Goal: Task Accomplishment & Management: Manage account settings

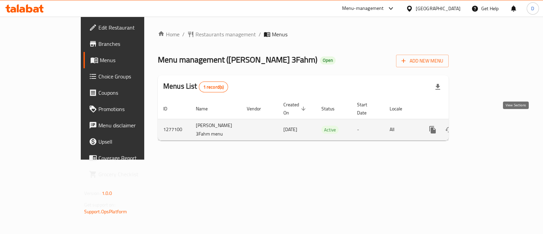
click at [490, 123] on link "enhanced table" at bounding box center [482, 130] width 16 height 16
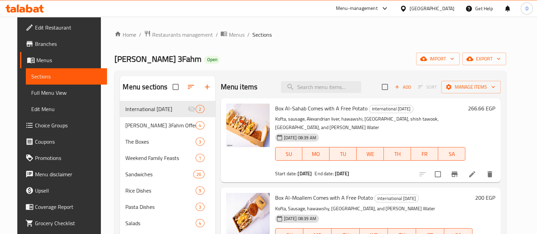
click at [306, 105] on span "Box Al-Sahab Comes with A Free Potato" at bounding box center [321, 108] width 92 height 10
copy h6 "Box Al-Sahab Comes with A Free Potato"
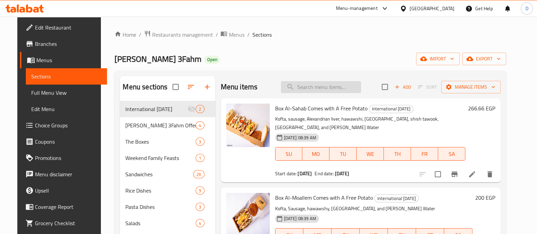
click at [331, 82] on input "search" at bounding box center [321, 87] width 80 height 12
paste input "Box Al-Sahab Comes with A Free Potato"
click at [331, 82] on input "Box Al-Sahab Comes with A Free Potato" at bounding box center [321, 87] width 80 height 12
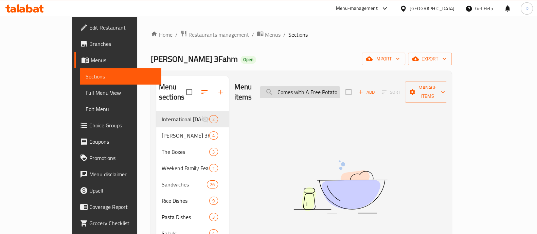
click at [331, 86] on input "Box Al-Sahab Comes with A Free Potato" at bounding box center [300, 92] width 80 height 12
paste input "search"
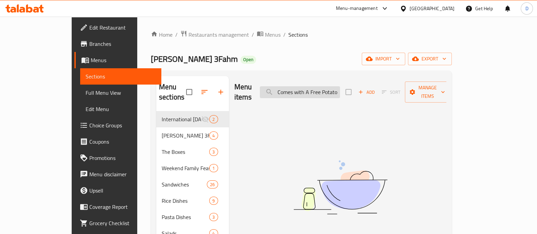
scroll to position [0, 30]
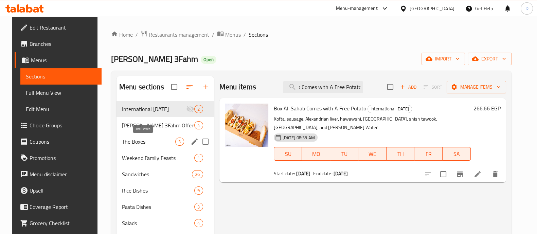
type input "Box Al-Sahab Comes with A Free Potato"
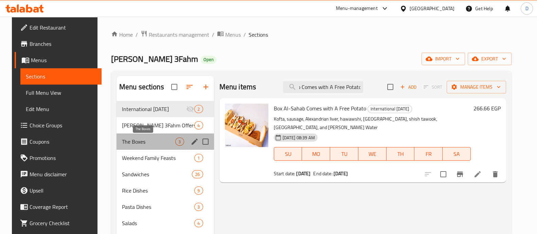
scroll to position [0, 0]
click at [161, 139] on span "The Boxes" at bounding box center [149, 142] width 54 height 8
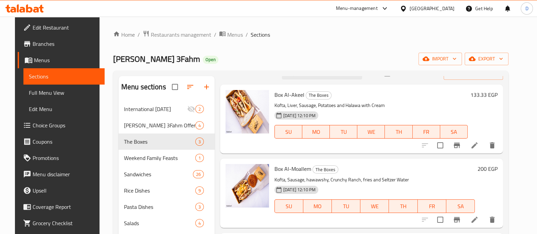
scroll to position [95, 0]
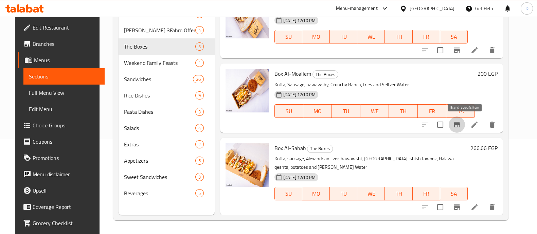
click at [460, 127] on icon "Branch-specific-item" at bounding box center [457, 124] width 6 height 5
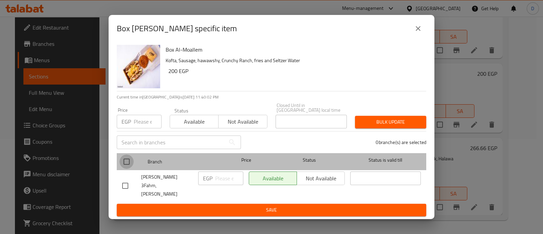
click at [125, 166] on input "checkbox" at bounding box center [127, 162] width 14 height 14
checkbox input "true"
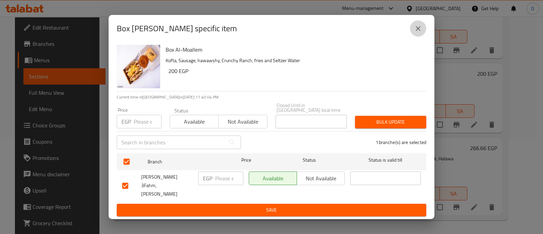
click at [418, 31] on icon "close" at bounding box center [418, 28] width 5 height 5
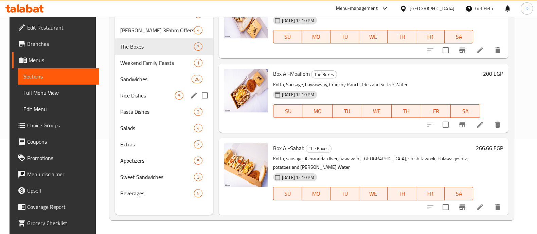
scroll to position [0, 0]
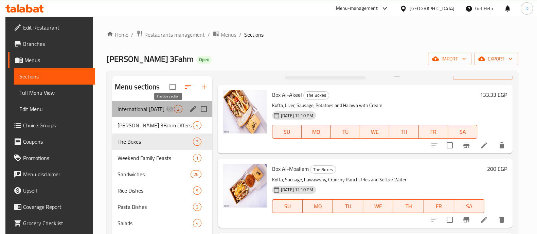
click at [167, 106] on icon "Menu sections" at bounding box center [170, 109] width 8 height 8
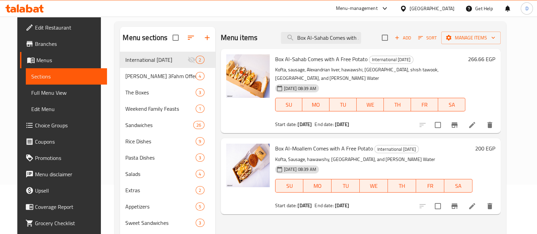
scroll to position [51, 0]
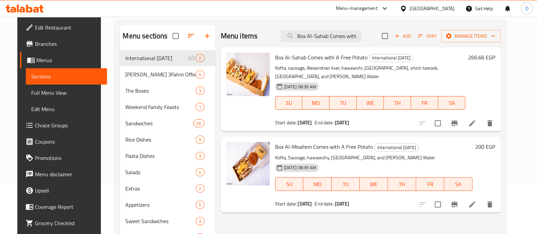
click at [495, 148] on h6 "200 EGP" at bounding box center [485, 147] width 20 height 10
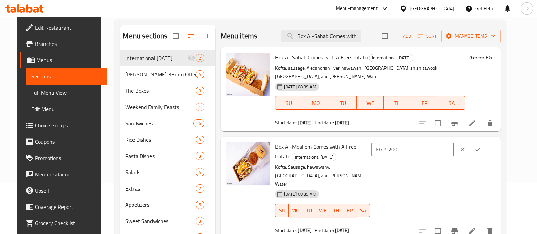
click at [447, 150] on input "200" at bounding box center [421, 150] width 66 height 14
type input "180"
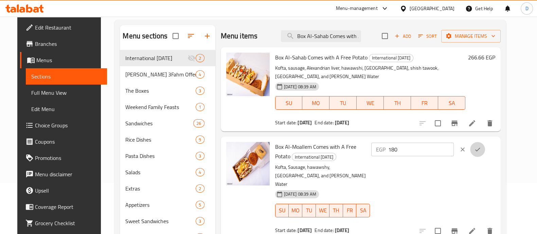
click at [485, 153] on button "ok" at bounding box center [477, 149] width 15 height 15
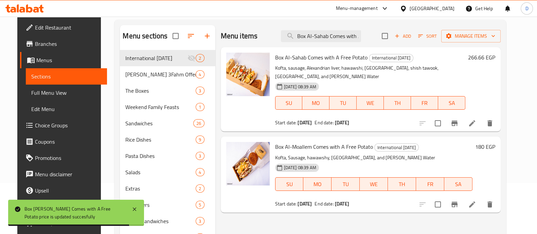
click at [489, 60] on h6 "266.66 EGP" at bounding box center [481, 58] width 27 height 10
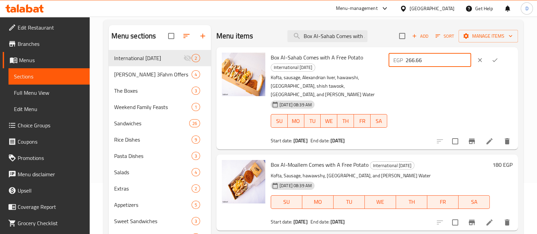
click at [442, 63] on input "266.66" at bounding box center [438, 60] width 66 height 14
type input "239.99"
click at [497, 62] on icon "ok" at bounding box center [494, 60] width 5 height 4
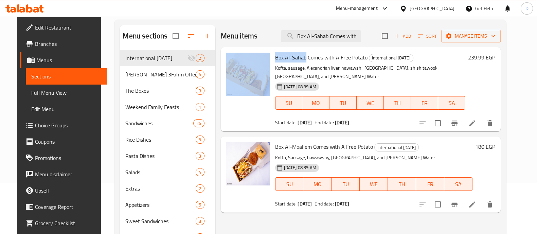
drag, startPoint x: 265, startPoint y: 58, endPoint x: 301, endPoint y: 59, distance: 36.4
click at [301, 59] on div "Box Al-Sahab Comes with A Free Potato International Potato Day Kofta, sausage, …" at bounding box center [360, 89] width 274 height 79
copy div "Box Al-Sahab"
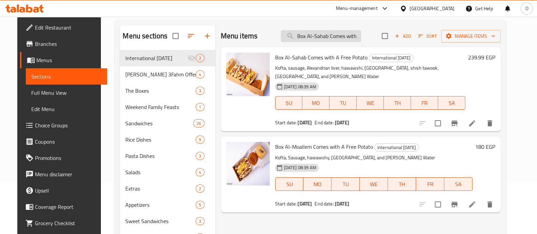
click at [330, 32] on input "Box Al-Sahab Comes with A Free Potato" at bounding box center [321, 36] width 80 height 12
paste input "Box Al-Sahab"
click at [330, 32] on input "Box Al-Sahab" at bounding box center [321, 36] width 80 height 12
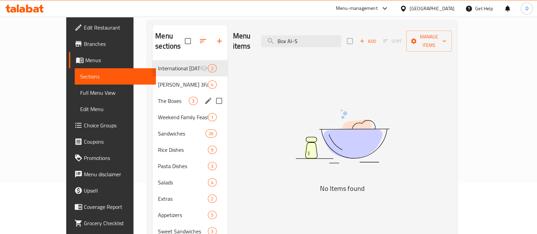
type input "Box Al-S"
click at [152, 93] on div "The Boxes 3" at bounding box center [189, 101] width 75 height 16
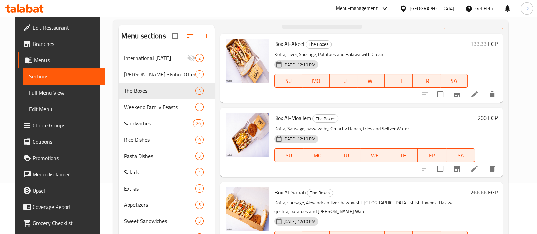
scroll to position [95, 0]
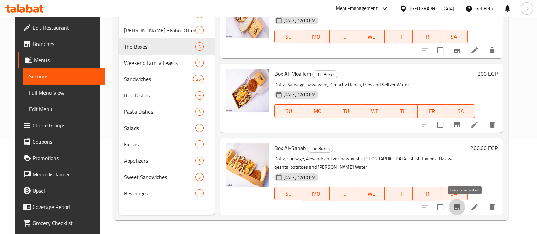
click at [461, 205] on icon "Branch-specific-item" at bounding box center [457, 207] width 8 height 8
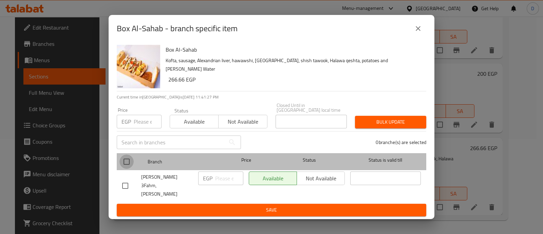
click at [127, 164] on input "checkbox" at bounding box center [127, 162] width 14 height 14
checkbox input "true"
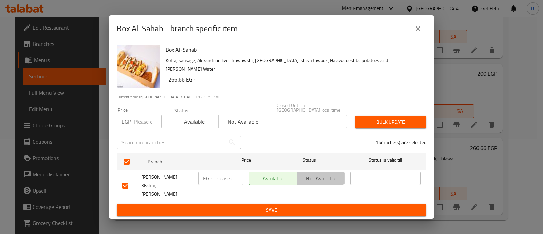
click at [320, 181] on span "Not available" at bounding box center [321, 179] width 42 height 10
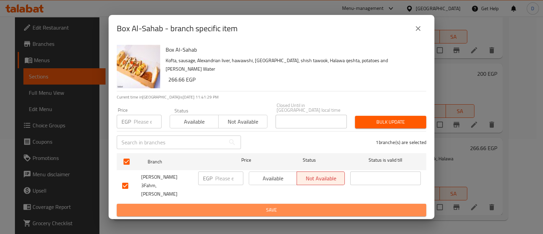
click at [340, 210] on button "Save" at bounding box center [272, 210] width 310 height 13
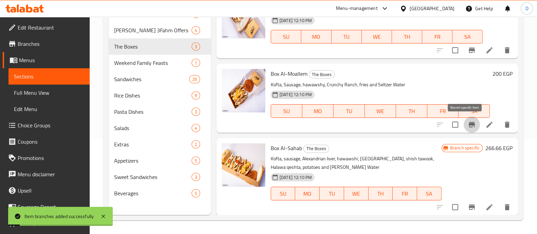
click at [468, 121] on icon "Branch-specific-item" at bounding box center [472, 125] width 8 height 8
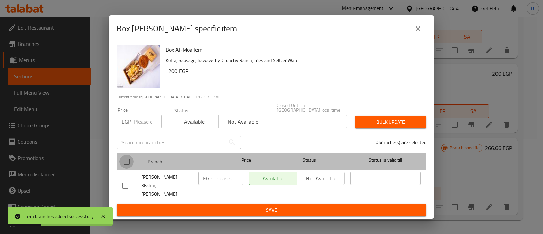
click at [122, 163] on input "checkbox" at bounding box center [127, 162] width 14 height 14
checkbox input "true"
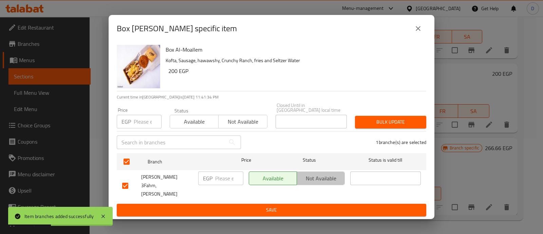
click at [320, 181] on span "Not available" at bounding box center [321, 179] width 42 height 10
click at [326, 206] on span "Save" at bounding box center [271, 210] width 299 height 8
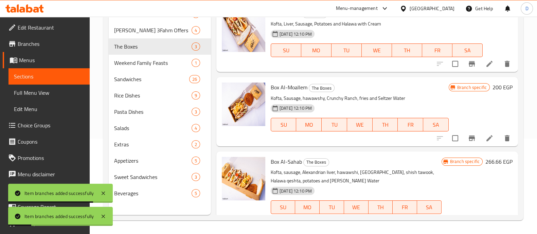
scroll to position [0, 0]
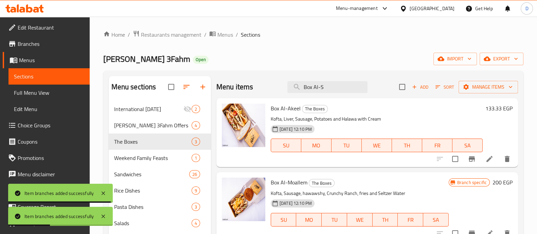
click at [159, 99] on nav "International Potato Day 2 Abo Omar 3Fahm Offers 4 The Boxes 3 Weekend Family F…" at bounding box center [160, 198] width 102 height 201
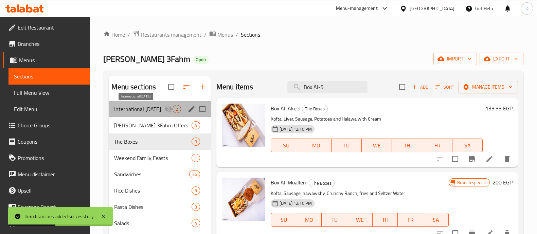
click at [164, 109] on span "International [DATE]" at bounding box center [139, 109] width 50 height 8
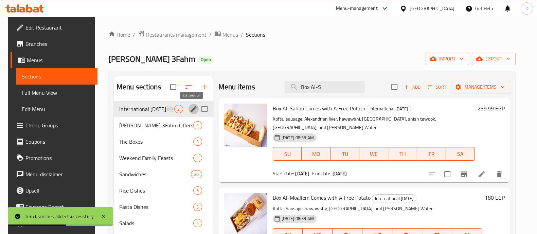
click at [191, 109] on icon "edit" at bounding box center [194, 109] width 6 height 6
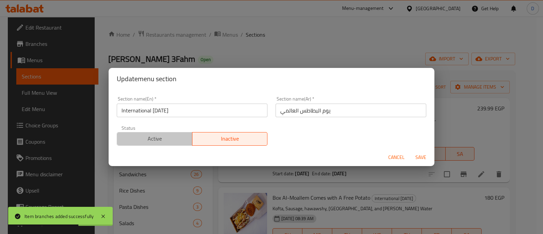
click at [171, 140] on span "Active" at bounding box center [155, 139] width 70 height 10
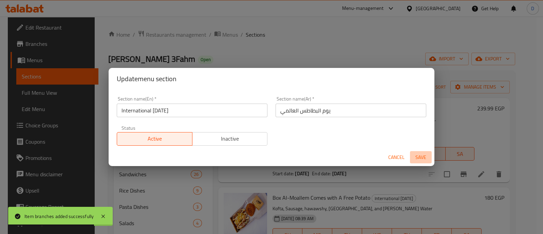
click at [421, 156] on span "Save" at bounding box center [421, 157] width 16 height 8
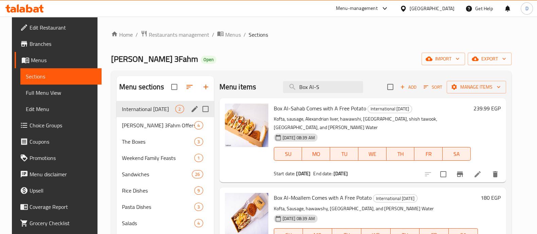
click at [34, 10] on icon at bounding box center [36, 10] width 6 height 6
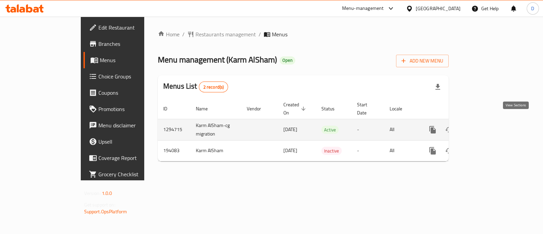
click at [486, 126] on icon "enhanced table" at bounding box center [482, 130] width 8 height 8
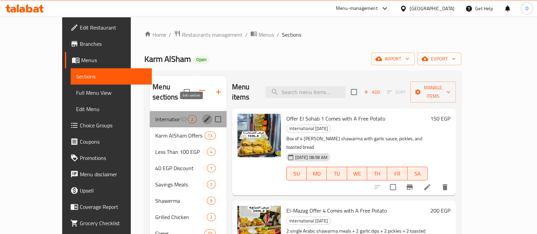
click at [203, 115] on icon "edit" at bounding box center [207, 119] width 8 height 8
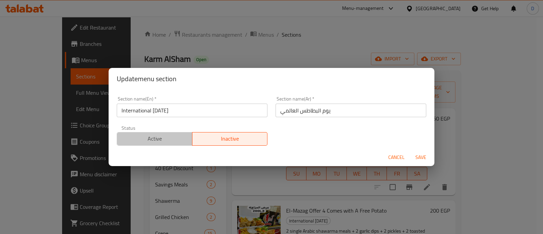
click at [166, 141] on span "Active" at bounding box center [155, 139] width 70 height 10
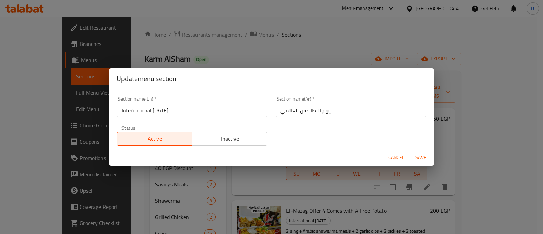
click at [421, 156] on span "Save" at bounding box center [421, 157] width 16 height 8
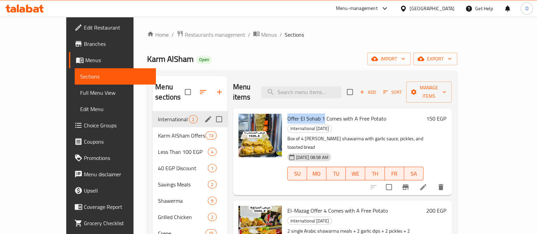
drag, startPoint x: 270, startPoint y: 111, endPoint x: 307, endPoint y: 109, distance: 36.4
click at [307, 113] on span "Offer El Sohab 1 Comes with A Free Potato" at bounding box center [336, 118] width 99 height 10
copy span "Offer El Sohab 1"
click at [310, 86] on input "search" at bounding box center [301, 92] width 80 height 12
paste input "Offer El Sohab 1"
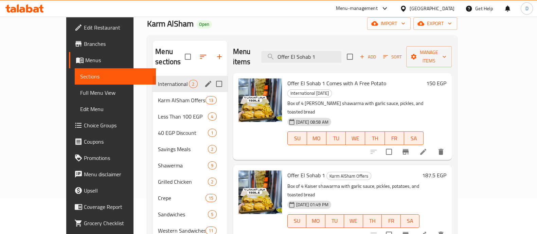
scroll to position [35, 0]
type input "Offer El Sohab 1"
click at [414, 227] on button "Branch-specific-item" at bounding box center [405, 235] width 16 height 16
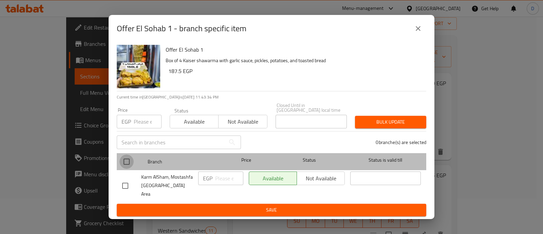
click at [130, 162] on input "checkbox" at bounding box center [127, 162] width 14 height 14
checkbox input "true"
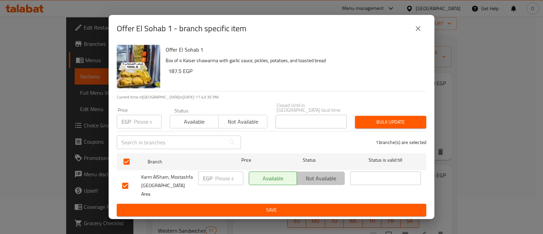
click at [320, 180] on span "Not available" at bounding box center [321, 179] width 42 height 10
click at [331, 207] on span "Save" at bounding box center [271, 210] width 299 height 8
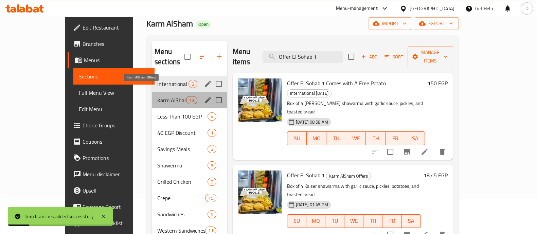
click at [157, 96] on span "Karm AlSham Offers" at bounding box center [171, 100] width 29 height 8
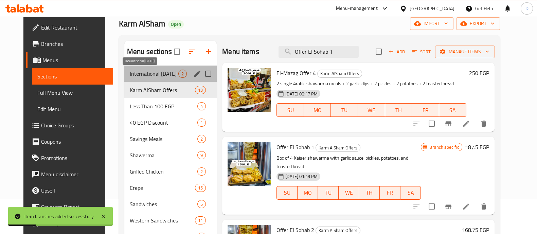
click at [161, 76] on span "International [DATE]" at bounding box center [154, 74] width 49 height 8
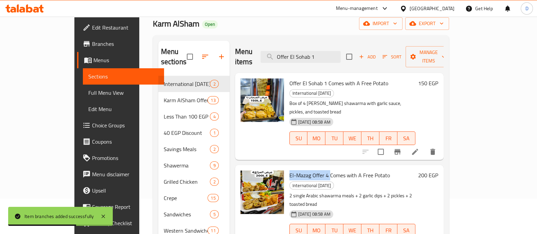
drag, startPoint x: 271, startPoint y: 147, endPoint x: 311, endPoint y: 150, distance: 39.9
click at [311, 170] on span "El-Mazag Offer 4 Comes with A Free Potato" at bounding box center [339, 175] width 101 height 10
copy span "El-Mazag Offer 4"
click at [321, 52] on input "Offer El Sohab 1" at bounding box center [300, 57] width 80 height 12
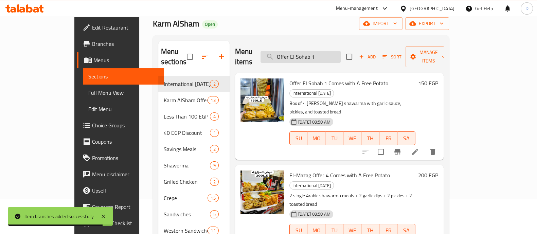
click at [321, 52] on input "Offer El Sohab 1" at bounding box center [300, 57] width 80 height 12
paste input "El-Mazag Offer 4"
click at [321, 52] on input "El-Mazag Offer 4" at bounding box center [300, 57] width 80 height 12
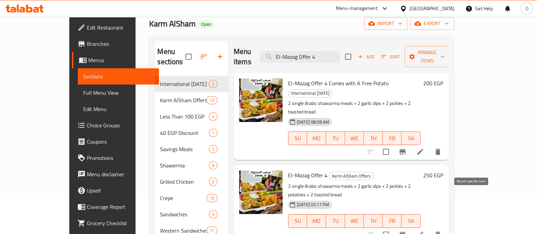
type input "El-Mazag Offer 4"
click at [411, 227] on button "Branch-specific-item" at bounding box center [402, 235] width 16 height 16
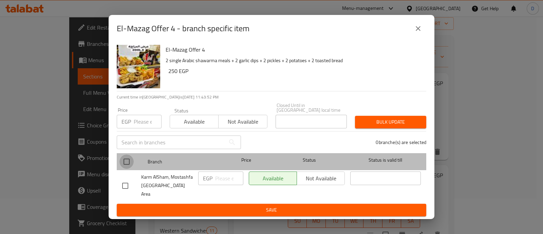
click at [124, 164] on input "checkbox" at bounding box center [127, 162] width 14 height 14
checkbox input "true"
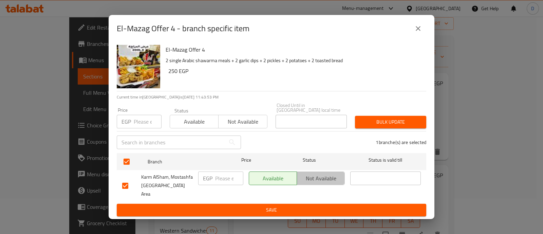
click at [312, 177] on span "Not available" at bounding box center [321, 179] width 42 height 10
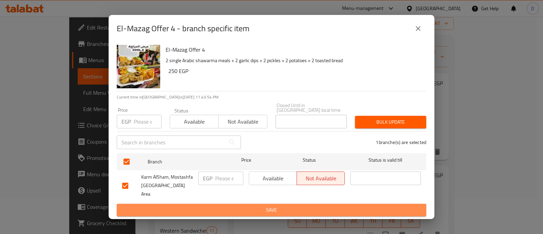
click at [333, 206] on span "Save" at bounding box center [271, 210] width 299 height 8
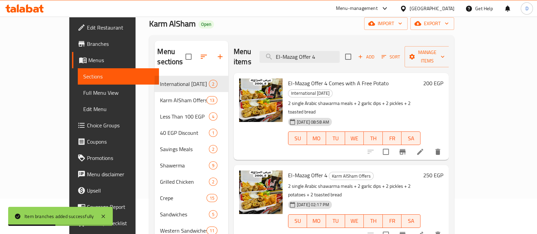
click at [36, 6] on icon at bounding box center [24, 8] width 38 height 8
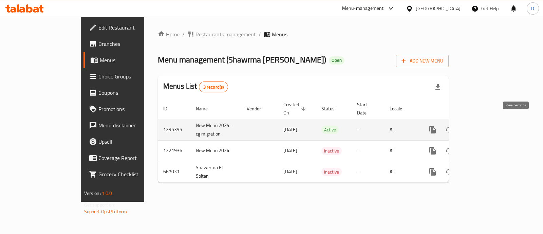
click at [486, 126] on icon "enhanced table" at bounding box center [482, 130] width 8 height 8
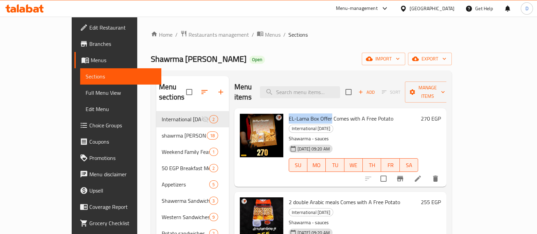
drag, startPoint x: 271, startPoint y: 109, endPoint x: 313, endPoint y: 108, distance: 41.8
click at [313, 113] on span "EL-Lama Box Offer Comes with A Free Potato" at bounding box center [341, 118] width 105 height 10
copy span "EL-Lama Box Offer"
click at [332, 86] on input "search" at bounding box center [300, 92] width 80 height 12
paste input "EL-Lama Box Offer"
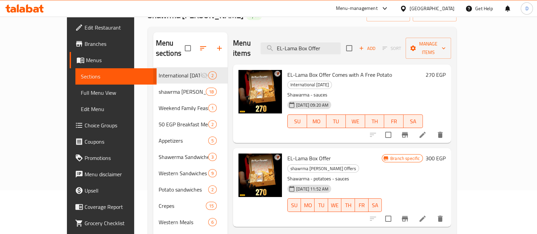
scroll to position [46, 0]
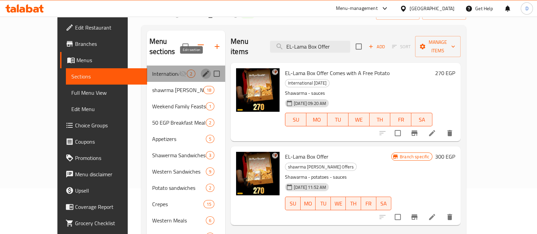
click at [203, 71] on icon "edit" at bounding box center [206, 74] width 6 height 6
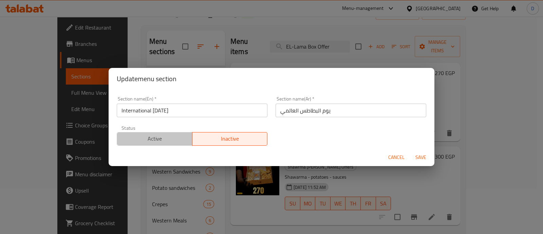
click at [163, 138] on span "Active" at bounding box center [155, 139] width 70 height 10
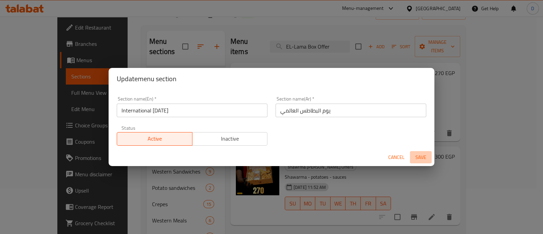
click at [421, 159] on span "Save" at bounding box center [421, 157] width 16 height 8
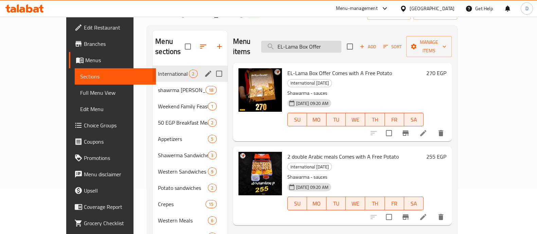
click at [341, 47] on input "EL-Lama Box Offer" at bounding box center [301, 47] width 80 height 12
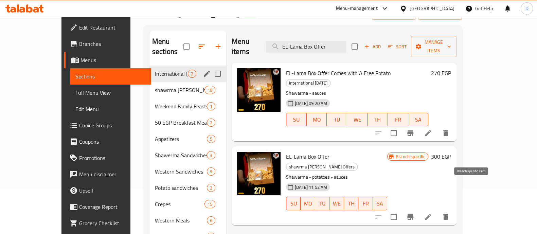
type input "EL-Lama Box Offer"
click at [418, 209] on button "Branch-specific-item" at bounding box center [410, 217] width 16 height 16
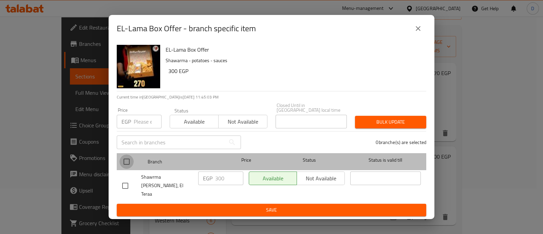
click at [129, 163] on input "checkbox" at bounding box center [127, 162] width 14 height 14
checkbox input "true"
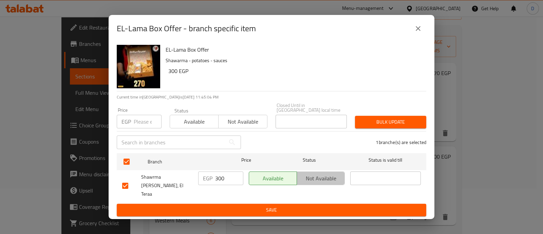
click at [323, 179] on span "Not available" at bounding box center [321, 179] width 42 height 10
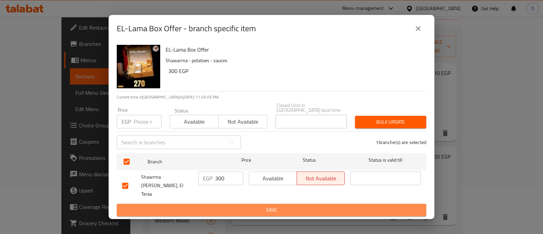
click at [335, 206] on span "Save" at bounding box center [271, 210] width 299 height 8
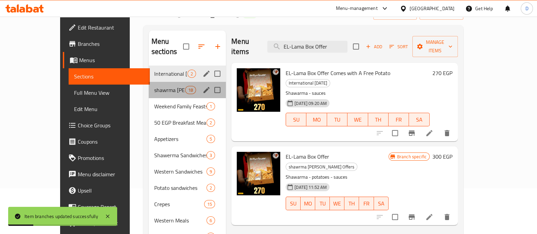
click at [156, 84] on div "shawrma al soltan Offers 18" at bounding box center [187, 90] width 77 height 16
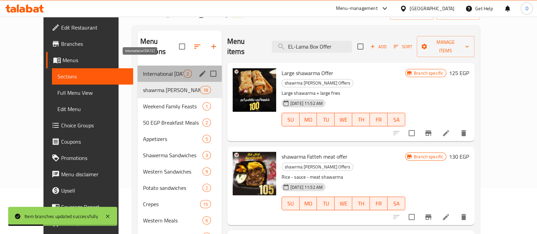
click at [156, 70] on span "International [DATE]" at bounding box center [163, 74] width 40 height 8
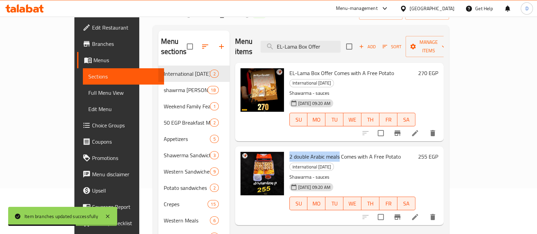
drag, startPoint x: 269, startPoint y: 137, endPoint x: 321, endPoint y: 140, distance: 51.7
click at [321, 149] on div "2 double Arabic meals Comes with A Free Potato International Potato Day Shawarm…" at bounding box center [352, 185] width 131 height 73
copy span "2 double Arabic meals"
click at [329, 46] on input "EL-Lama Box Offer" at bounding box center [300, 47] width 80 height 12
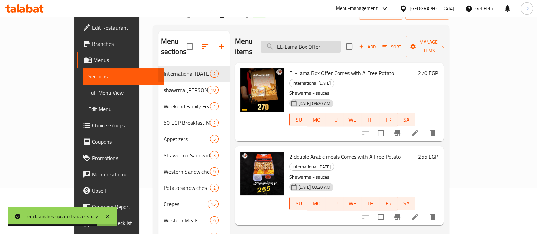
click at [329, 46] on input "EL-Lama Box Offer" at bounding box center [300, 47] width 80 height 12
paste input "2 double Arabic meals"
click at [329, 46] on input "2 double Arabic meals" at bounding box center [300, 47] width 80 height 12
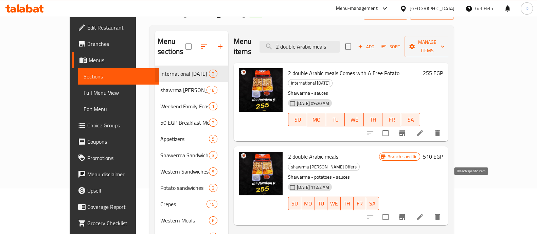
type input "2 double Arabic meals"
click at [405, 214] on icon "Branch-specific-item" at bounding box center [402, 216] width 6 height 5
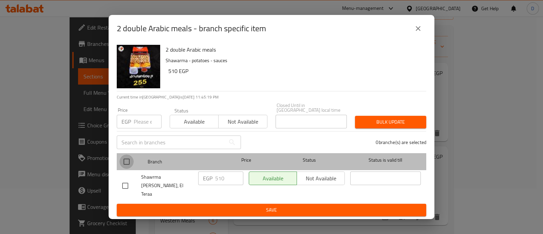
click at [126, 162] on input "checkbox" at bounding box center [127, 162] width 14 height 14
checkbox input "true"
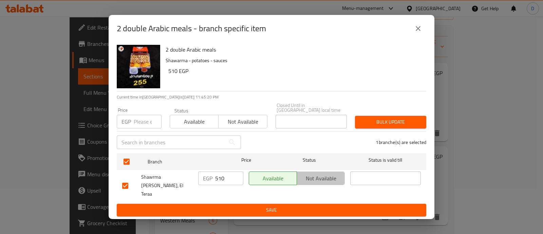
click at [313, 179] on span "Not available" at bounding box center [321, 179] width 42 height 10
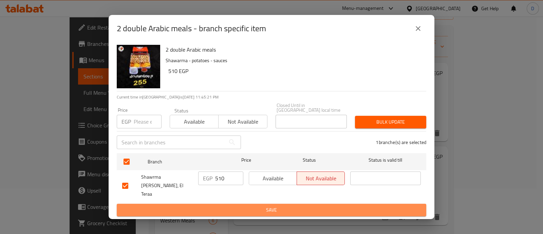
click at [329, 206] on span "Save" at bounding box center [271, 210] width 299 height 8
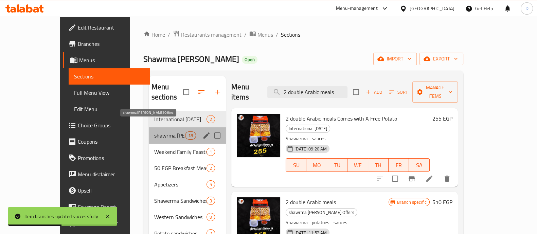
click at [154, 131] on span "shawrma al soltan Offers" at bounding box center [169, 135] width 31 height 8
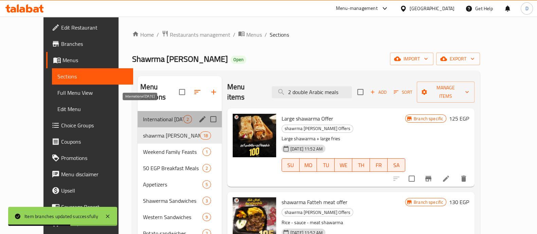
click at [154, 115] on span "International [DATE]" at bounding box center [163, 119] width 40 height 8
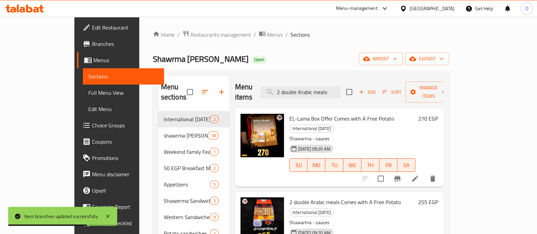
click at [24, 6] on icon at bounding box center [24, 8] width 38 height 8
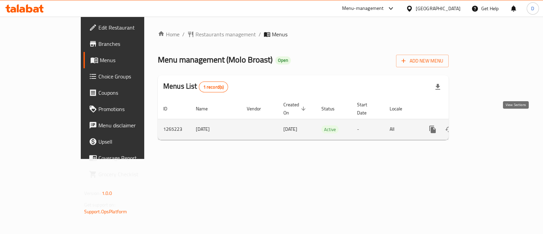
click at [486, 125] on icon "enhanced table" at bounding box center [482, 129] width 8 height 8
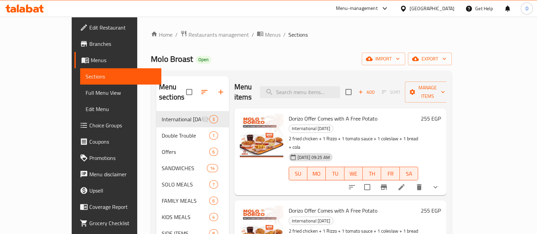
click at [315, 113] on span "Dorizo Offer Comes with A Free Potato" at bounding box center [333, 118] width 89 height 10
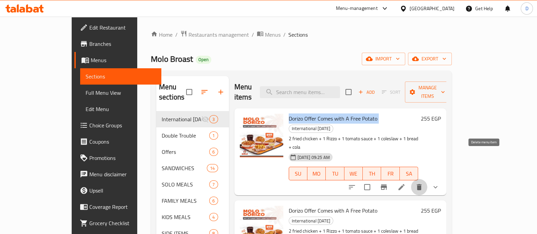
click at [423, 183] on icon "delete" at bounding box center [419, 187] width 8 height 8
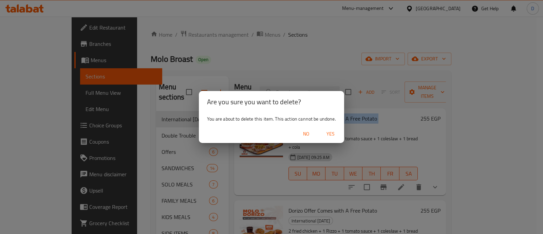
click at [329, 138] on span "Yes" at bounding box center [331, 134] width 16 height 8
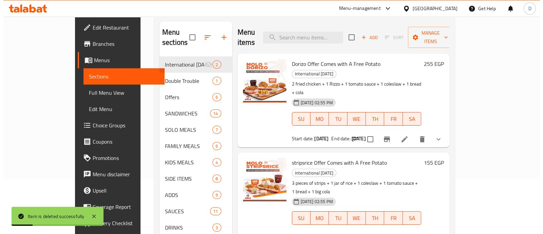
scroll to position [55, 0]
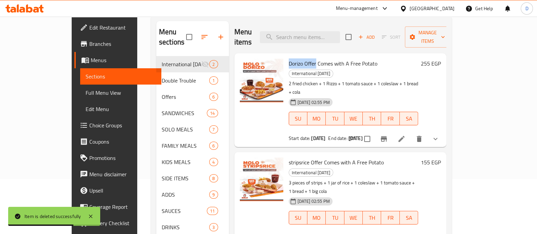
drag, startPoint x: 271, startPoint y: 55, endPoint x: 298, endPoint y: 54, distance: 27.9
click at [298, 58] on span "Dorizo Offer Comes with A Free Potato" at bounding box center [333, 63] width 89 height 10
copy span "Dorizo Offer"
click at [321, 32] on input "search" at bounding box center [300, 37] width 80 height 12
paste input "Dorizo Offer"
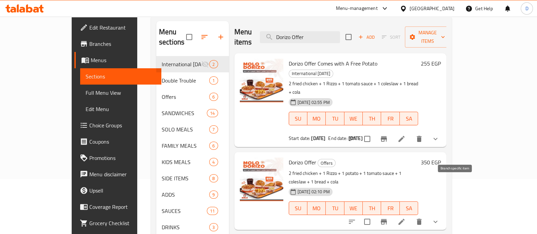
type input "Dorizo Offer"
click at [388, 218] on icon "Branch-specific-item" at bounding box center [384, 222] width 8 height 8
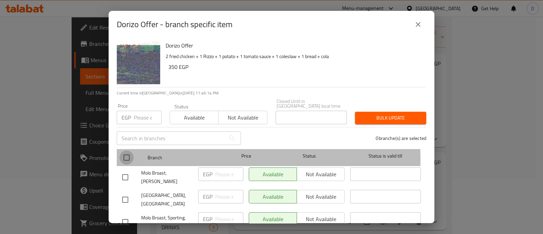
click at [129, 155] on input "checkbox" at bounding box center [127, 157] width 14 height 14
checkbox input "true"
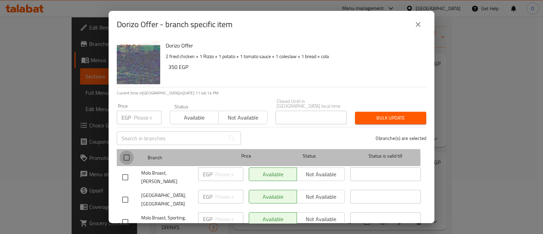
checkbox input "true"
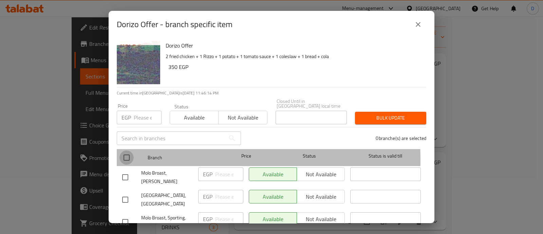
checkbox input "true"
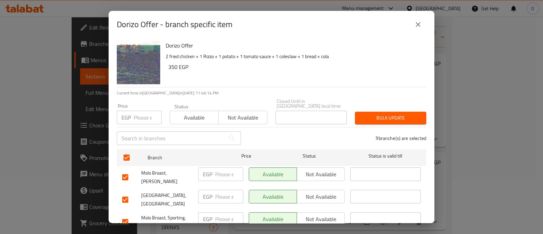
scroll to position [160, 0]
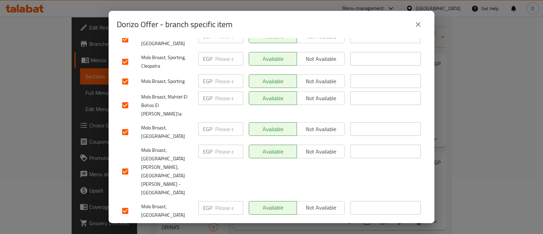
drag, startPoint x: 312, startPoint y: 188, endPoint x: 319, endPoint y: 166, distance: 22.6
click at [319, 166] on ul "Branch Price Status Status is valid till Molo Broast, Nadi Damanhour EGP ​ Avai…" at bounding box center [272, 116] width 310 height 261
click at [319, 203] on span "Not available" at bounding box center [321, 208] width 42 height 10
click at [323, 147] on span "Not available" at bounding box center [321, 152] width 42 height 10
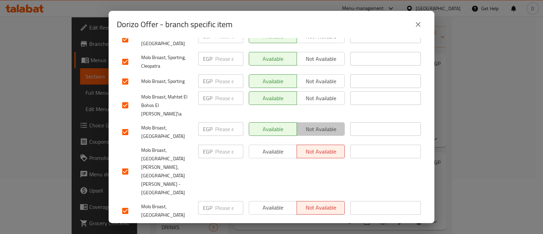
click at [328, 124] on span "Not available" at bounding box center [321, 129] width 42 height 10
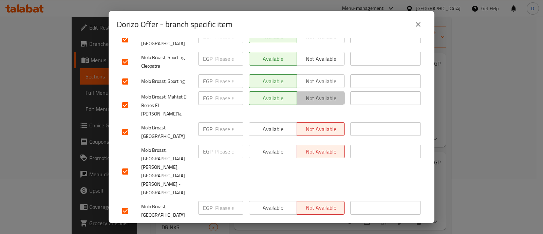
click at [328, 93] on span "Not available" at bounding box center [321, 98] width 42 height 10
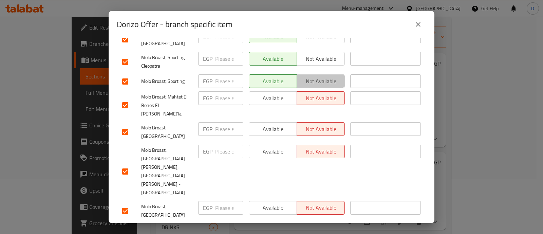
click at [328, 82] on button "Not available" at bounding box center [321, 81] width 48 height 14
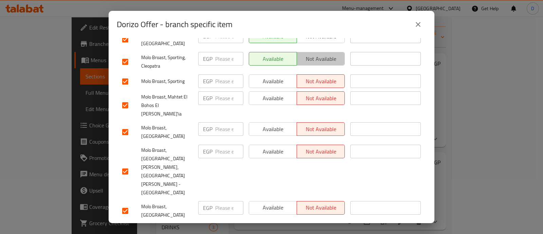
click at [328, 55] on span "Not available" at bounding box center [321, 59] width 42 height 10
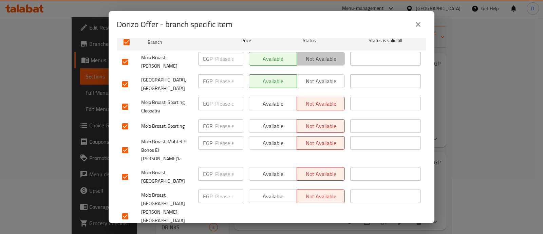
click at [328, 55] on span "Not available" at bounding box center [321, 59] width 42 height 10
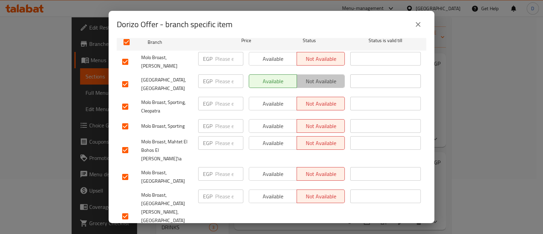
click at [329, 76] on span "Not available" at bounding box center [321, 81] width 42 height 10
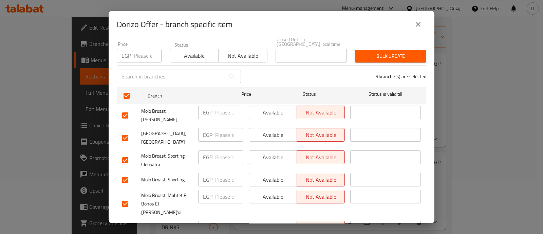
scroll to position [160, 0]
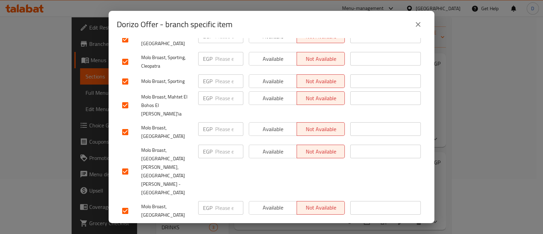
click at [321, 225] on span "Not available" at bounding box center [321, 230] width 42 height 10
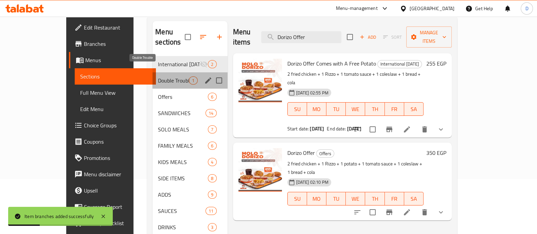
click at [158, 76] on span "Double Trouble" at bounding box center [173, 80] width 31 height 8
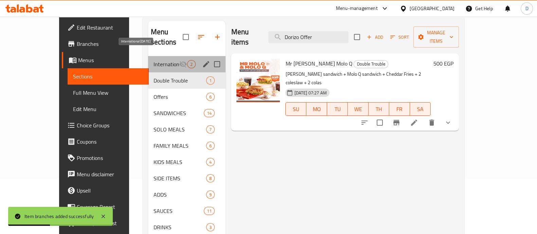
click at [153, 60] on span "International [DATE]" at bounding box center [166, 64] width 26 height 8
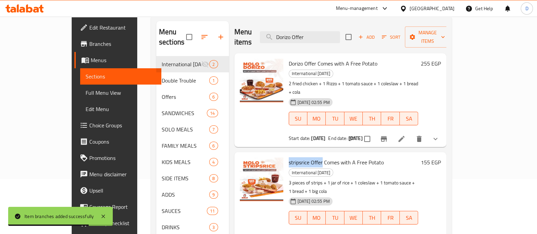
drag, startPoint x: 270, startPoint y: 133, endPoint x: 304, endPoint y: 135, distance: 33.3
click at [304, 157] on span "stripsrice Offer Comes with A Free Potato" at bounding box center [336, 162] width 95 height 10
copy span "stripsrice Offer"
click at [340, 33] on input "Dorizo Offer" at bounding box center [300, 37] width 80 height 12
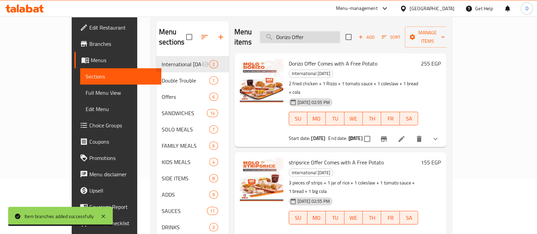
paste input "stripsrice"
click at [340, 33] on input "stripsrice Offer" at bounding box center [300, 37] width 80 height 12
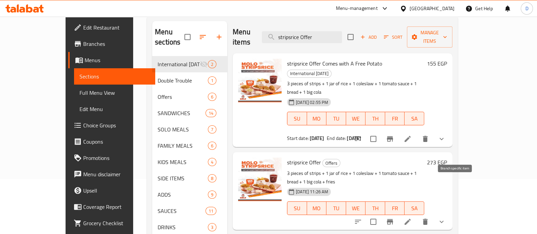
type input "stripsrice Offer"
click at [398, 214] on button "Branch-specific-item" at bounding box center [390, 222] width 16 height 16
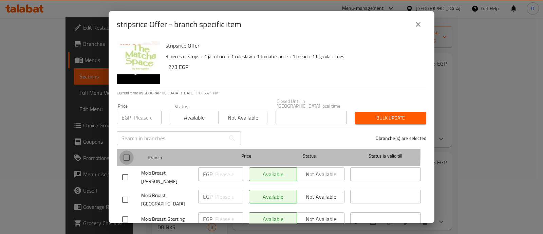
click at [124, 150] on input "checkbox" at bounding box center [127, 157] width 14 height 14
checkbox input "true"
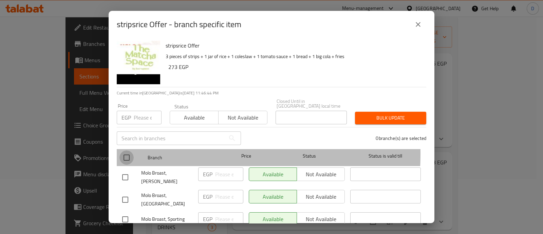
checkbox input "true"
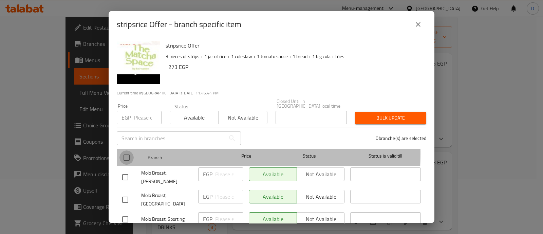
checkbox input "true"
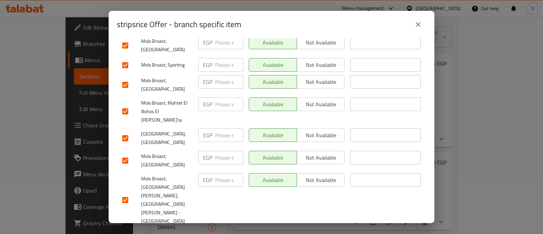
scroll to position [160, 0]
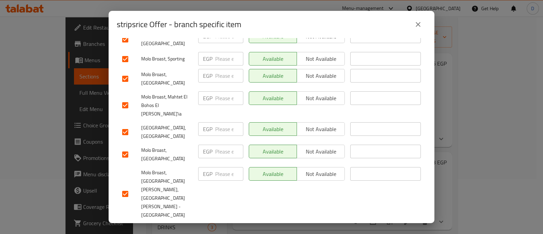
click at [312, 223] on button "Not available" at bounding box center [321, 230] width 48 height 14
click at [318, 169] on span "Not available" at bounding box center [321, 174] width 42 height 10
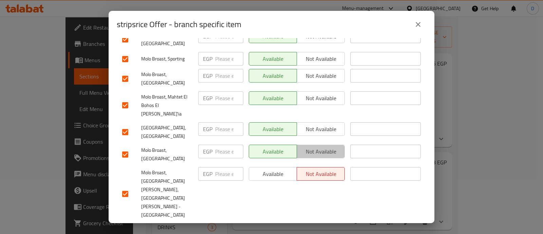
click at [324, 147] on span "Not available" at bounding box center [321, 152] width 42 height 10
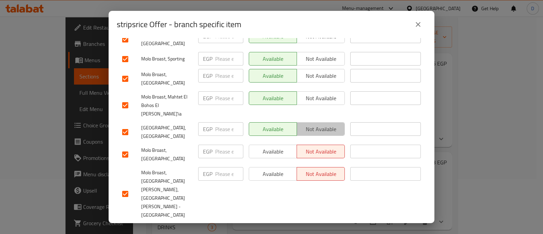
click at [327, 124] on span "Not available" at bounding box center [321, 129] width 42 height 10
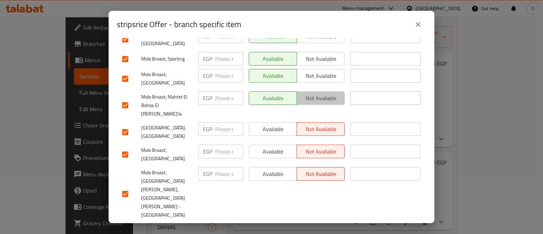
click at [328, 96] on span "Not available" at bounding box center [321, 98] width 42 height 10
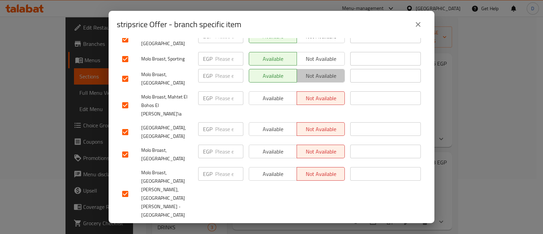
click at [325, 71] on span "Not available" at bounding box center [321, 76] width 42 height 10
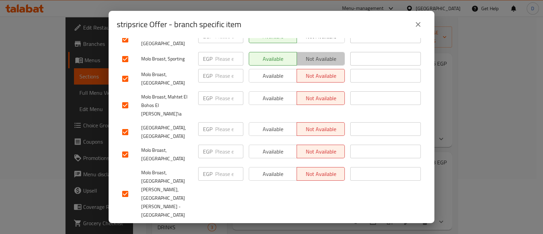
click at [324, 54] on span "Not available" at bounding box center [321, 59] width 42 height 10
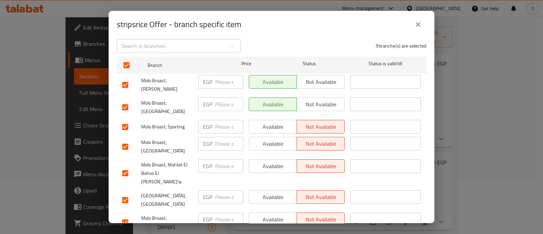
scroll to position [92, 0]
click at [325, 78] on span "Not available" at bounding box center [321, 83] width 42 height 10
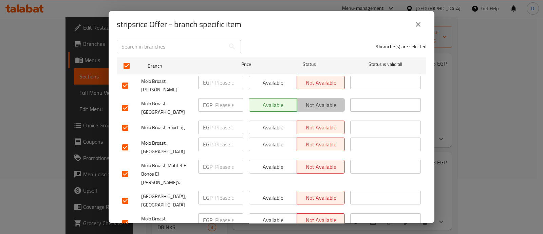
click at [328, 100] on span "Not available" at bounding box center [321, 105] width 42 height 10
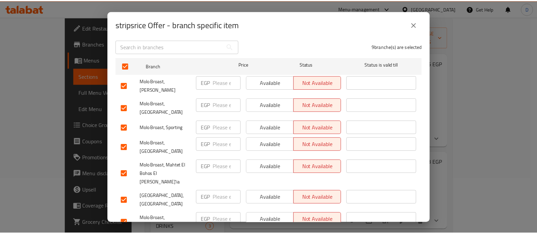
scroll to position [160, 0]
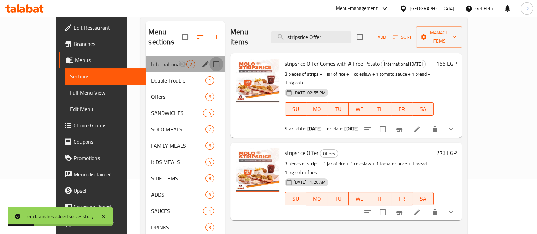
click at [209, 57] on input "Menu sections" at bounding box center [216, 64] width 14 height 14
checkbox input "true"
click at [209, 65] on input "Menu sections" at bounding box center [216, 64] width 14 height 14
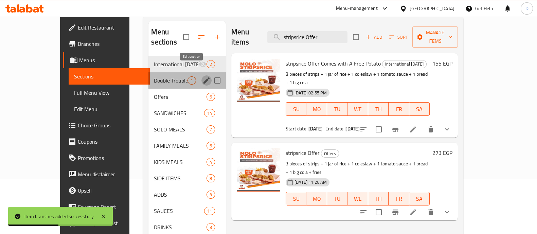
click at [202, 76] on icon "edit" at bounding box center [206, 80] width 8 height 8
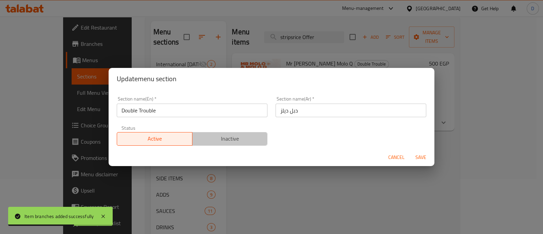
click at [258, 136] on span "Inactive" at bounding box center [230, 139] width 70 height 10
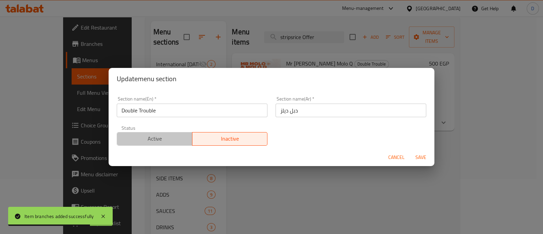
click at [170, 135] on span "Active" at bounding box center [155, 139] width 70 height 10
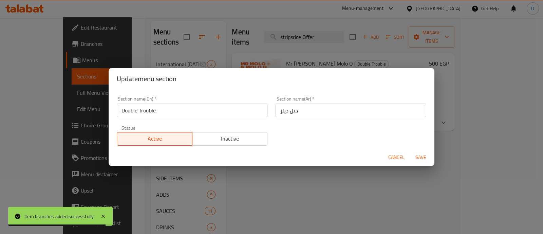
click at [385, 158] on div "Cancel Save" at bounding box center [272, 157] width 326 height 18
click at [394, 159] on span "Cancel" at bounding box center [396, 157] width 16 height 8
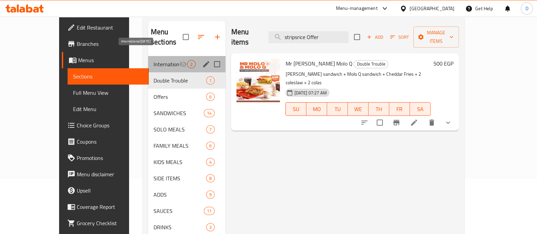
click at [153, 60] on span "International [DATE]" at bounding box center [166, 64] width 26 height 8
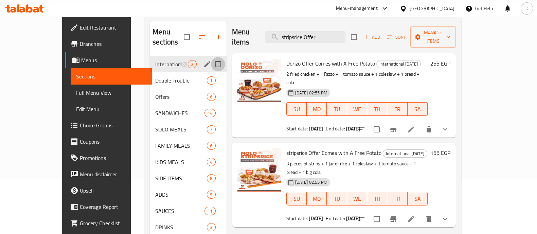
click at [211, 57] on input "Menu sections" at bounding box center [218, 64] width 14 height 14
checkbox input "true"
click at [204, 62] on icon "edit" at bounding box center [207, 64] width 6 height 6
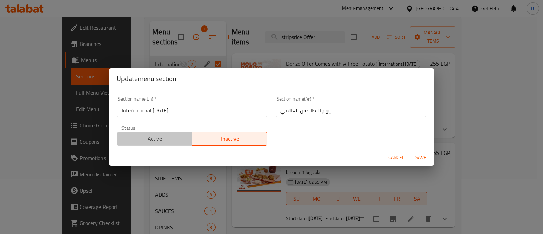
click at [165, 137] on span "Active" at bounding box center [155, 139] width 70 height 10
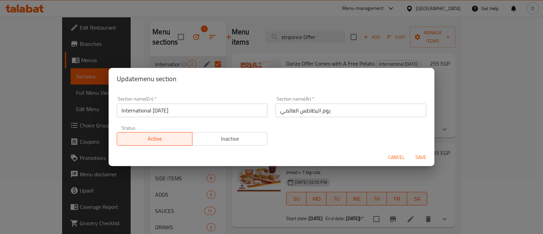
click at [426, 158] on span "Save" at bounding box center [421, 157] width 16 height 8
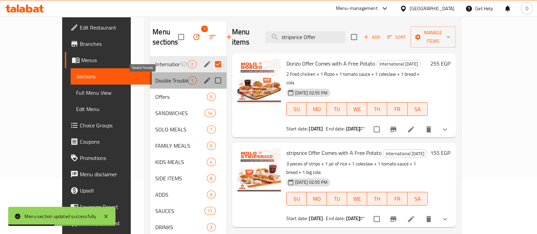
click at [155, 81] on span "Double Trouble" at bounding box center [171, 80] width 33 height 8
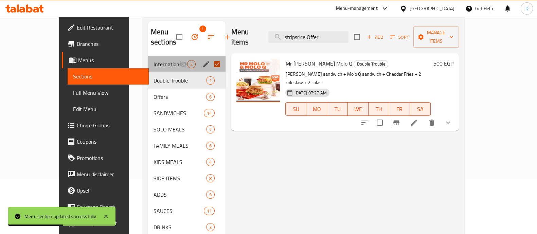
click at [149, 69] on div "International Potato Day 2" at bounding box center [187, 64] width 78 height 16
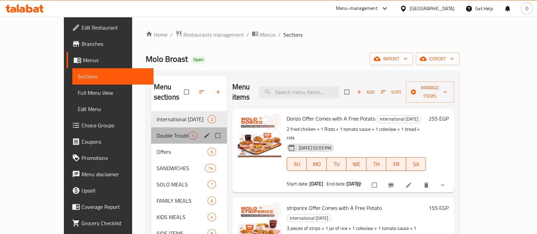
click at [151, 127] on div "Double Trouble 1" at bounding box center [189, 135] width 76 height 16
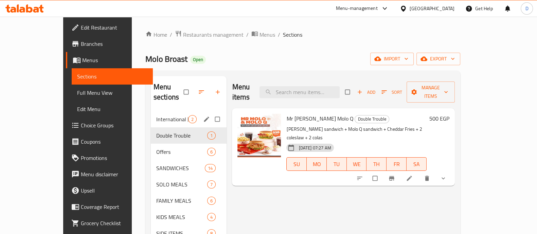
click at [151, 111] on div "International [DATE] 2" at bounding box center [189, 119] width 76 height 16
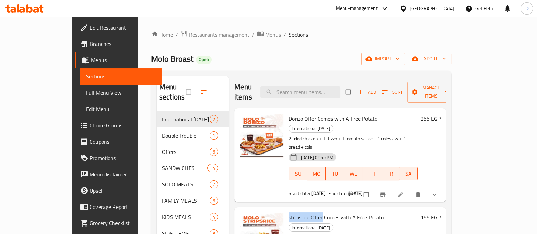
drag, startPoint x: 270, startPoint y: 186, endPoint x: 304, endPoint y: 187, distance: 34.0
copy span "stripsrice Offer"
click at [343, 93] on div "Menu items Add Sort Manage items" at bounding box center [340, 92] width 212 height 32
click at [340, 89] on input "search" at bounding box center [300, 92] width 80 height 12
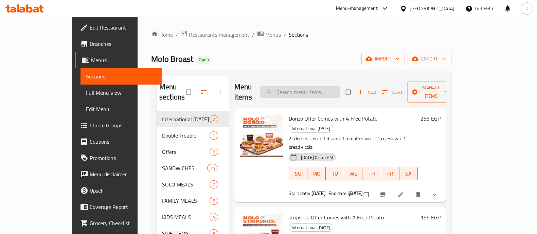
paste input "stripsrice Offer"
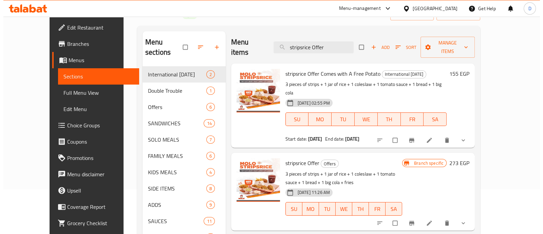
scroll to position [85, 0]
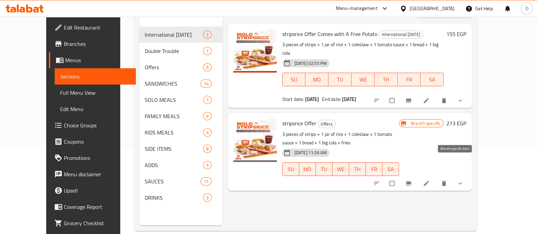
type input "stripsrice Offer"
click at [412, 180] on icon "Branch-specific-item" at bounding box center [408, 183] width 7 height 7
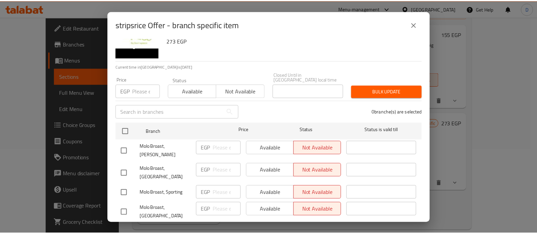
scroll to position [160, 0]
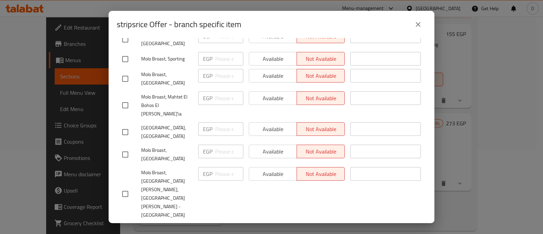
drag, startPoint x: 415, startPoint y: 23, endPoint x: 425, endPoint y: 33, distance: 13.9
click at [415, 23] on icon "close" at bounding box center [418, 24] width 8 height 8
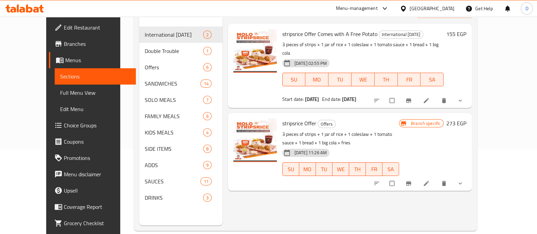
click at [38, 11] on icon at bounding box center [36, 10] width 6 height 6
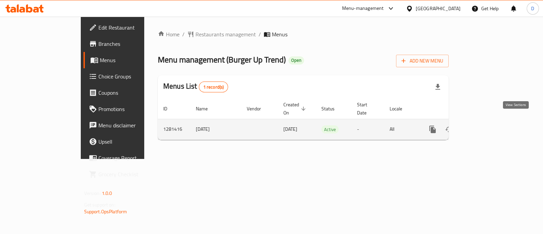
click at [490, 126] on link "enhanced table" at bounding box center [482, 129] width 16 height 16
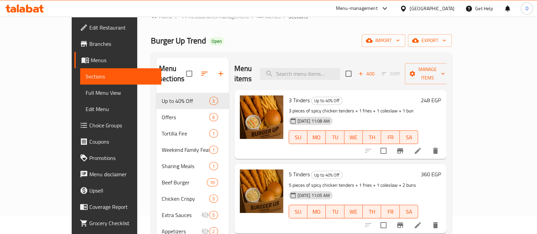
scroll to position [10, 0]
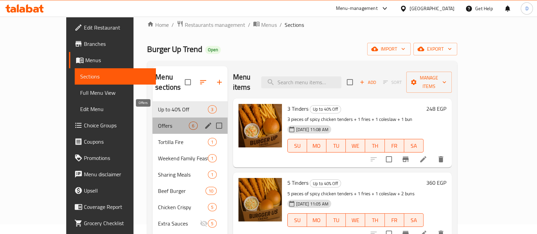
click at [158, 122] on span "Offers" at bounding box center [173, 126] width 31 height 8
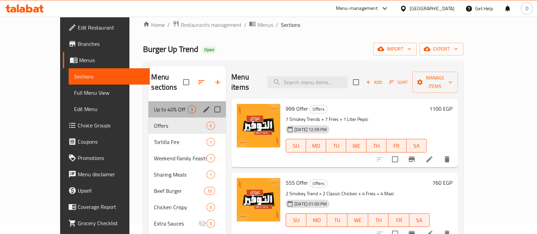
click at [148, 101] on div "Up to 40% Off 3" at bounding box center [186, 109] width 77 height 16
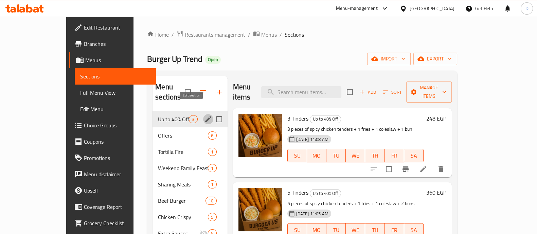
click at [204, 115] on icon "edit" at bounding box center [208, 119] width 8 height 8
click at [158, 115] on span "Up to 40% Off" at bounding box center [173, 119] width 31 height 8
click at [204, 115] on icon "edit" at bounding box center [208, 119] width 8 height 8
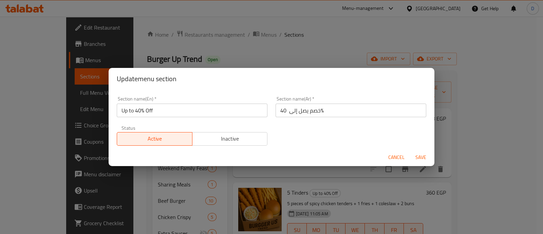
click at [190, 113] on input "Up to 40% Off" at bounding box center [192, 111] width 151 height 14
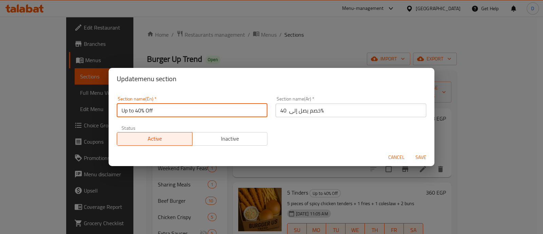
click at [190, 113] on input "Up to 40% Off" at bounding box center [192, 111] width 151 height 14
paste input "International [DATE]"
type input "International [DATE]"
click at [410, 151] on button "Save" at bounding box center [421, 157] width 22 height 13
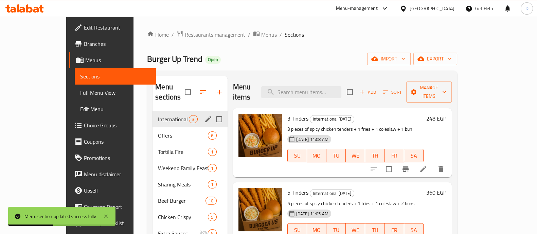
click at [158, 115] on span "International [DATE]" at bounding box center [173, 119] width 31 height 8
click at [212, 112] on input "Menu sections" at bounding box center [219, 119] width 14 height 14
checkbox input "true"
click at [212, 118] on input "Menu sections" at bounding box center [219, 119] width 14 height 14
click at [205, 116] on icon "edit" at bounding box center [208, 119] width 6 height 6
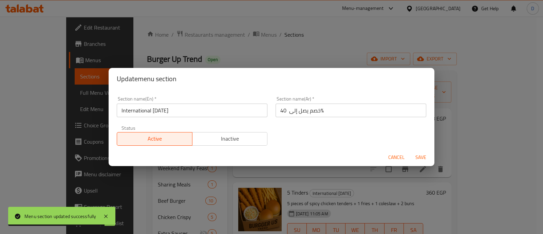
click at [314, 112] on input "خصم يصل إلى 40%" at bounding box center [351, 111] width 151 height 14
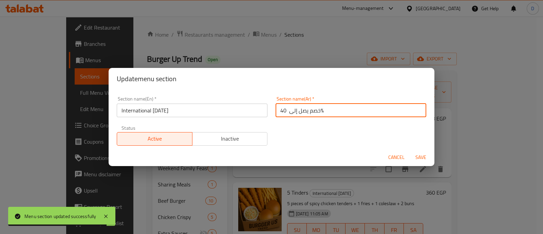
click at [314, 112] on input "خصم يصل إلى 40%" at bounding box center [351, 111] width 151 height 14
paste input "يوم البطاطس العالمي"
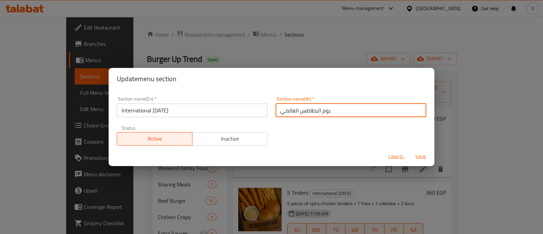
type input "يوم البطاطس العالمي"
click at [410, 151] on button "Save" at bounding box center [421, 157] width 22 height 13
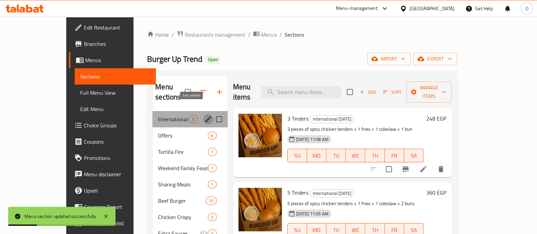
click at [204, 115] on icon "edit" at bounding box center [208, 119] width 8 height 8
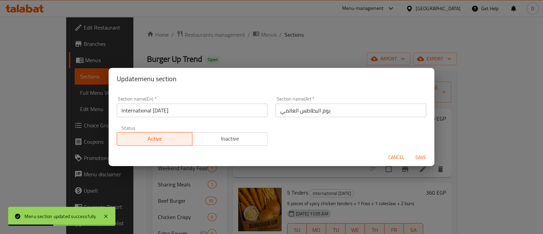
click at [419, 157] on span "Save" at bounding box center [421, 157] width 16 height 8
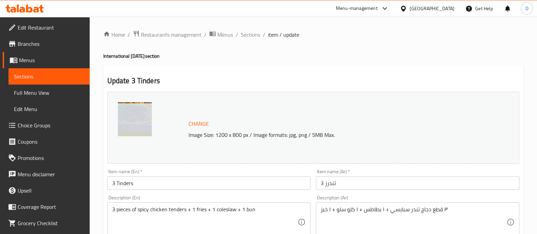
click at [157, 181] on input "3 Tinders" at bounding box center [208, 183] width 203 height 14
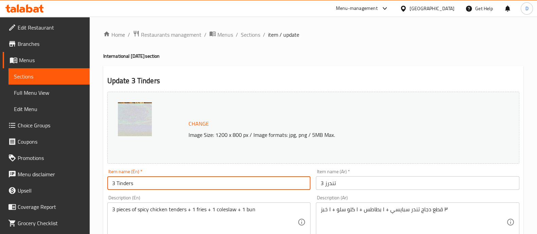
paste input "Comes with A Free Potato"
type input "3 Tinders Comes with A Free Potato"
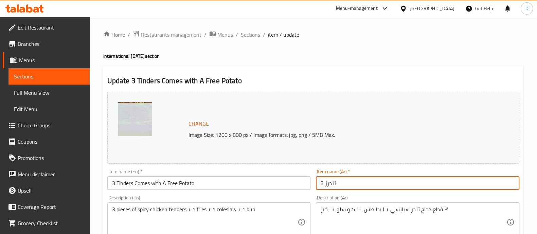
click at [389, 186] on input "3 تندرز" at bounding box center [417, 183] width 203 height 14
paste input "يأتي معه بطاطس مجانية"
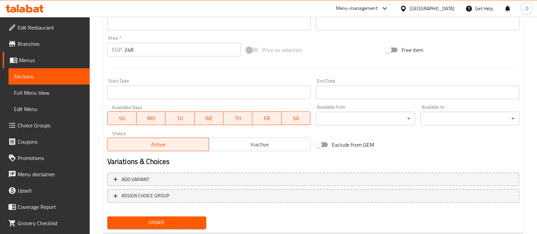
scroll to position [255, 0]
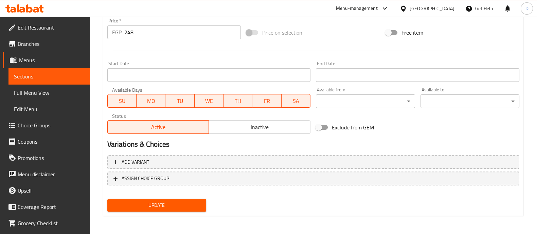
type input "3 تندرز يأتي معه بطاطس مجانية"
click at [170, 198] on div "Update" at bounding box center [157, 205] width 104 height 18
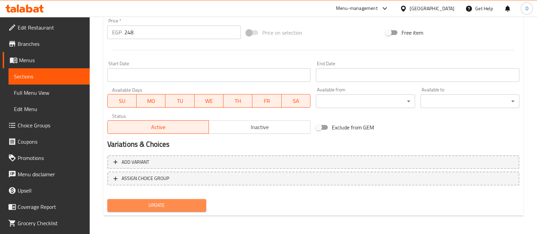
click at [167, 201] on span "Update" at bounding box center [157, 205] width 88 height 8
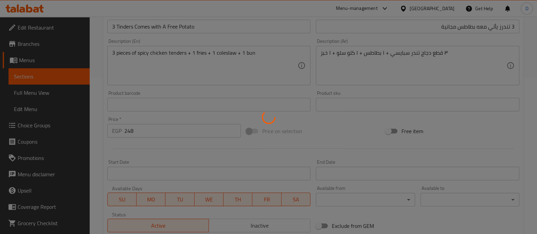
scroll to position [85, 0]
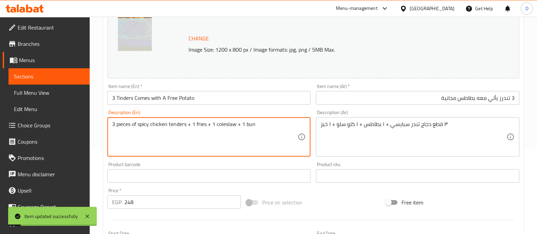
click at [202, 123] on textarea "3 pieces of spicy chicken tenders + 1 fries + 1 coleslaw + 1 bun" at bounding box center [205, 137] width 186 height 32
type textarea "3 pieces of spicy chicken tenders + 1 coleslaw + 1 bun"
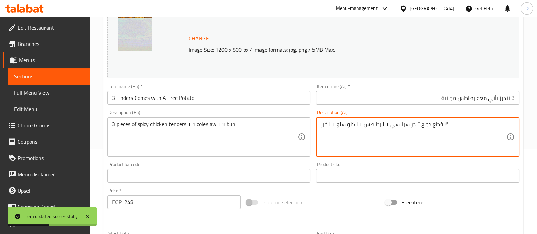
click at [374, 126] on textarea "٣ قطع دجاج تندر سبايسي + ١ بطاطس + ١ كلو سلو + ١ خبز" at bounding box center [414, 137] width 186 height 32
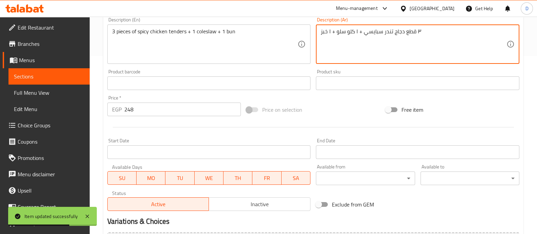
scroll to position [255, 0]
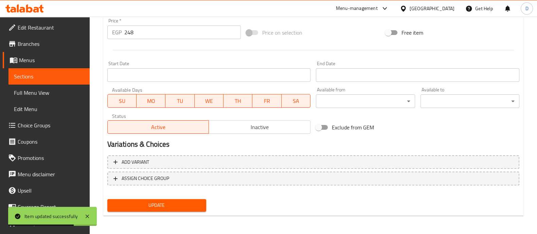
type textarea "٣ قطع دجاج تندر سبايسي + ١ كلو سلو + ١ خبز"
click at [163, 205] on span "Update" at bounding box center [157, 205] width 88 height 8
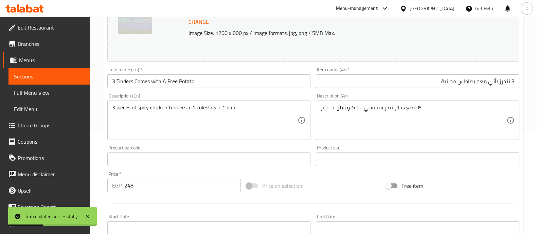
scroll to position [43, 0]
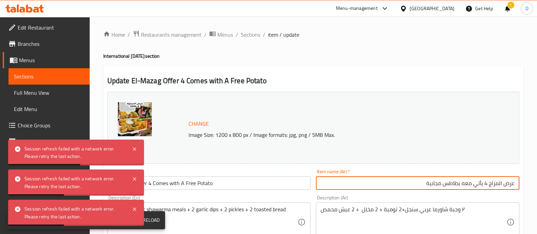
drag, startPoint x: 211, startPoint y: 170, endPoint x: 165, endPoint y: 200, distance: 54.2
click at [210, 170] on div "Item name (En)   * El-Mazag Offer 4 Comes with A Free Potato Item name (En) *" at bounding box center [208, 179] width 203 height 21
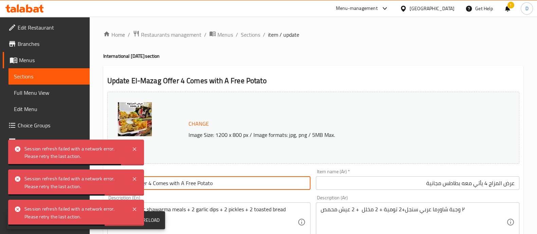
drag, startPoint x: 152, startPoint y: 181, endPoint x: 260, endPoint y: 180, distance: 108.3
click at [260, 180] on input "El-Mazag Offer 4 Comes with A Free Potato" at bounding box center [208, 183] width 203 height 14
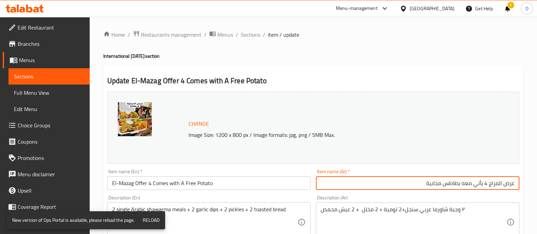
drag, startPoint x: 427, startPoint y: 183, endPoint x: 483, endPoint y: 183, distance: 56.0
click at [483, 183] on input "عرض المزاج 4 يأتي معه بطاطس مجانية" at bounding box center [417, 183] width 203 height 14
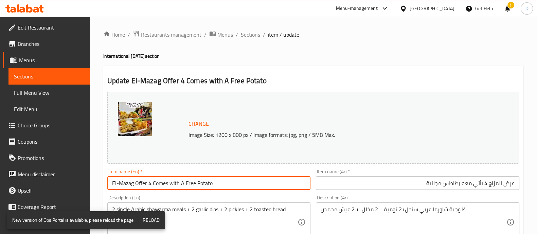
drag, startPoint x: 151, startPoint y: 181, endPoint x: 219, endPoint y: 181, distance: 67.9
click at [219, 181] on input "El-Mazag Offer 4 Comes with A Free Potato" at bounding box center [208, 183] width 203 height 14
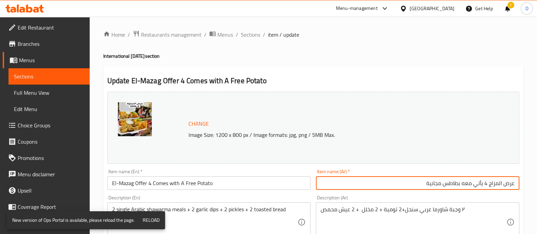
drag, startPoint x: 422, startPoint y: 186, endPoint x: 483, endPoint y: 184, distance: 60.8
click at [483, 184] on input "عرض المزاج 4 يأتي معه بطاطس مجانية" at bounding box center [417, 183] width 203 height 14
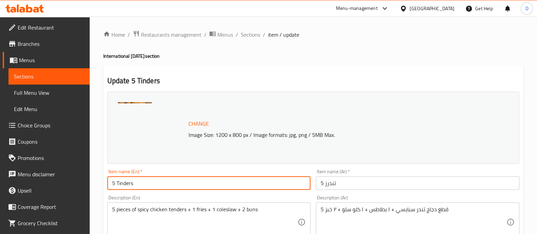
click at [196, 181] on input "5 Tinders" at bounding box center [208, 183] width 203 height 14
paste input "Comes with A Free Potato"
type input "5 Tinders Comes with A Free Potato"
click at [433, 180] on input "5 تندرز" at bounding box center [417, 183] width 203 height 14
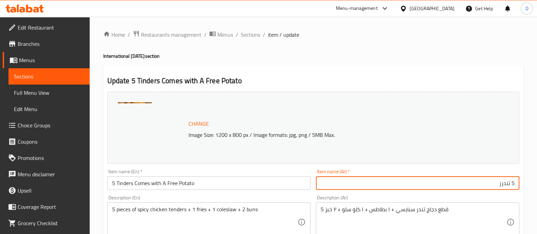
paste input "يأتي معه بطاطس مجانية"
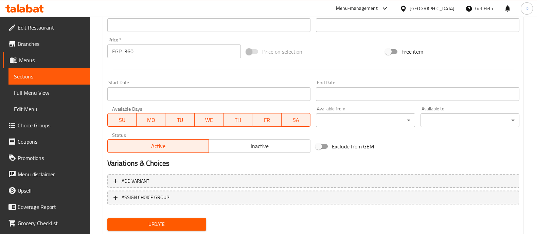
scroll to position [255, 0]
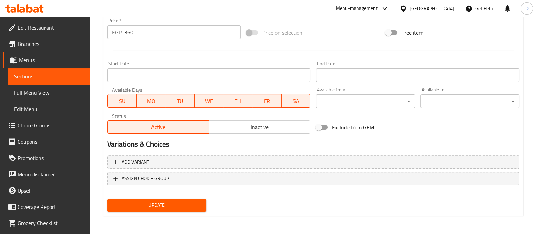
type input "5 تندرز يأتي معه بطاطس مجانية"
click at [169, 203] on span "Update" at bounding box center [157, 205] width 88 height 8
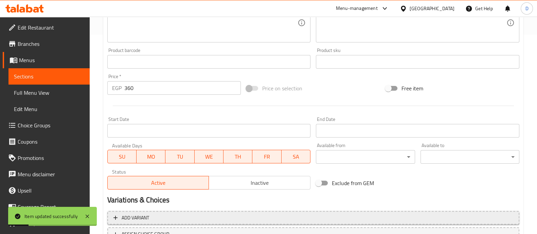
scroll to position [128, 0]
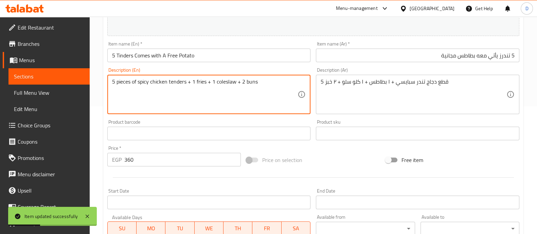
click at [201, 80] on textarea "5 pieces of spicy chicken tenders + 1 fries + 1 coleslaw + 2 buns" at bounding box center [205, 94] width 186 height 32
type textarea "5 pieces of spicy chicken tenders + 1 coleslaw + 2 buns"
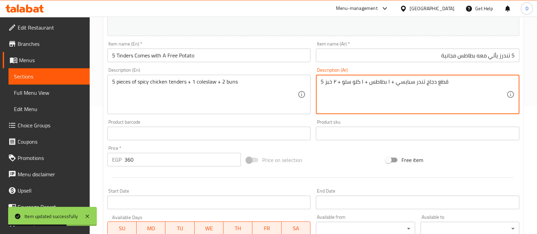
click at [381, 83] on textarea "5 قطع دجاج تندر سبايسي + ١ بطاطس + ١ كلو سلو + ٢ خبز" at bounding box center [414, 94] width 186 height 32
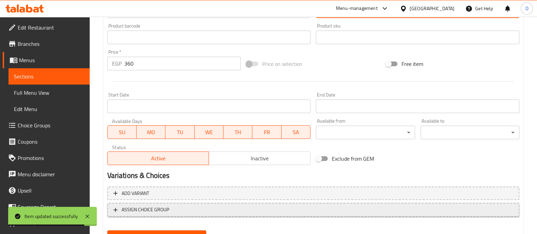
scroll to position [255, 0]
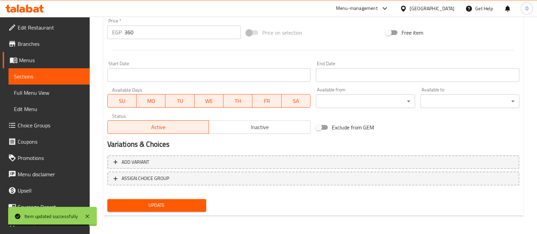
type textarea "5 قطع دجاج تندر سبايسي + ١ كلو سلو + ٢ خبز"
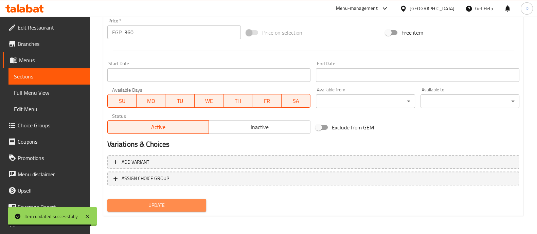
click at [200, 201] on span "Update" at bounding box center [157, 205] width 88 height 8
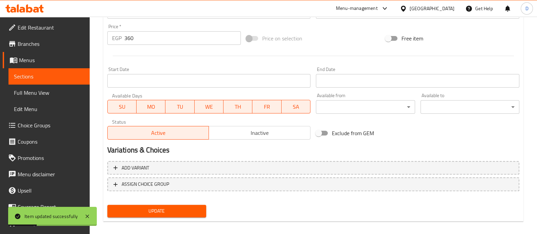
scroll to position [43, 0]
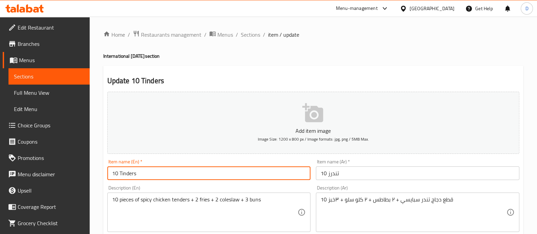
click at [190, 172] on input "10 Tinders" at bounding box center [208, 173] width 203 height 14
paste input "Comes with A Free Potato"
type input "10 Tinders Comes with A Free Potato"
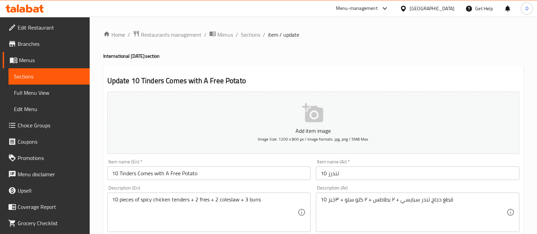
click at [432, 181] on div "Item name (Ar)   * 10 تندرز Item name (Ar) *" at bounding box center [417, 170] width 209 height 26
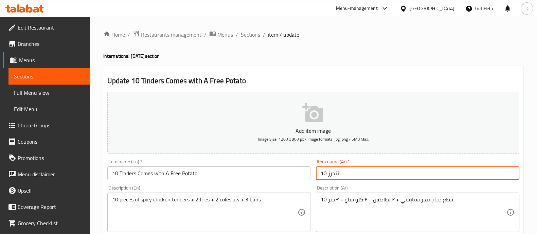
click at [435, 173] on input "10 تندرز" at bounding box center [417, 173] width 203 height 14
paste input "يأتي معه بطاطس مجانية"
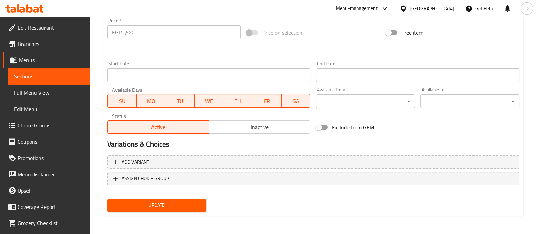
type input "10 تندرز يأتي معه بطاطس مجانية"
click at [183, 200] on button "Update" at bounding box center [156, 205] width 99 height 13
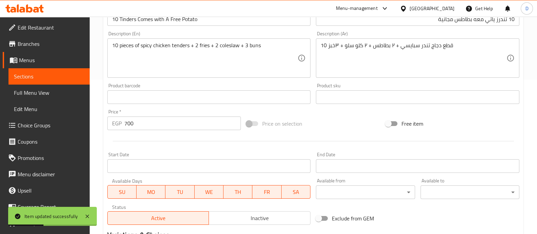
scroll to position [75, 0]
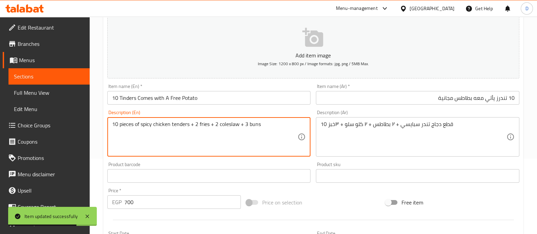
click at [204, 125] on textarea "10 pieces of spicy chicken tenders + 2 fries + 2 coleslaw + 3 buns" at bounding box center [205, 137] width 186 height 32
click at [205, 123] on textarea "10 pieces of spicy chicken tenders + 2 fries + 2 coleslaw + 3 buns" at bounding box center [205, 137] width 186 height 32
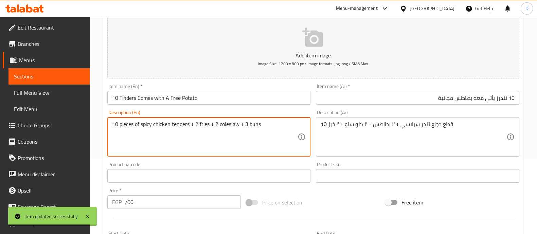
click at [205, 123] on textarea "10 pieces of spicy chicken tenders + 2 fries + 2 coleslaw + 3 buns" at bounding box center [205, 137] width 186 height 32
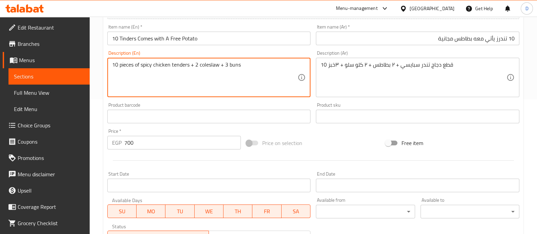
scroll to position [118, 0]
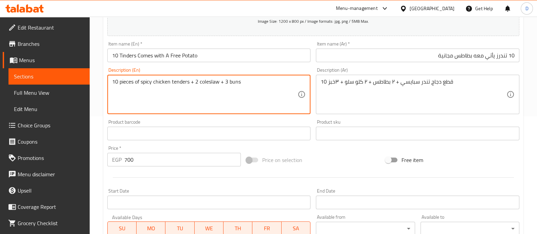
type textarea "10 pieces of spicy chicken tenders + 2 coleslaw + 3 buns"
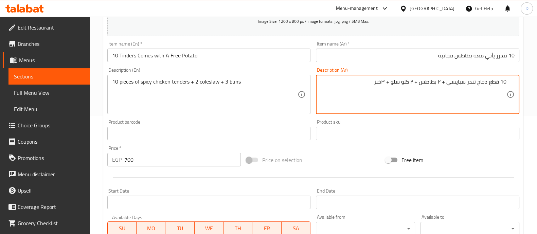
click at [428, 80] on textarea "10 قطع دجاج تندر سبايسي + ٢ بطاطس + ٢ كلو سلو + ٣خبز" at bounding box center [414, 94] width 186 height 32
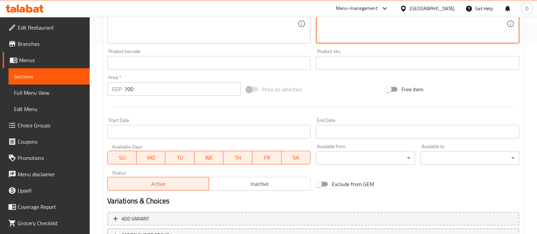
scroll to position [245, 0]
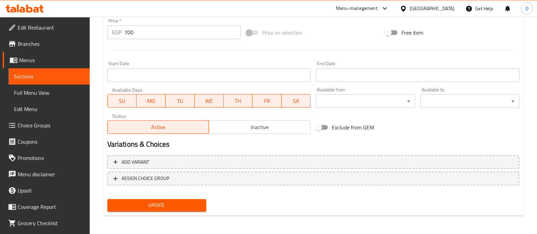
type textarea "10 قطع دجاج تندر سبايسي+ ٢ كلو سلو + ٣خبز"
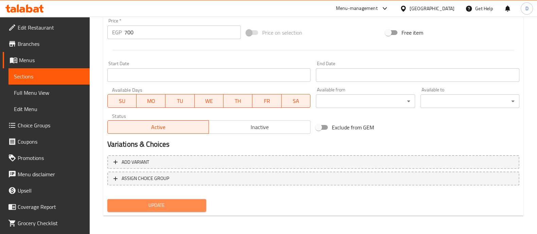
click at [173, 204] on span "Update" at bounding box center [157, 205] width 88 height 8
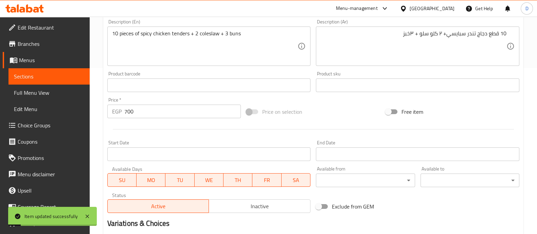
scroll to position [118, 0]
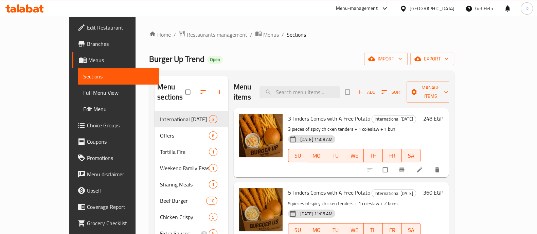
click at [27, 9] on icon at bounding box center [29, 8] width 6 height 8
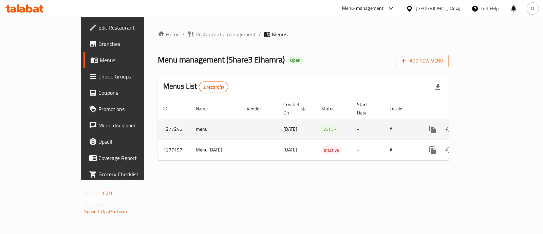
click at [486, 125] on icon "enhanced table" at bounding box center [482, 129] width 8 height 8
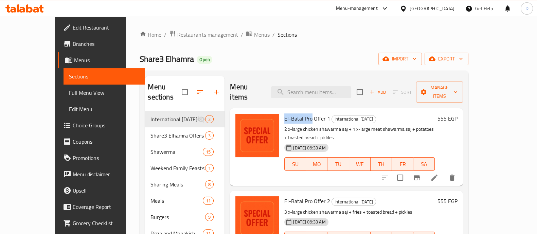
drag, startPoint x: 269, startPoint y: 108, endPoint x: 297, endPoint y: 108, distance: 27.9
click at [297, 111] on div "El-Batal Pro Offer 1 International Potato Day 2 x-large chicken shawarma saj + …" at bounding box center [360, 147] width 156 height 72
copy span "El-Batal Pro"
click at [302, 86] on input "search" at bounding box center [311, 92] width 80 height 12
paste input "El-Batal Pro"
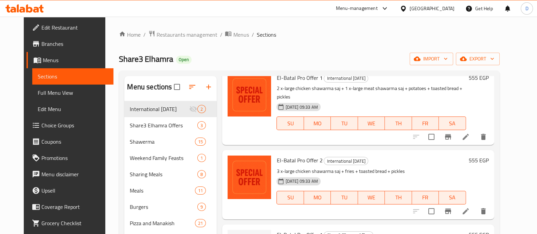
scroll to position [42, 0]
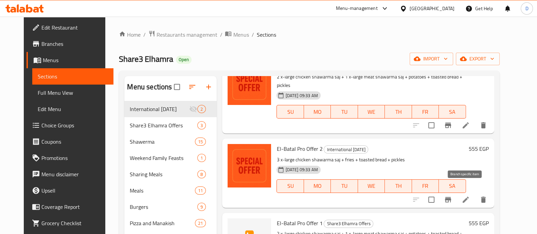
type input "El-Batal Pro"
click at [451, 197] on icon "Branch-specific-item" at bounding box center [448, 199] width 6 height 5
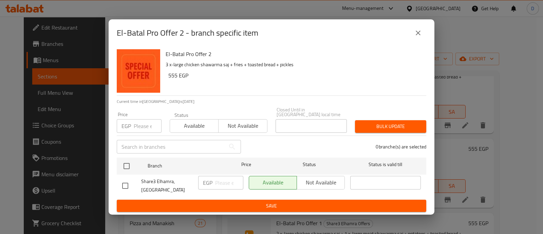
click at [415, 36] on icon "close" at bounding box center [418, 33] width 8 height 8
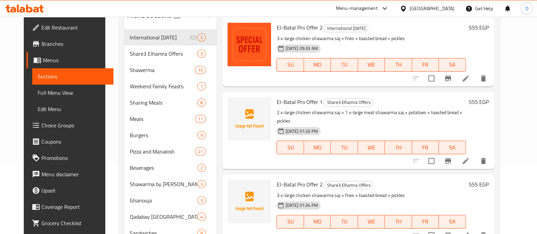
scroll to position [85, 0]
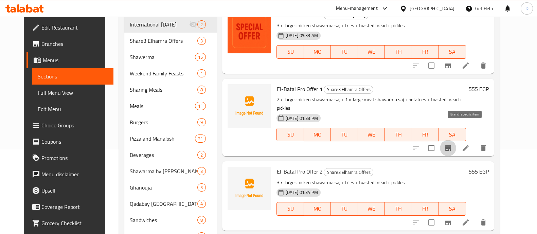
click at [452, 144] on icon "Branch-specific-item" at bounding box center [448, 148] width 8 height 8
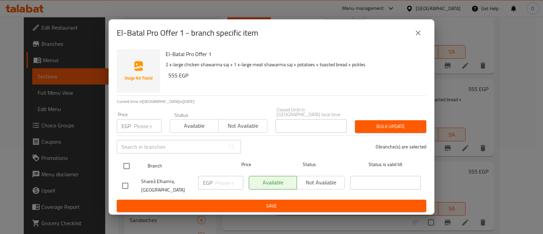
click at [126, 164] on input "checkbox" at bounding box center [127, 166] width 14 height 14
checkbox input "true"
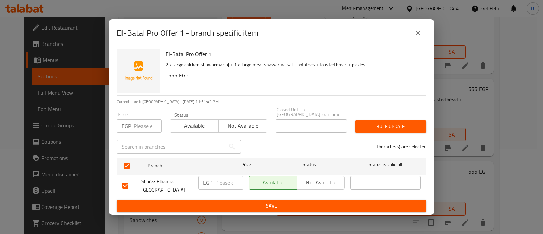
click at [339, 181] on span "Not available" at bounding box center [321, 183] width 42 height 10
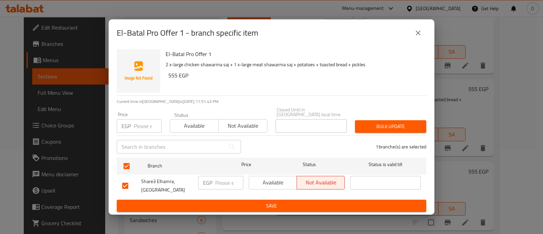
click at [327, 202] on span "Save" at bounding box center [271, 206] width 299 height 8
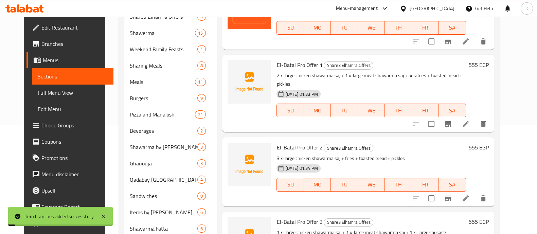
scroll to position [127, 0]
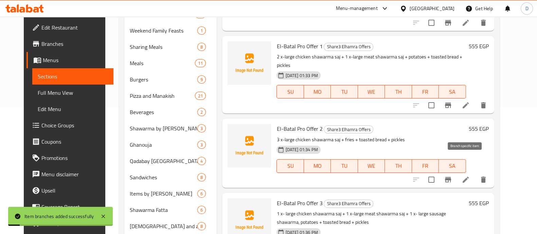
click at [451, 177] on icon "Branch-specific-item" at bounding box center [448, 179] width 6 height 5
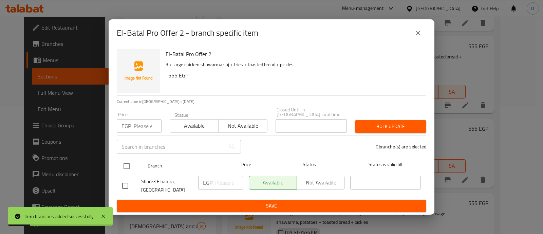
click at [126, 161] on input "checkbox" at bounding box center [127, 166] width 14 height 14
checkbox input "true"
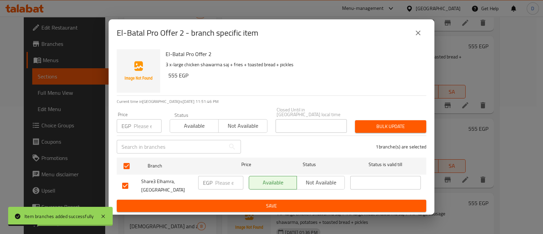
click at [334, 176] on button "Not available" at bounding box center [321, 183] width 48 height 14
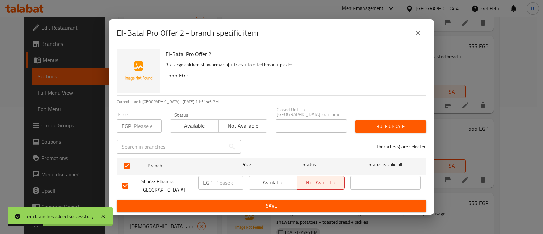
click at [328, 204] on span "Save" at bounding box center [271, 206] width 299 height 8
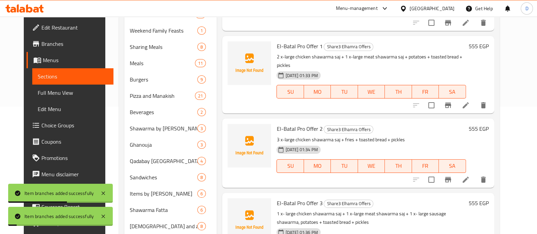
scroll to position [165, 0]
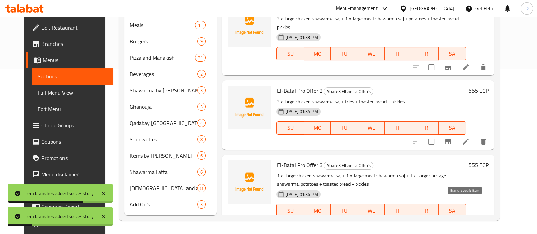
click at [451, 221] on icon "Branch-specific-item" at bounding box center [448, 223] width 6 height 5
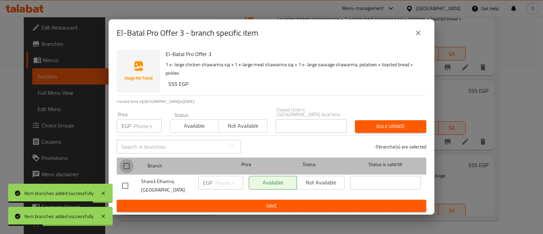
drag, startPoint x: 128, startPoint y: 166, endPoint x: 178, endPoint y: 181, distance: 52.5
click at [128, 166] on input "checkbox" at bounding box center [127, 166] width 14 height 14
checkbox input "true"
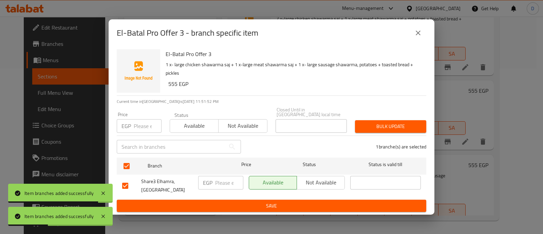
click at [337, 180] on span "Not available" at bounding box center [321, 183] width 42 height 10
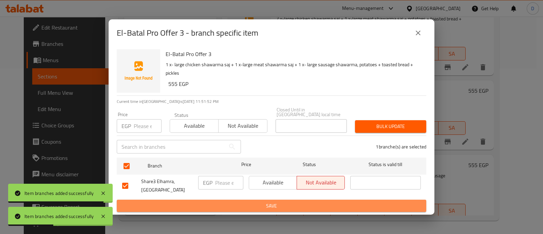
click at [320, 208] on button "Save" at bounding box center [272, 206] width 310 height 13
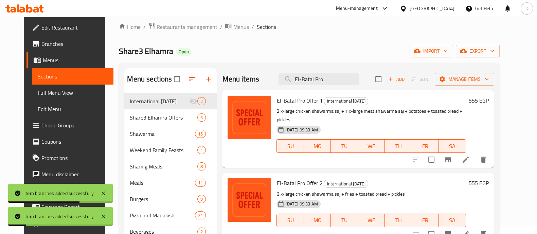
scroll to position [0, 0]
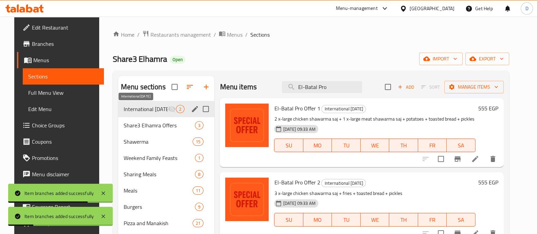
click at [139, 111] on span "International [DATE]" at bounding box center [146, 109] width 44 height 8
click at [194, 109] on icon "edit" at bounding box center [195, 109] width 8 height 8
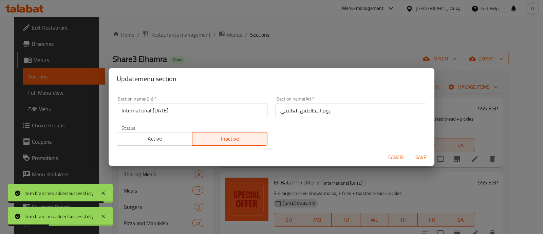
click at [175, 137] on span "Active" at bounding box center [155, 139] width 70 height 10
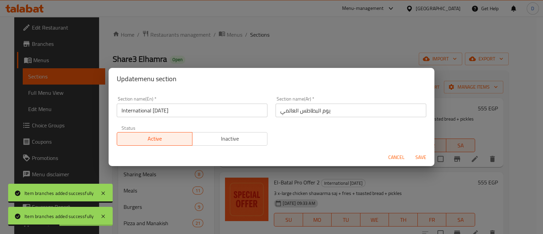
click at [419, 155] on span "Save" at bounding box center [421, 157] width 16 height 8
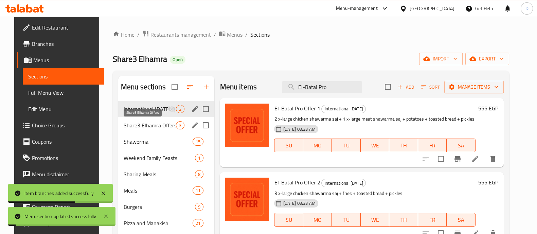
click at [143, 126] on span "Share3 Elhamra Offers" at bounding box center [150, 125] width 53 height 8
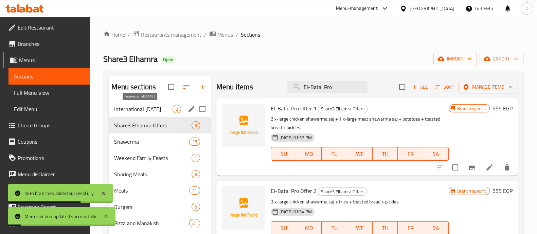
click at [146, 107] on span "International [DATE]" at bounding box center [143, 109] width 58 height 8
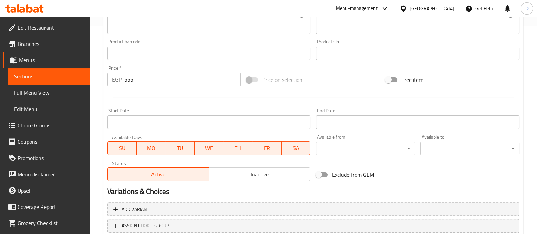
scroll to position [255, 0]
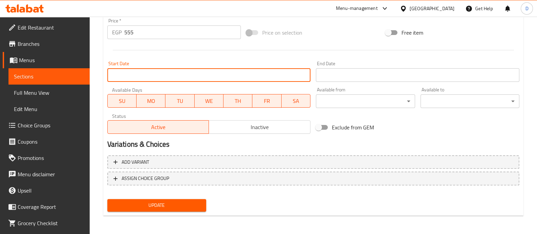
click at [127, 72] on input "Start Date" at bounding box center [208, 75] width 203 height 14
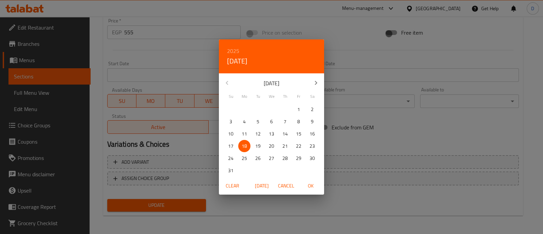
click at [255, 144] on p "19" at bounding box center [257, 146] width 5 height 8
click at [307, 187] on span "OK" at bounding box center [311, 186] width 16 height 8
type input "[DATE]"
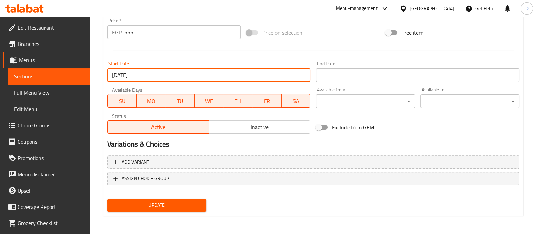
click at [362, 67] on div "End Date End Date" at bounding box center [417, 71] width 203 height 21
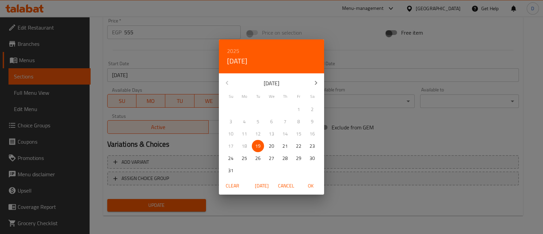
click at [357, 74] on div "2025 Tue, Aug 19 August 2025 Su Mo Tu We Th Fr Sa 27 28 29 30 31 1 2 3 4 5 6 7 …" at bounding box center [271, 117] width 543 height 234
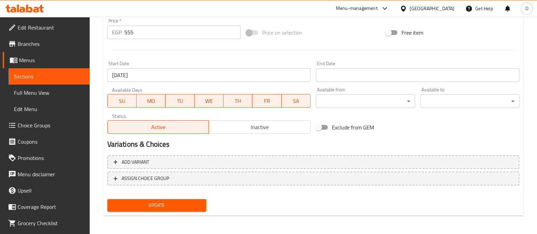
click at [351, 72] on input "Start Date" at bounding box center [417, 75] width 203 height 14
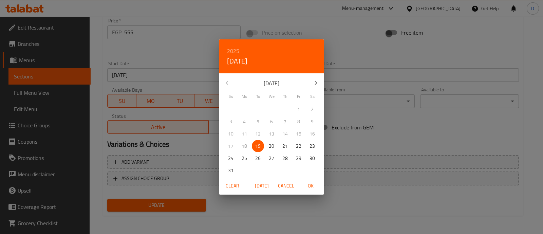
click at [260, 147] on p "19" at bounding box center [257, 146] width 5 height 8
click at [314, 186] on span "OK" at bounding box center [311, 186] width 16 height 8
type input "19-08-2025"
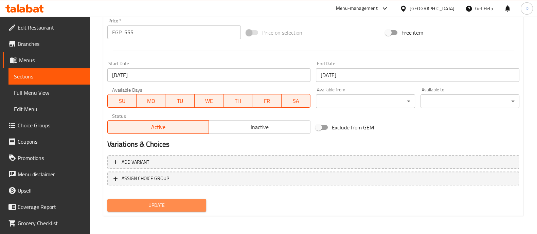
click at [189, 205] on span "Update" at bounding box center [157, 205] width 88 height 8
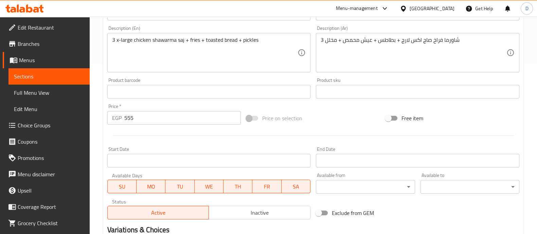
scroll to position [255, 0]
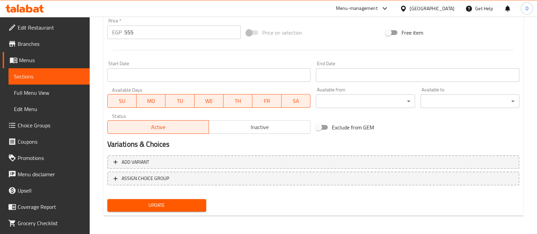
click at [185, 74] on input "Start Date" at bounding box center [208, 75] width 203 height 14
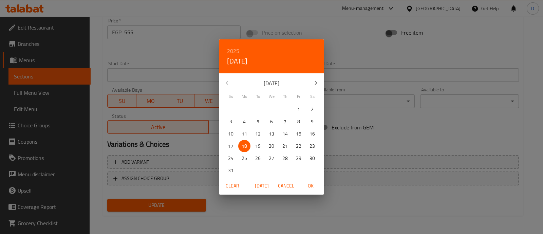
click at [259, 144] on p "19" at bounding box center [257, 146] width 5 height 8
click at [311, 187] on span "OK" at bounding box center [311, 186] width 16 height 8
type input "[DATE]"
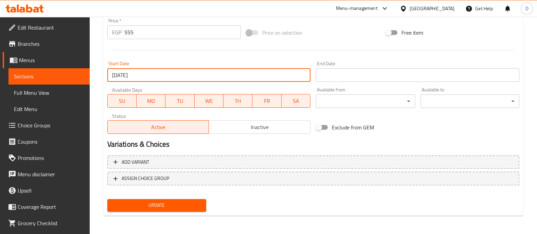
click at [343, 75] on input "Start Date" at bounding box center [417, 75] width 203 height 14
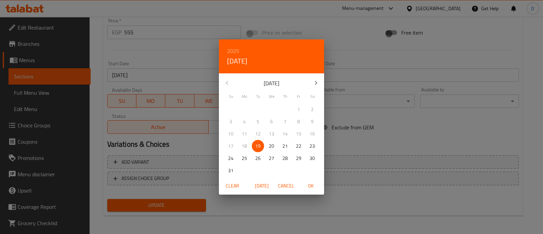
click at [258, 146] on p "19" at bounding box center [257, 146] width 5 height 8
drag, startPoint x: 309, startPoint y: 184, endPoint x: 221, endPoint y: 199, distance: 88.5
click at [308, 184] on span "OK" at bounding box center [311, 186] width 16 height 8
type input "19-08-2025"
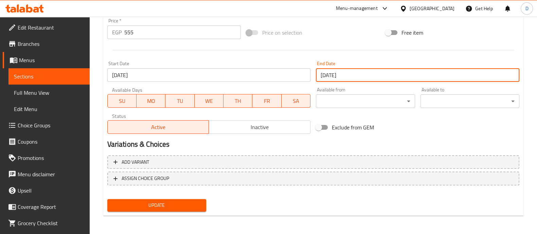
click at [187, 202] on span "Update" at bounding box center [157, 205] width 88 height 8
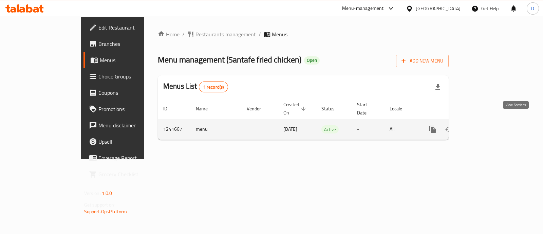
click at [486, 125] on icon "enhanced table" at bounding box center [482, 129] width 8 height 8
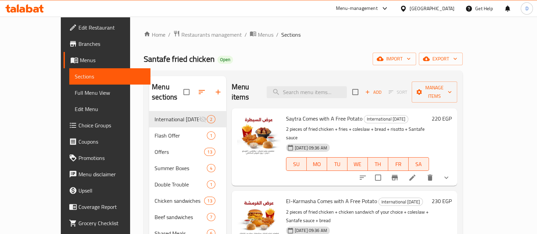
click at [286, 113] on span "Saytra Comes with A Free Potato" at bounding box center [324, 118] width 76 height 10
copy span "Saytra"
click at [315, 89] on input "search" at bounding box center [307, 92] width 80 height 12
paste input "Saytra"
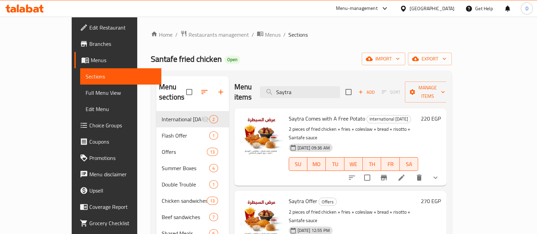
scroll to position [42, 0]
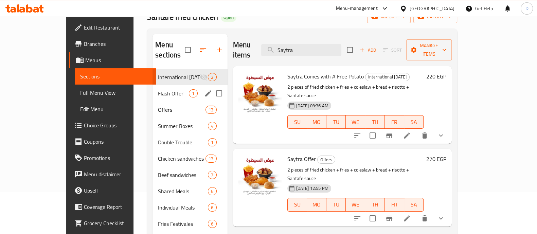
drag, startPoint x: 138, startPoint y: 79, endPoint x: 139, endPoint y: 72, distance: 6.5
click at [158, 89] on span "Flash Offer" at bounding box center [173, 93] width 31 height 8
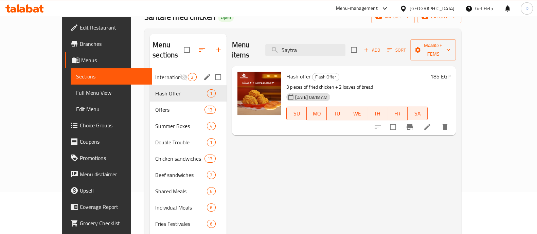
click at [150, 69] on div "International [DATE] 2" at bounding box center [188, 77] width 76 height 16
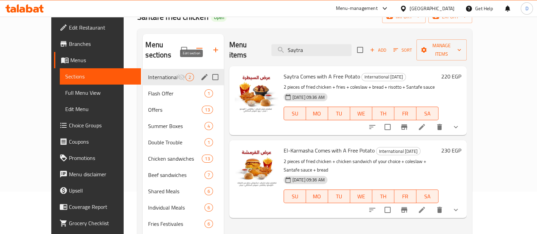
click at [201, 74] on icon "edit" at bounding box center [204, 77] width 6 height 6
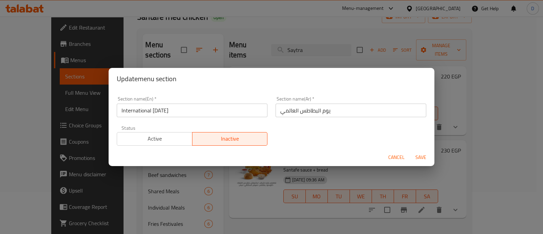
click at [163, 143] on span "Active" at bounding box center [155, 139] width 70 height 10
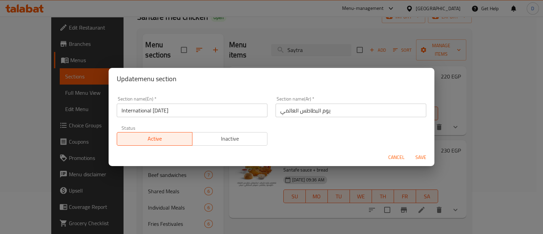
click at [425, 157] on span "Save" at bounding box center [421, 157] width 16 height 8
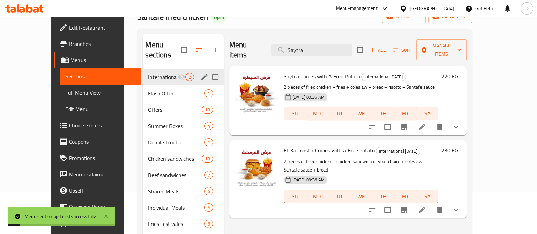
click at [284, 71] on span "Saytra Comes with A Free Potato" at bounding box center [322, 76] width 76 height 10
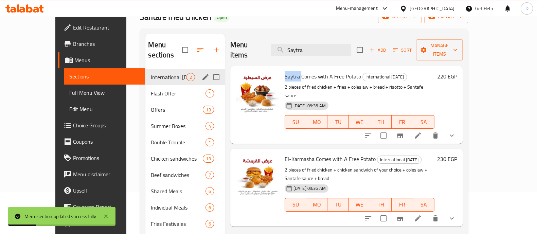
copy span "Saytra"
click at [342, 44] on input "Saytra" at bounding box center [311, 50] width 80 height 12
paste input "search"
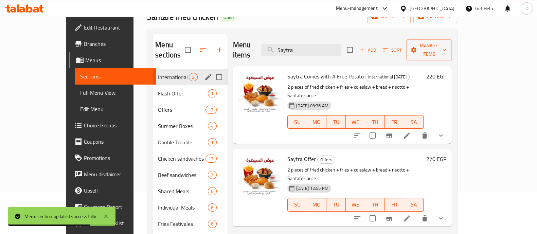
click at [152, 74] on div "International Potato Day 2" at bounding box center [189, 77] width 75 height 16
click at [158, 89] on span "Flash Offer" at bounding box center [173, 93] width 31 height 8
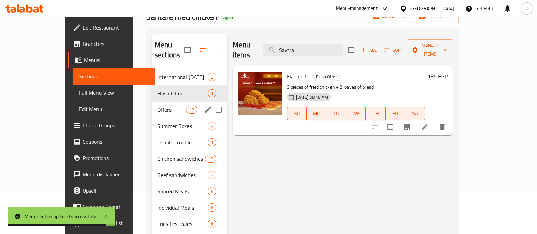
click at [152, 102] on div "Offers 13" at bounding box center [189, 110] width 75 height 16
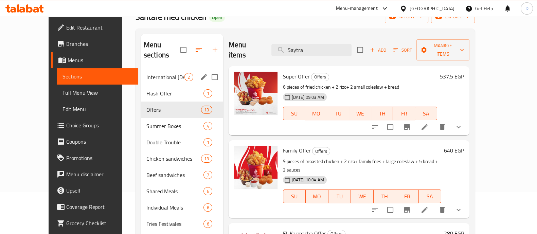
click at [146, 73] on span "International [DATE]" at bounding box center [165, 77] width 38 height 8
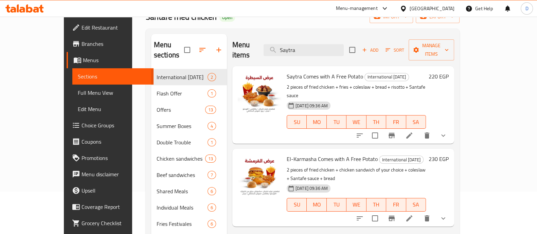
click at [331, 38] on div "Menu items Saytra Add Sort Manage items" at bounding box center [343, 50] width 222 height 32
click at [331, 44] on input "Saytra" at bounding box center [304, 50] width 80 height 12
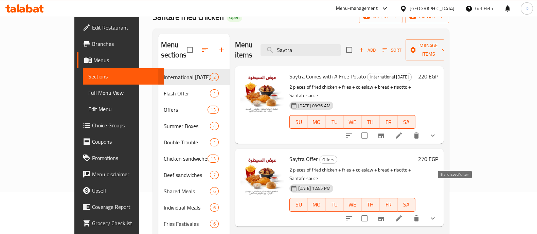
type input "Saytra"
click at [385, 214] on icon "Branch-specific-item" at bounding box center [381, 218] width 8 height 8
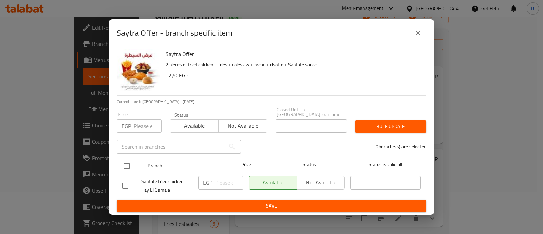
click at [126, 164] on input "checkbox" at bounding box center [127, 166] width 14 height 14
checkbox input "true"
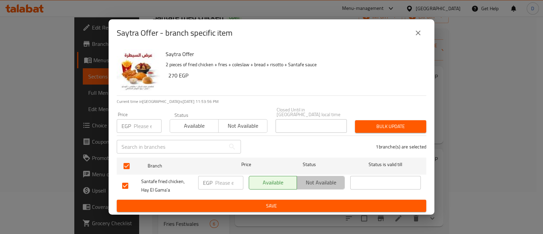
click at [315, 183] on span "Not available" at bounding box center [321, 183] width 42 height 10
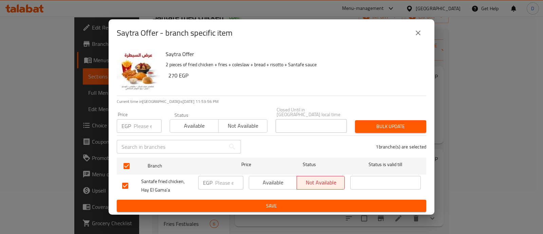
click at [308, 205] on span "Save" at bounding box center [271, 206] width 299 height 8
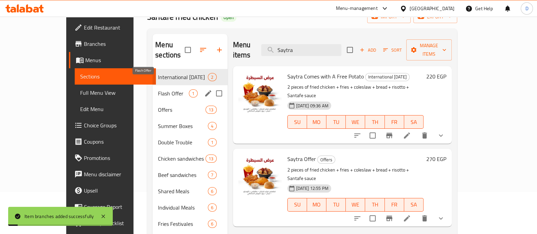
click at [158, 89] on span "Flash Offer" at bounding box center [173, 93] width 31 height 8
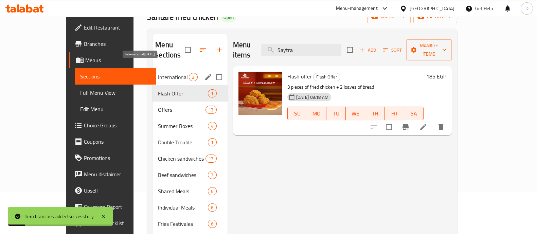
click at [158, 73] on span "International [DATE]" at bounding box center [173, 77] width 31 height 8
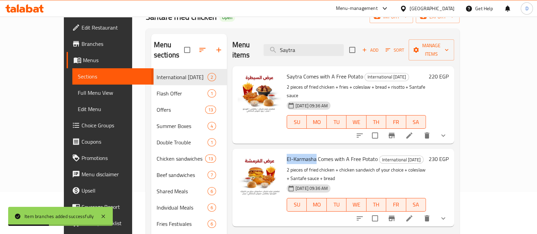
drag, startPoint x: 268, startPoint y: 140, endPoint x: 300, endPoint y: 139, distance: 32.0
click at [300, 151] on div "El-Karmasha Comes with A Free Potato International Potato Day 2 pieces of fried…" at bounding box center [356, 187] width 145 height 72
copy span "El-Karmasha"
click at [316, 48] on input "Saytra" at bounding box center [304, 50] width 80 height 12
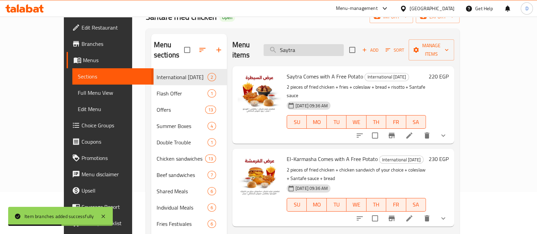
click at [316, 48] on input "Saytra" at bounding box center [304, 50] width 80 height 12
paste input "El-Karmasha"
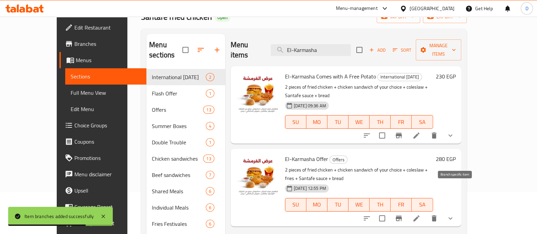
type input "El-Karmasha"
click at [402, 216] on icon "Branch-specific-item" at bounding box center [399, 218] width 6 height 5
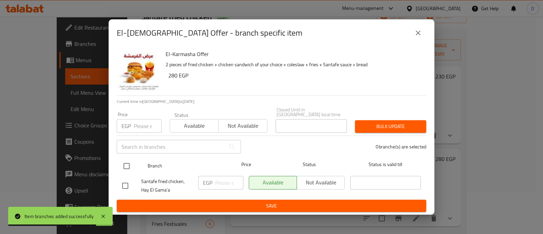
click at [128, 162] on input "checkbox" at bounding box center [127, 166] width 14 height 14
checkbox input "true"
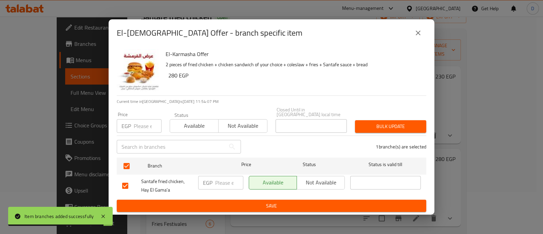
click at [311, 181] on span "Not available" at bounding box center [321, 183] width 42 height 10
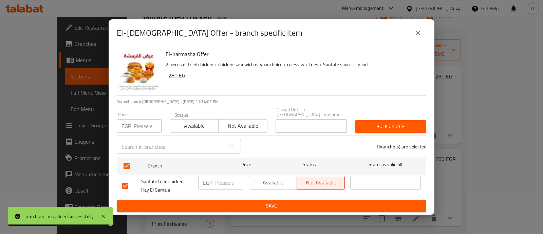
click at [300, 202] on span "Save" at bounding box center [271, 206] width 299 height 8
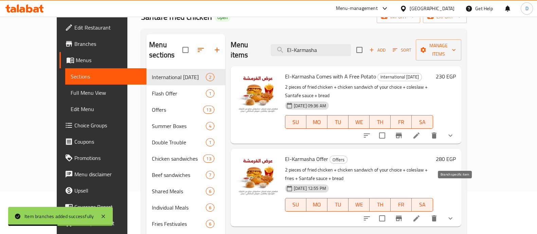
click at [402, 216] on icon "Branch-specific-item" at bounding box center [399, 218] width 6 height 5
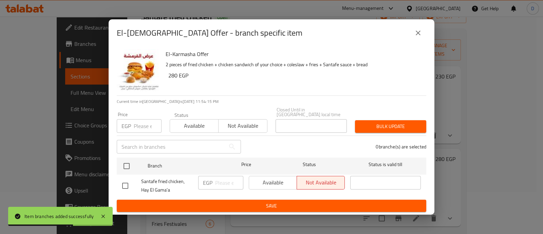
click at [419, 33] on icon "close" at bounding box center [418, 33] width 8 height 8
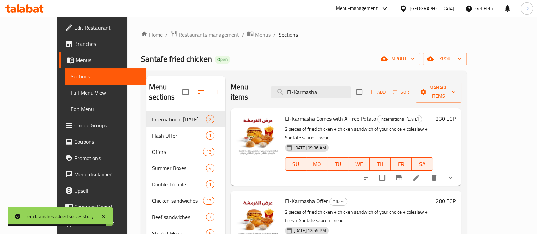
click at [29, 7] on icon at bounding box center [24, 8] width 38 height 8
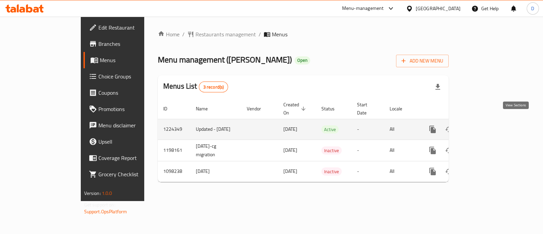
click at [486, 125] on icon "enhanced table" at bounding box center [482, 129] width 8 height 8
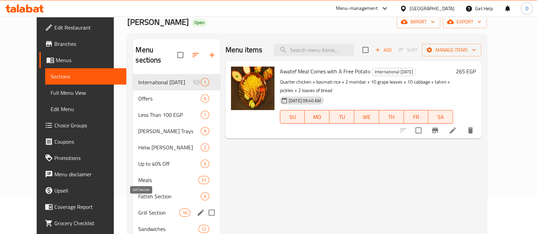
scroll to position [85, 0]
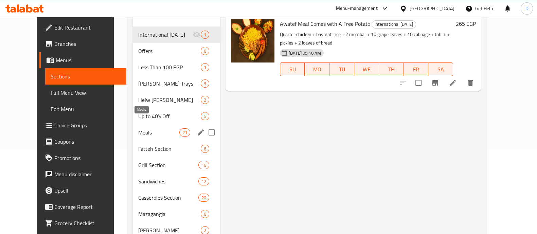
click at [149, 128] on span "Meals" at bounding box center [158, 132] width 41 height 8
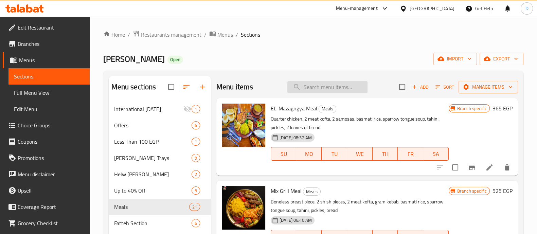
click at [319, 85] on input "search" at bounding box center [327, 87] width 80 height 12
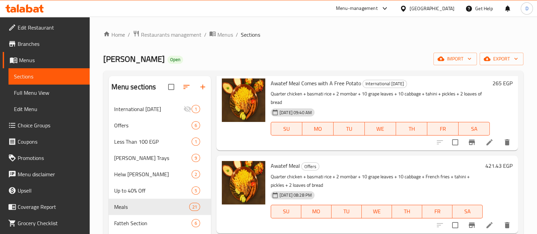
scroll to position [42, 0]
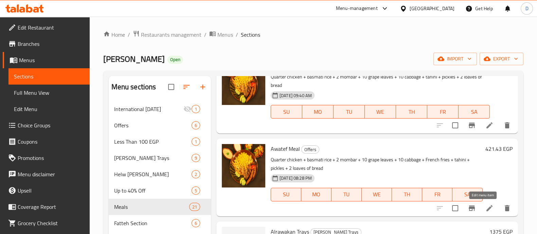
type input "awa"
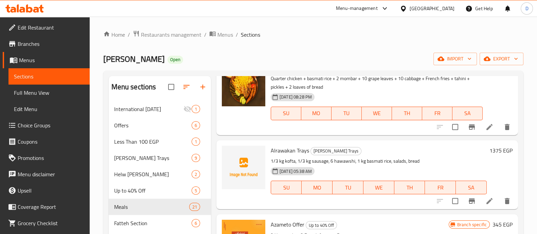
scroll to position [127, 0]
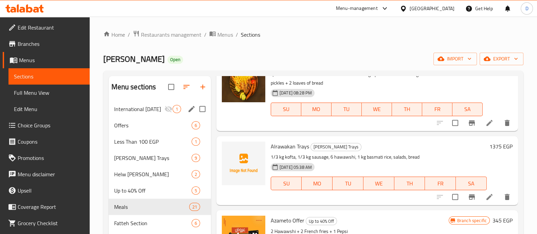
click at [137, 107] on span "International Potato Day" at bounding box center [139, 109] width 50 height 8
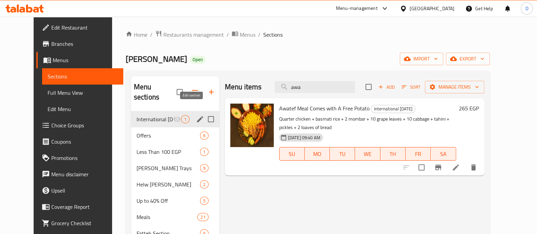
click at [196, 115] on icon "edit" at bounding box center [200, 119] width 8 height 8
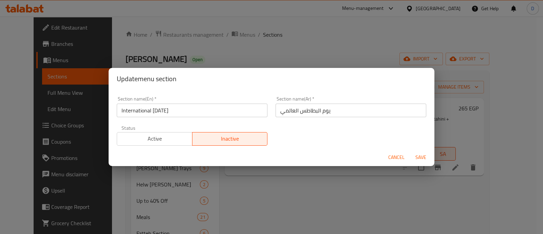
click at [166, 137] on span "Active" at bounding box center [155, 139] width 70 height 10
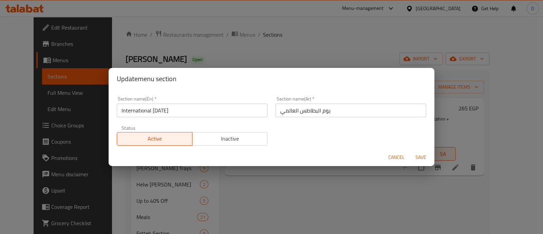
click at [418, 155] on span "Save" at bounding box center [421, 157] width 16 height 8
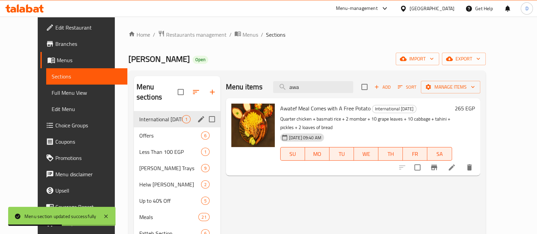
click at [23, 8] on icon at bounding box center [22, 10] width 6 height 6
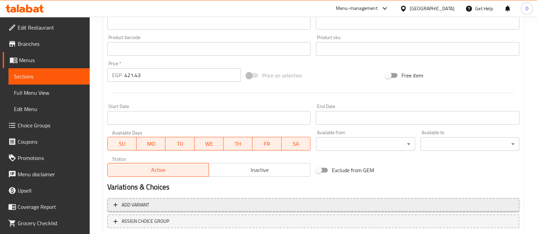
scroll to position [255, 0]
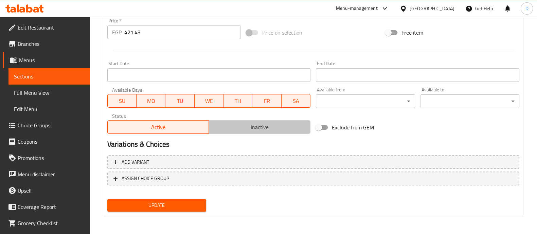
click at [260, 125] on span "Inactive" at bounding box center [260, 127] width 96 height 10
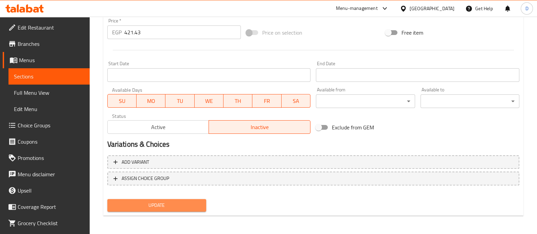
click at [170, 204] on span "Update" at bounding box center [157, 205] width 88 height 8
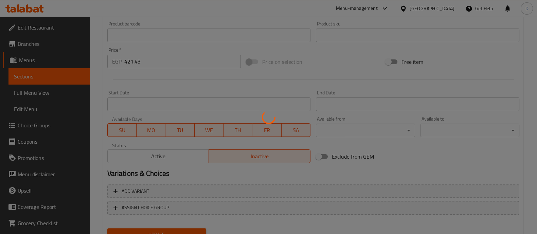
scroll to position [213, 0]
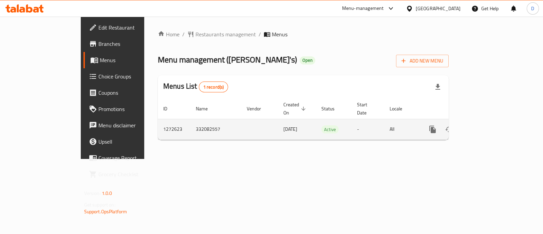
click at [486, 125] on icon "enhanced table" at bounding box center [482, 129] width 8 height 8
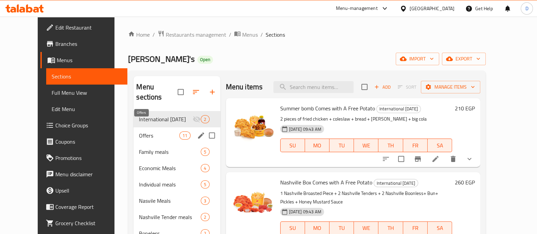
click at [151, 131] on span "Offers" at bounding box center [159, 135] width 40 height 8
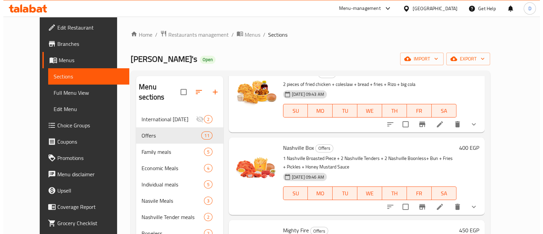
scroll to position [127, 0]
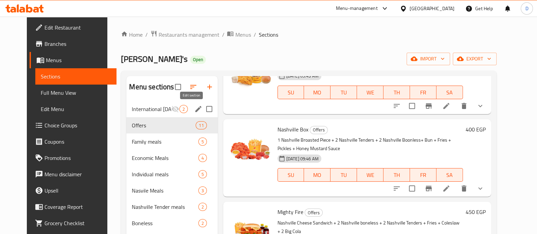
click at [194, 108] on icon "edit" at bounding box center [198, 109] width 8 height 8
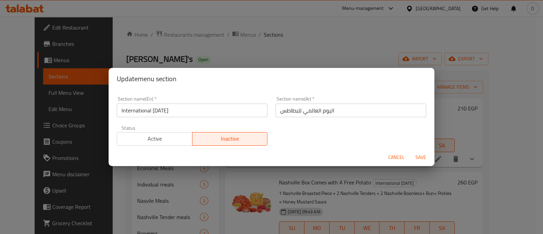
click at [174, 143] on span "Active" at bounding box center [155, 139] width 70 height 10
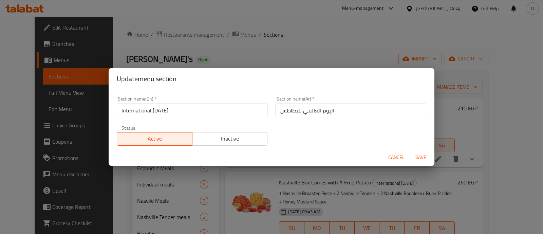
click at [419, 158] on span "Save" at bounding box center [421, 157] width 16 height 8
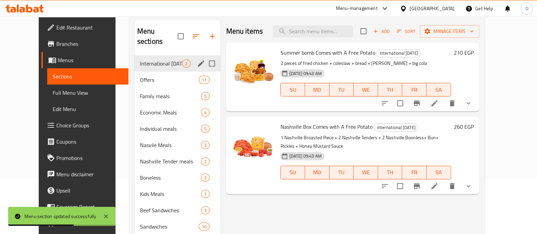
scroll to position [42, 0]
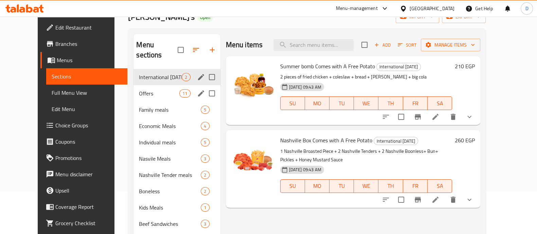
click at [166, 89] on span "Offers" at bounding box center [159, 93] width 40 height 8
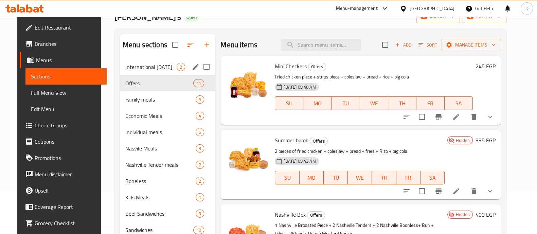
click at [125, 64] on span "International [DATE]" at bounding box center [150, 67] width 51 height 8
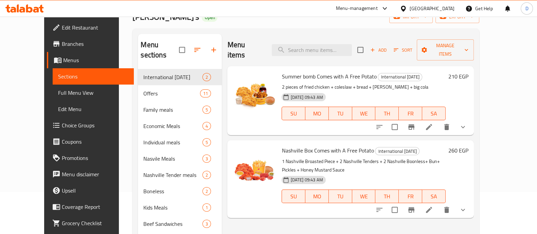
click at [23, 9] on icon at bounding box center [22, 10] width 6 height 6
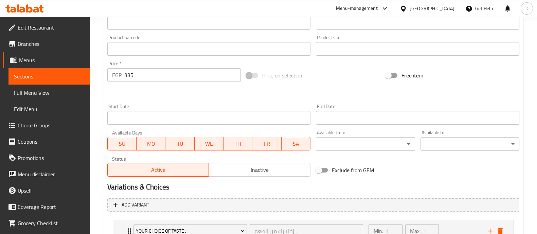
click at [248, 174] on span "Inactive" at bounding box center [260, 170] width 96 height 10
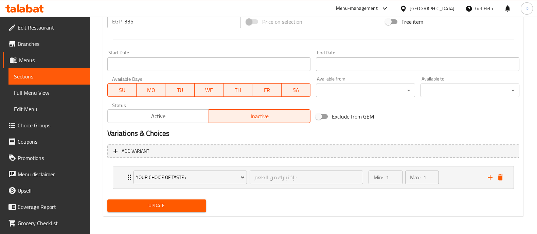
scroll to position [266, 0]
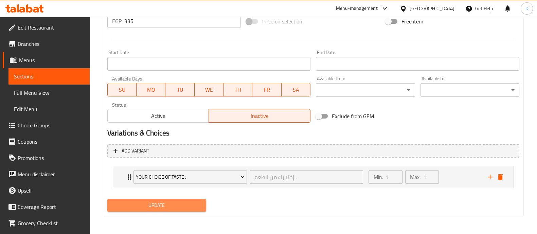
click at [164, 202] on span "Update" at bounding box center [157, 205] width 88 height 8
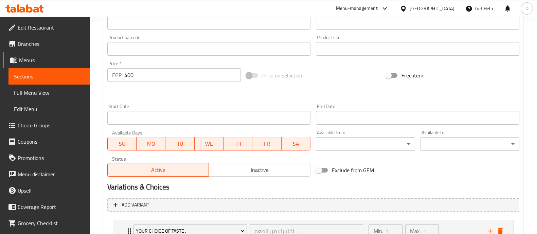
click at [274, 169] on span "Inactive" at bounding box center [260, 170] width 96 height 10
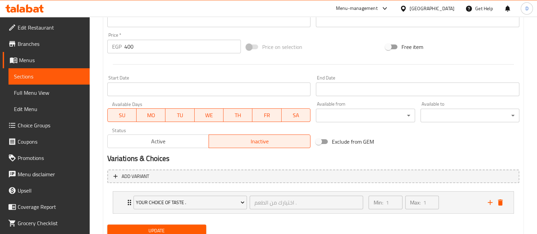
scroll to position [266, 0]
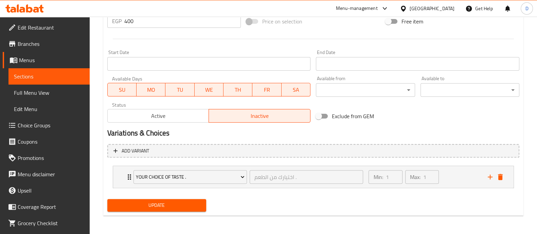
click at [166, 204] on span "Update" at bounding box center [157, 205] width 88 height 8
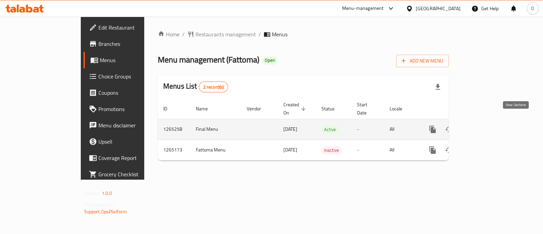
click at [486, 125] on icon "enhanced table" at bounding box center [482, 129] width 8 height 8
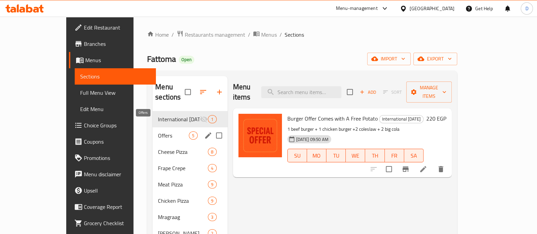
click at [158, 131] on span "Offers" at bounding box center [173, 135] width 31 height 8
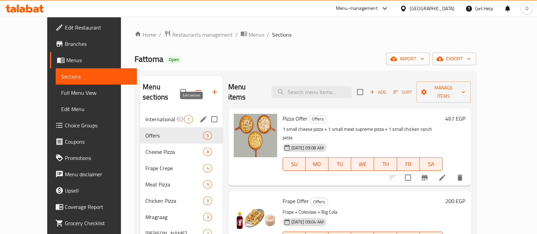
click at [199, 115] on icon "edit" at bounding box center [203, 119] width 8 height 8
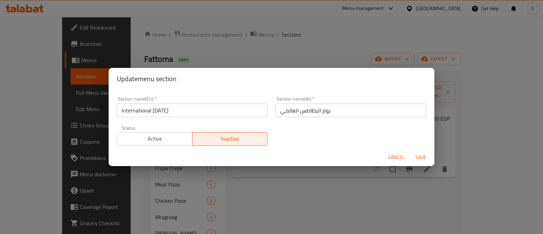
click at [168, 136] on span "Active" at bounding box center [155, 139] width 70 height 10
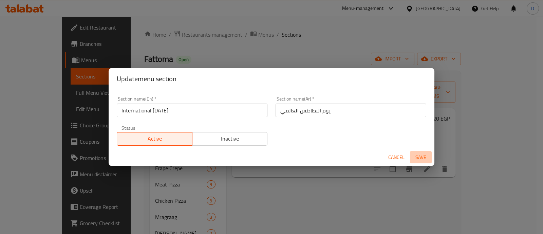
click at [421, 159] on span "Save" at bounding box center [421, 157] width 16 height 8
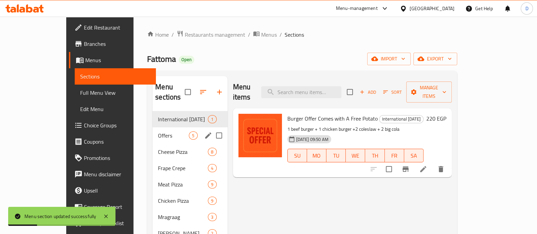
click at [152, 127] on div "Offers 5" at bounding box center [189, 135] width 75 height 16
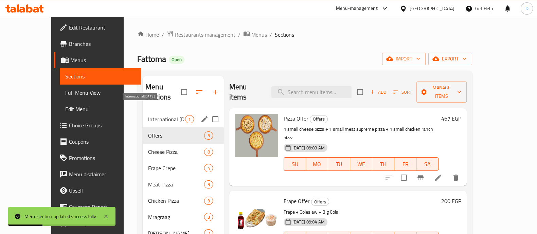
click at [149, 115] on span "International [DATE]" at bounding box center [166, 119] width 37 height 8
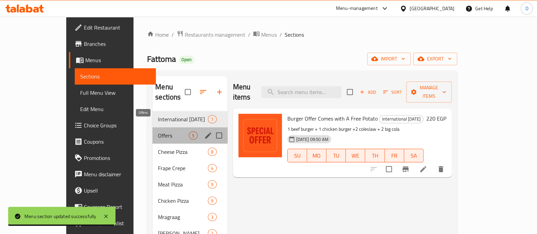
click at [158, 131] on span "Offers" at bounding box center [173, 135] width 31 height 8
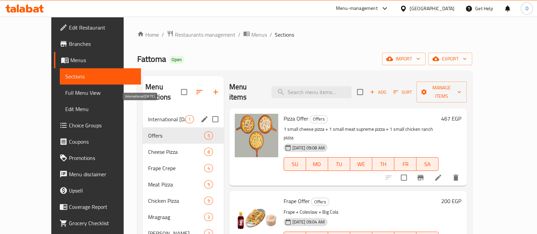
click at [148, 115] on span "International [DATE]" at bounding box center [166, 119] width 37 height 8
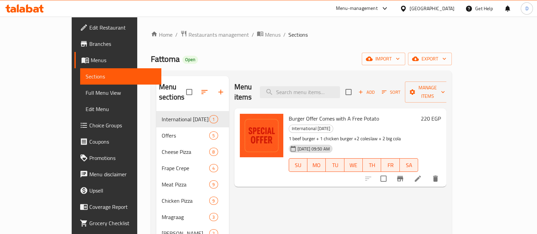
click at [29, 9] on icon at bounding box center [24, 8] width 38 height 8
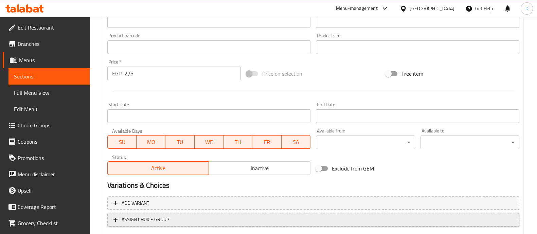
scroll to position [255, 0]
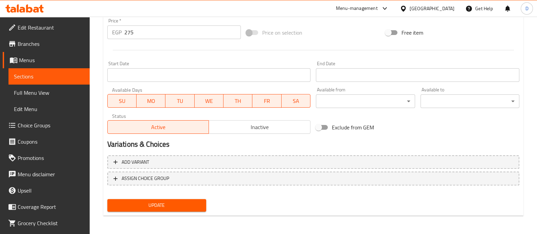
click at [265, 126] on span "Inactive" at bounding box center [260, 127] width 96 height 10
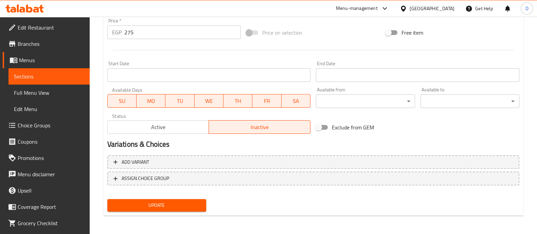
click at [192, 204] on span "Update" at bounding box center [157, 205] width 88 height 8
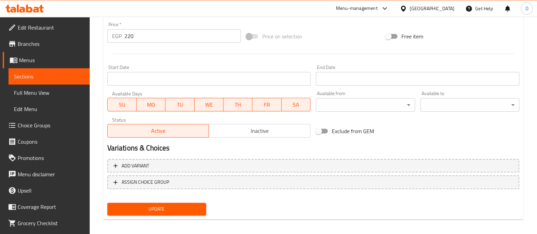
scroll to position [255, 0]
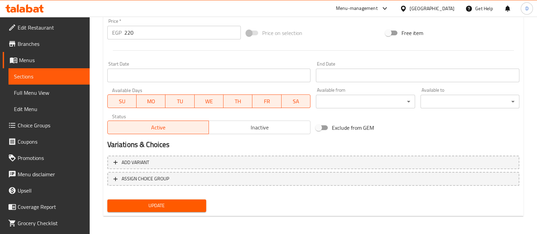
click at [244, 74] on input "Start Date" at bounding box center [208, 76] width 203 height 14
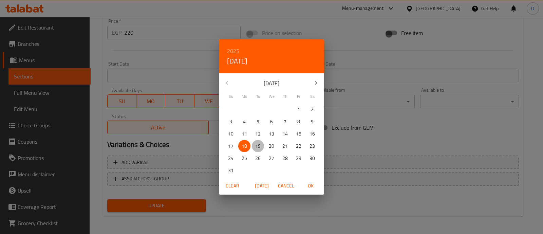
click at [255, 145] on p "19" at bounding box center [257, 146] width 5 height 8
click at [318, 190] on button "OK" at bounding box center [311, 186] width 22 height 13
type input "[DATE]"
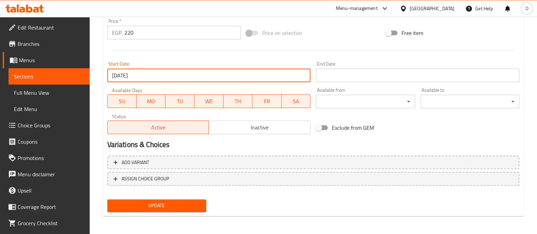
click at [329, 77] on input "Start Date" at bounding box center [417, 76] width 203 height 14
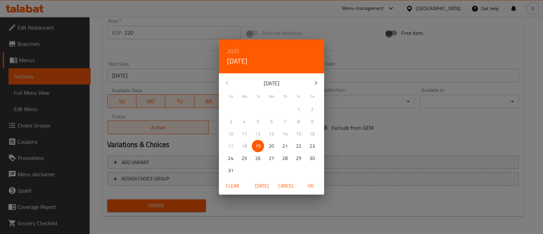
click at [311, 186] on span "OK" at bounding box center [311, 186] width 16 height 8
type input "[DATE]"
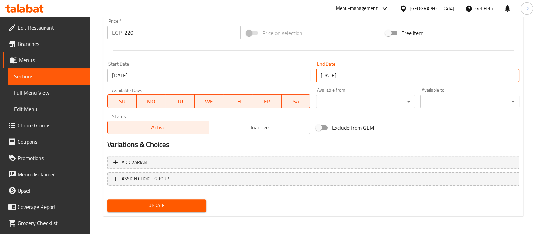
click at [185, 203] on span "Update" at bounding box center [157, 205] width 88 height 8
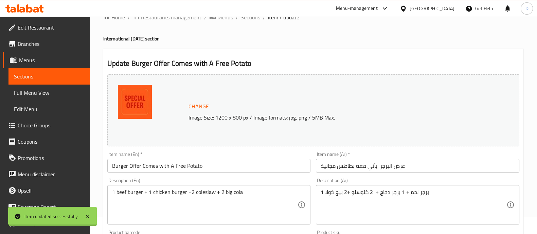
scroll to position [0, 0]
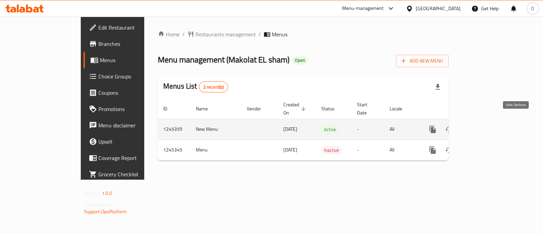
click at [486, 125] on icon "enhanced table" at bounding box center [482, 129] width 8 height 8
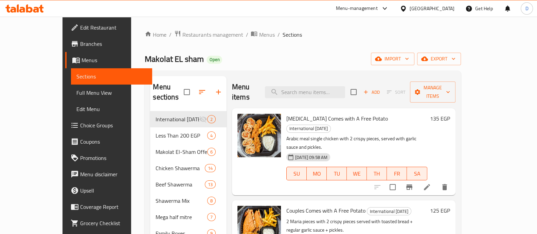
click at [286, 113] on span "[MEDICAL_DATA] Comes with A Free Potato" at bounding box center [337, 118] width 102 height 10
copy span "[MEDICAL_DATA]"
click at [315, 88] on input "search" at bounding box center [305, 92] width 80 height 12
paste input "[MEDICAL_DATA]"
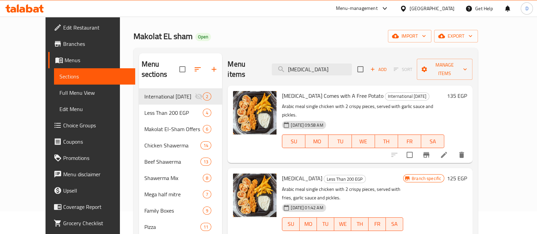
scroll to position [42, 0]
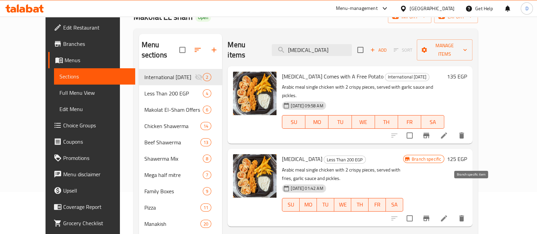
type input "[MEDICAL_DATA]"
click at [429, 216] on icon "Branch-specific-item" at bounding box center [426, 218] width 6 height 5
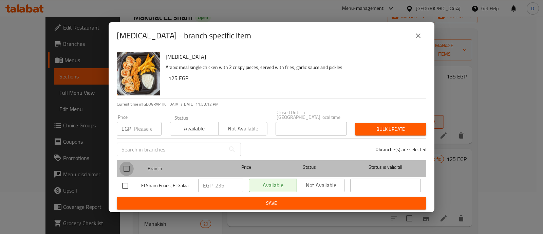
click at [127, 164] on input "checkbox" at bounding box center [127, 169] width 14 height 14
checkbox input "true"
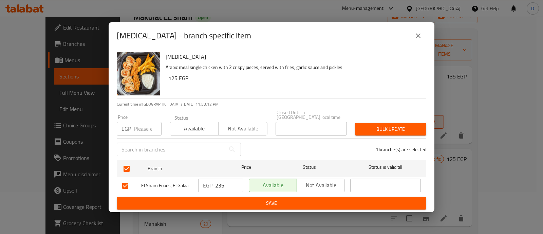
click at [316, 180] on span "Not available" at bounding box center [321, 185] width 42 height 10
click at [315, 204] on span "Save" at bounding box center [271, 203] width 299 height 8
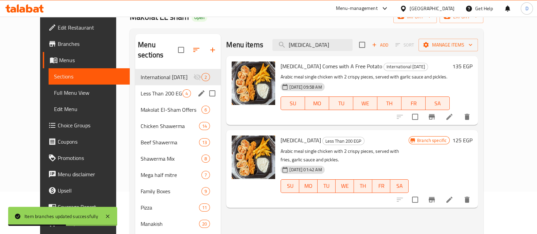
click at [135, 85] on div "Less Than 200 EGP 4" at bounding box center [178, 93] width 86 height 16
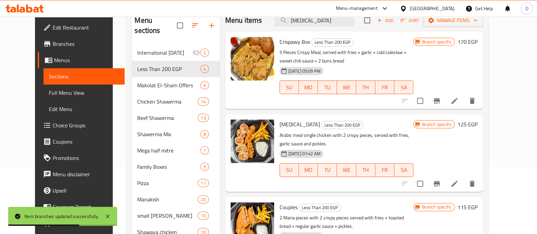
scroll to position [85, 0]
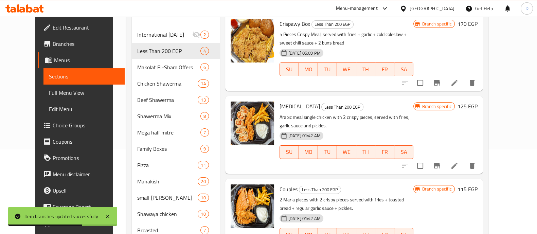
click at [282, 184] on span "Couples" at bounding box center [288, 189] width 18 height 10
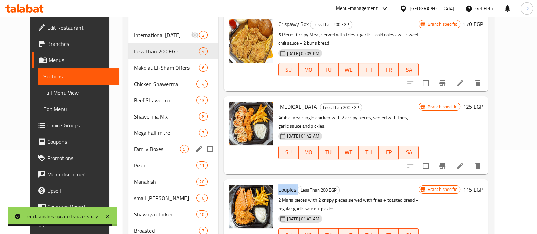
scroll to position [0, 0]
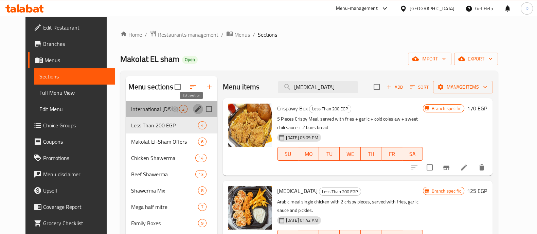
click at [194, 109] on icon "edit" at bounding box center [198, 109] width 8 height 8
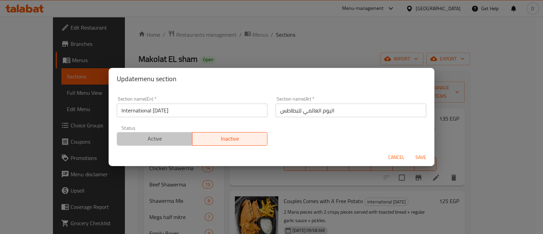
click at [164, 140] on span "Active" at bounding box center [155, 139] width 70 height 10
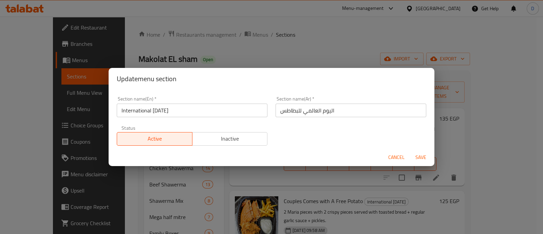
click at [424, 157] on span "Save" at bounding box center [421, 157] width 16 height 8
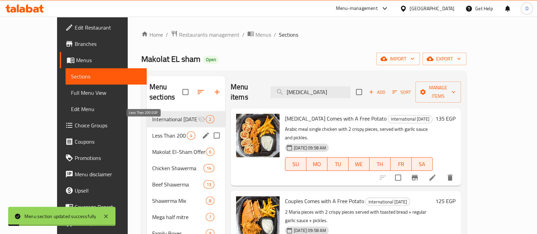
click at [152, 131] on span "Less Than 200 EGP" at bounding box center [169, 135] width 35 height 8
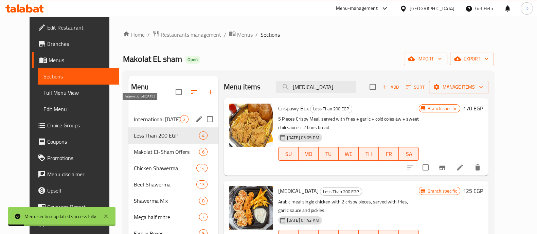
click at [144, 115] on span "International [DATE]" at bounding box center [157, 119] width 46 height 8
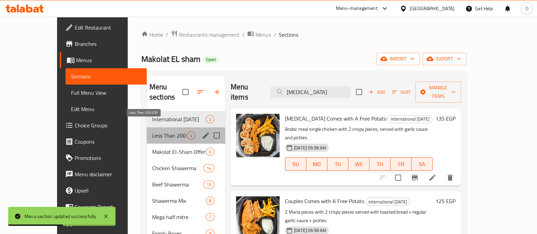
click at [152, 131] on span "Less Than 200 EGP" at bounding box center [169, 135] width 35 height 8
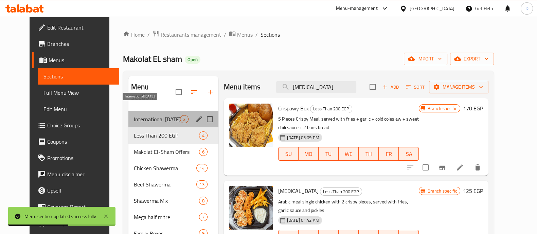
click at [134, 115] on span "International [DATE]" at bounding box center [157, 119] width 46 height 8
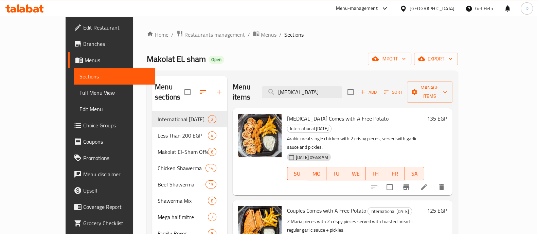
click at [23, 5] on icon at bounding box center [24, 8] width 38 height 8
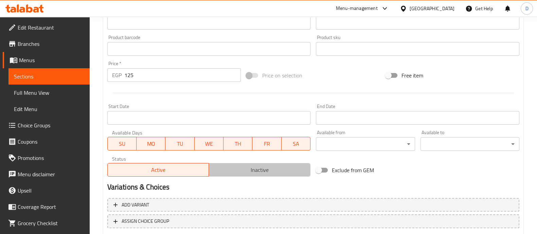
click at [248, 170] on span "Inactive" at bounding box center [260, 170] width 96 height 10
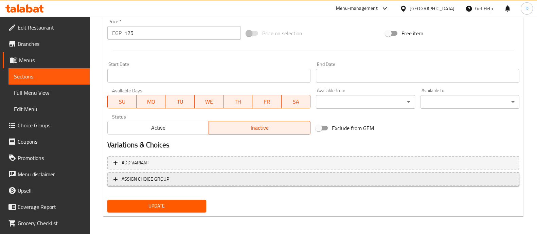
scroll to position [255, 0]
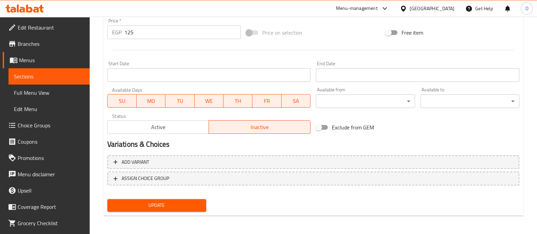
click at [175, 204] on span "Update" at bounding box center [157, 205] width 88 height 8
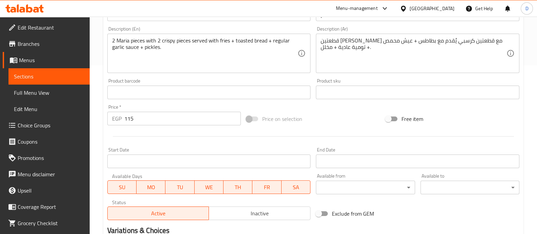
scroll to position [169, 0]
click at [246, 219] on button "Inactive" at bounding box center [260, 213] width 102 height 14
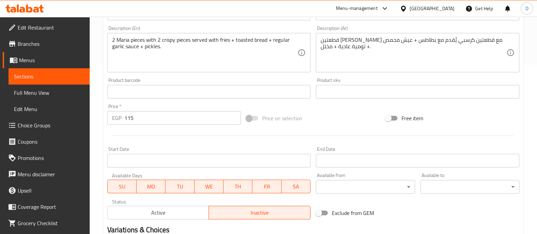
scroll to position [255, 0]
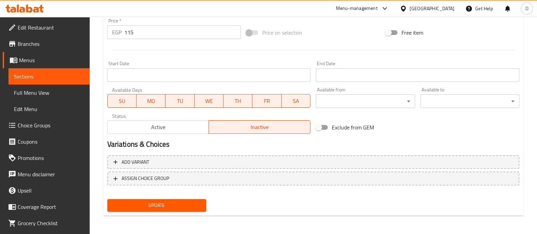
click at [200, 207] on span "Update" at bounding box center [157, 205] width 88 height 8
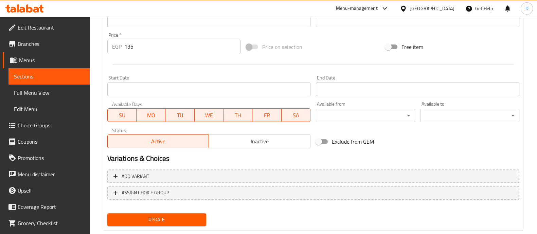
scroll to position [255, 0]
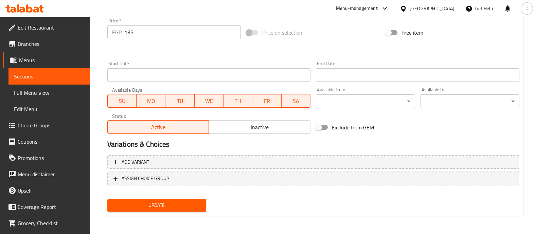
click at [179, 71] on input "Start Date" at bounding box center [208, 75] width 203 height 14
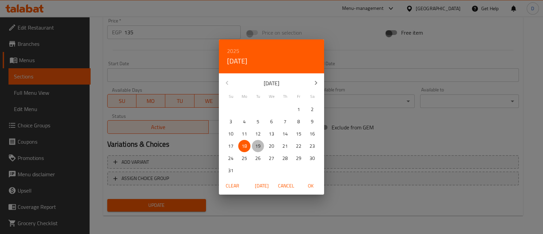
click at [260, 145] on p "19" at bounding box center [257, 146] width 5 height 8
click at [309, 184] on span "OK" at bounding box center [311, 186] width 16 height 8
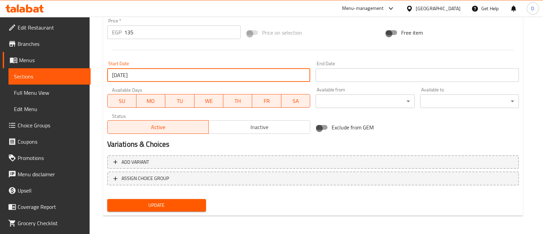
type input "[DATE]"
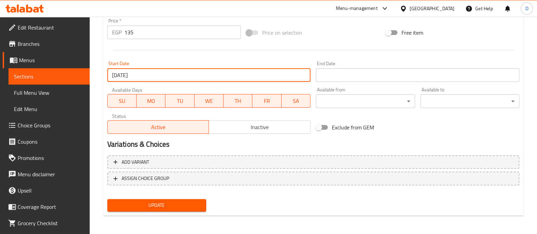
click at [341, 74] on input "Start Date" at bounding box center [417, 75] width 203 height 14
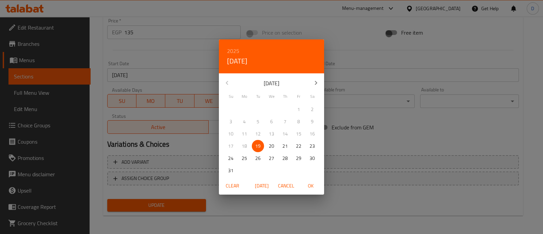
click at [312, 186] on span "OK" at bounding box center [311, 186] width 16 height 8
type input "[DATE]"
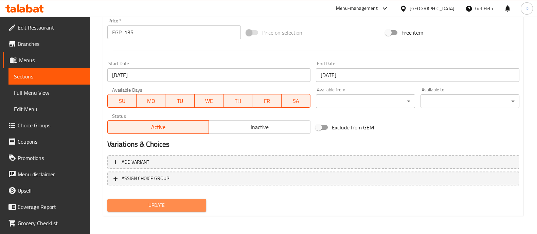
click at [178, 206] on span "Update" at bounding box center [157, 205] width 88 height 8
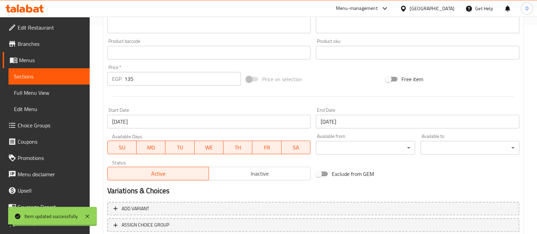
scroll to position [170, 0]
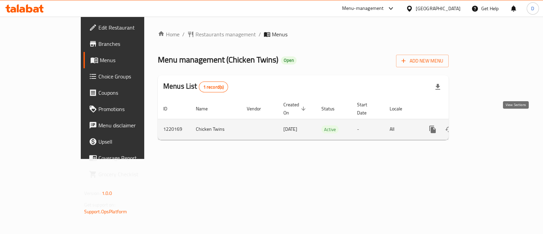
click at [486, 125] on icon "enhanced table" at bounding box center [482, 129] width 8 height 8
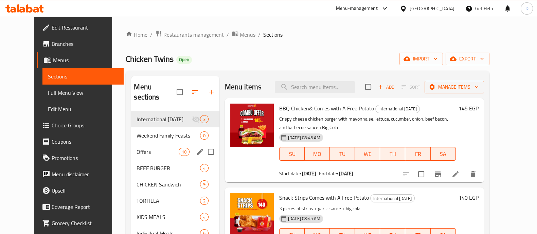
click at [136, 144] on div "Offers 10" at bounding box center [175, 152] width 88 height 16
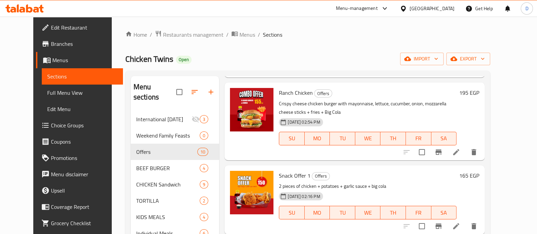
scroll to position [85, 0]
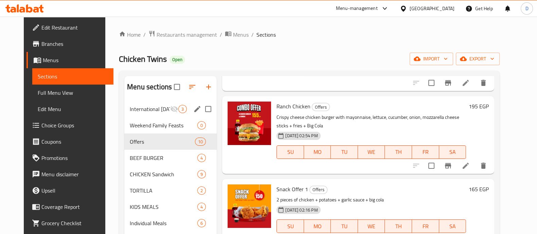
click at [150, 109] on span "International Potato Day" at bounding box center [150, 109] width 40 height 8
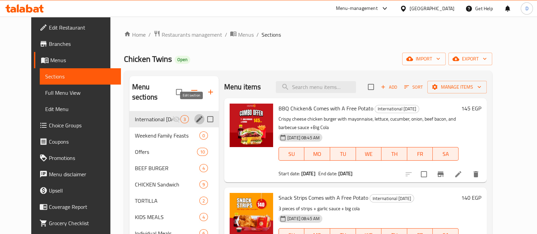
click at [196, 116] on icon "edit" at bounding box center [199, 119] width 6 height 6
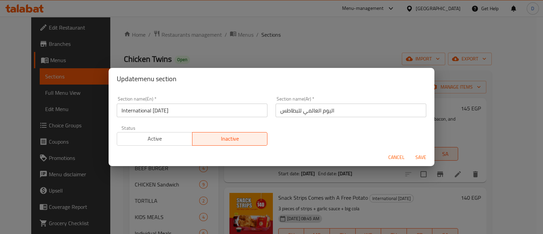
click at [161, 144] on button "Active" at bounding box center [155, 139] width 76 height 14
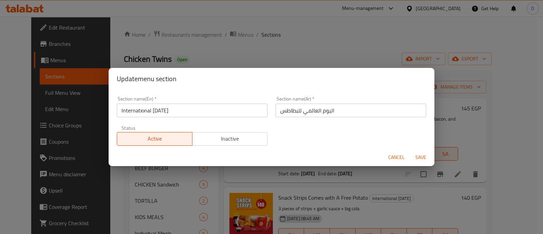
click at [414, 157] on span "Save" at bounding box center [421, 157] width 16 height 8
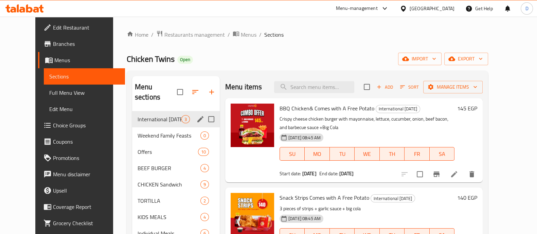
click at [24, 8] on icon at bounding box center [22, 10] width 6 height 6
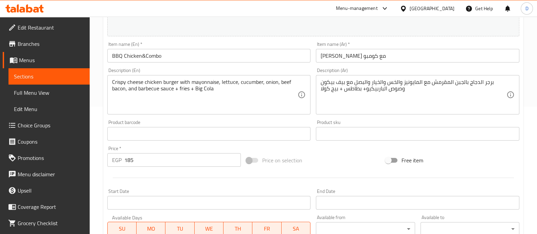
scroll to position [255, 0]
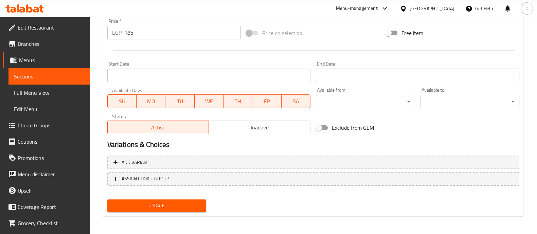
click at [270, 131] on span "Inactive" at bounding box center [260, 128] width 96 height 10
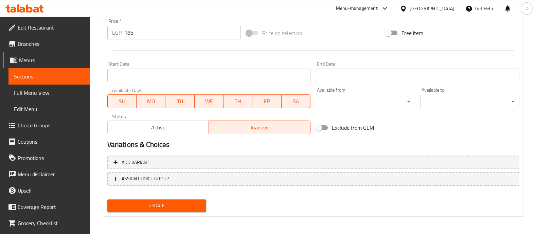
click at [193, 204] on span "Update" at bounding box center [157, 205] width 88 height 8
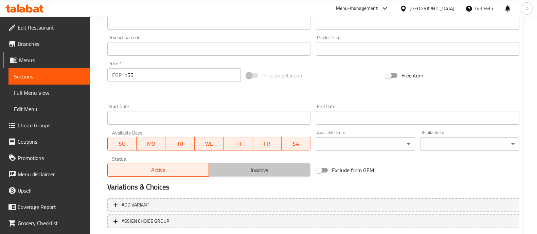
click at [258, 170] on span "Inactive" at bounding box center [260, 170] width 96 height 10
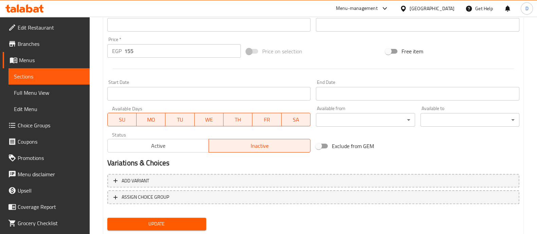
scroll to position [255, 0]
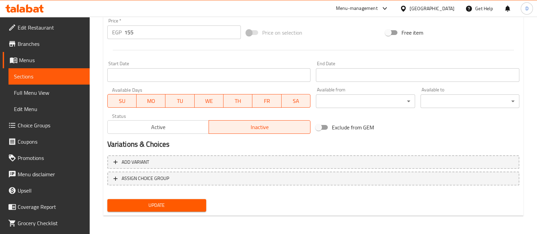
click at [180, 208] on span "Update" at bounding box center [157, 205] width 88 height 8
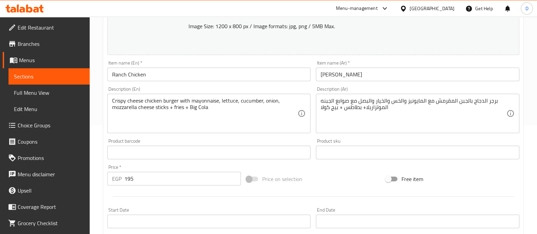
scroll to position [169, 0]
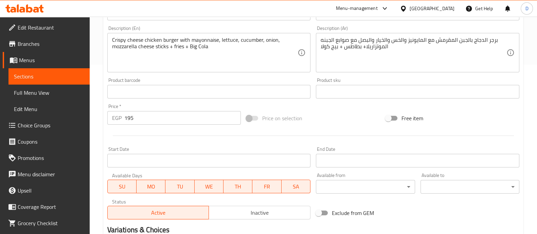
click at [278, 208] on span "Inactive" at bounding box center [260, 213] width 96 height 10
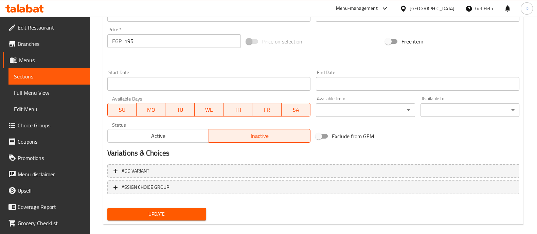
scroll to position [255, 0]
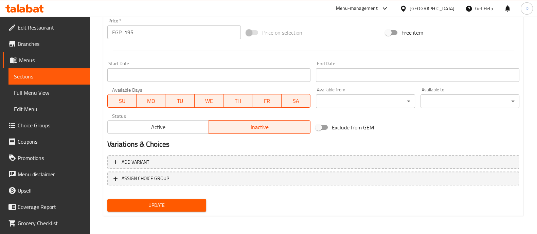
click at [175, 207] on span "Update" at bounding box center [157, 205] width 88 height 8
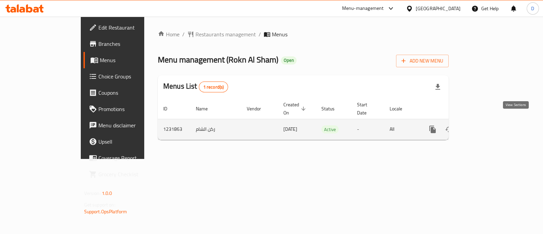
click at [490, 124] on link "enhanced table" at bounding box center [482, 129] width 16 height 16
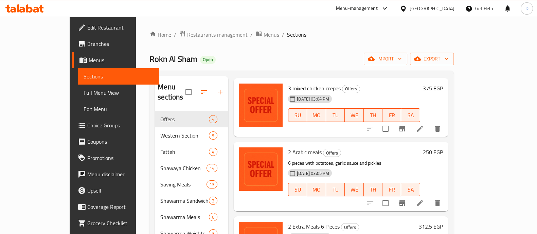
scroll to position [42, 0]
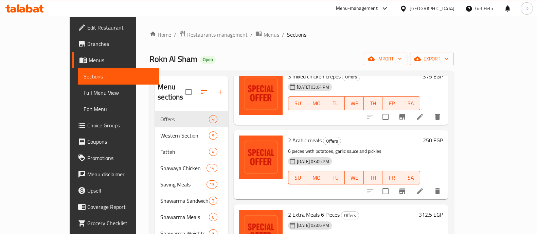
click at [216, 88] on icon "button" at bounding box center [220, 92] width 8 height 8
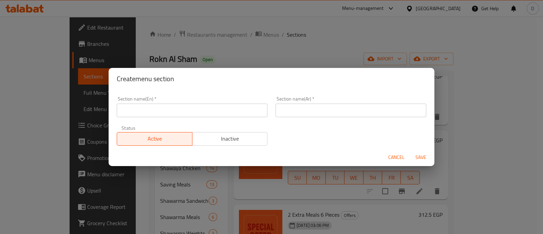
drag, startPoint x: 113, startPoint y: 104, endPoint x: 117, endPoint y: 108, distance: 5.3
click at [113, 104] on div "Section name(En)   * Section name(En) *" at bounding box center [192, 106] width 159 height 29
drag, startPoint x: 121, startPoint y: 109, endPoint x: 196, endPoint y: 113, distance: 75.1
click at [122, 109] on input "text" at bounding box center [192, 111] width 151 height 14
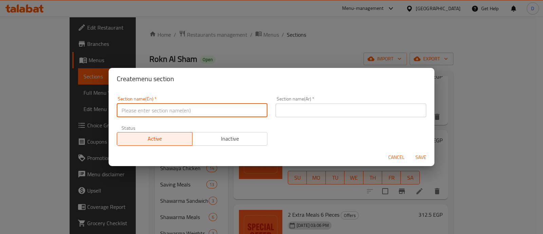
click at [312, 111] on input "text" at bounding box center [351, 111] width 151 height 14
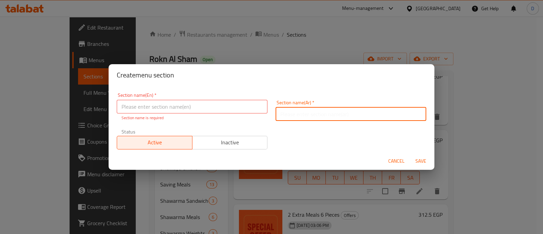
paste input "يوم البطاطس العالمي"
type input "يوم البطاطس العالمي"
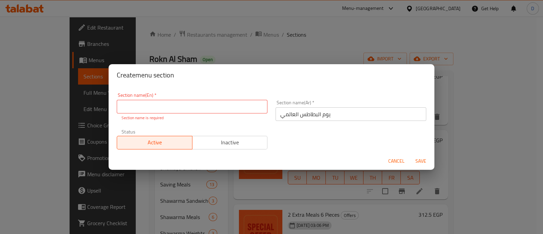
click at [145, 103] on input "text" at bounding box center [192, 107] width 151 height 14
paste input "International [DATE]"
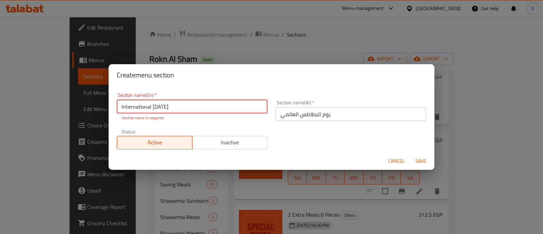
type input "International [DATE]"
click at [410, 155] on button "Save" at bounding box center [421, 161] width 22 height 13
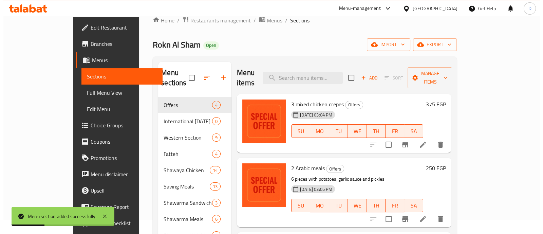
scroll to position [0, 0]
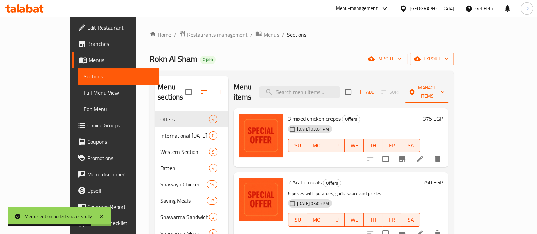
click at [445, 86] on span "Manage items" at bounding box center [427, 92] width 35 height 17
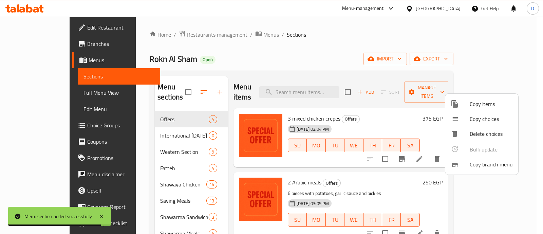
click at [476, 101] on span "Copy items" at bounding box center [491, 104] width 43 height 8
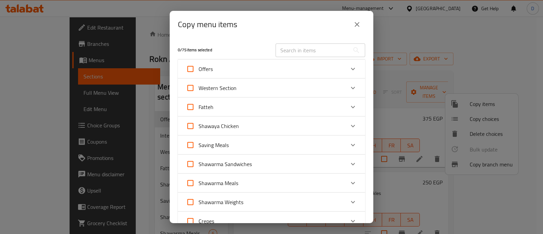
click at [349, 70] on icon "Expand" at bounding box center [353, 69] width 8 height 8
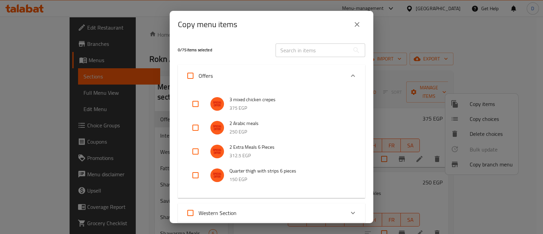
click at [189, 127] on input "checkbox" at bounding box center [195, 128] width 16 height 16
checkbox input "true"
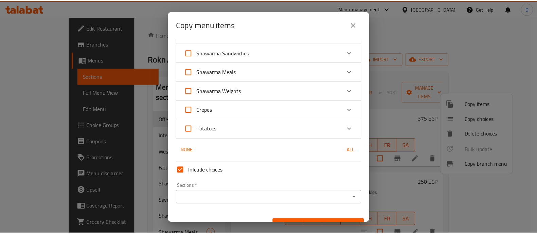
scroll to position [249, 0]
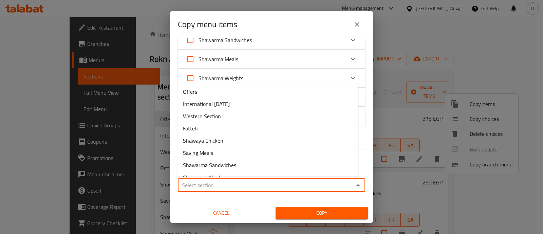
click at [216, 185] on input "Sections   *" at bounding box center [266, 185] width 172 height 10
click at [223, 103] on span "International [DATE]" at bounding box center [206, 104] width 47 height 8
type input "International [DATE]"
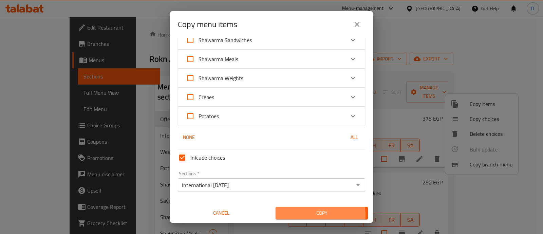
click at [306, 214] on span "Copy" at bounding box center [322, 213] width 82 height 8
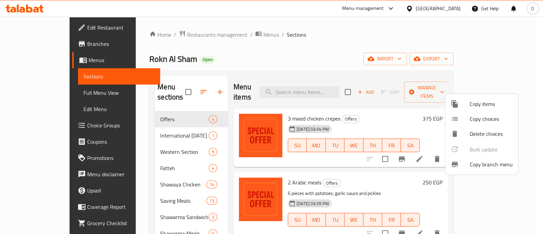
click at [136, 128] on div at bounding box center [271, 117] width 543 height 234
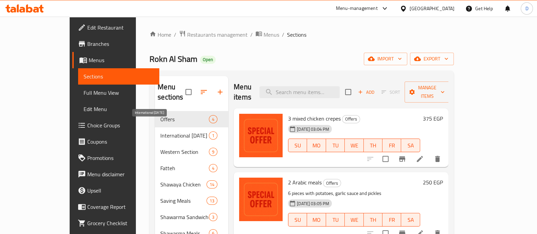
click at [160, 131] on span "International [DATE]" at bounding box center [184, 135] width 49 height 8
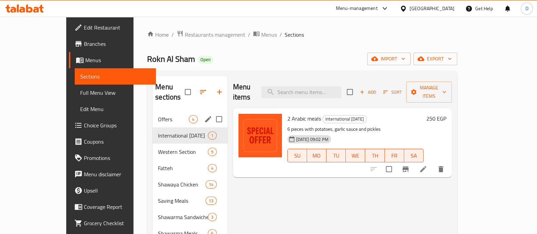
click at [152, 111] on div "Offers 4" at bounding box center [189, 119] width 75 height 16
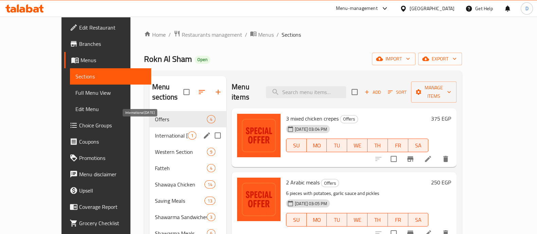
click at [162, 131] on span "International [DATE]" at bounding box center [171, 135] width 33 height 8
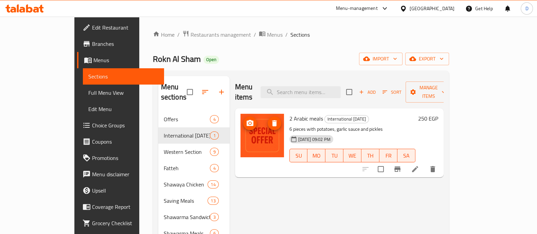
click at [438, 114] on h6 "250 EGP" at bounding box center [428, 119] width 20 height 10
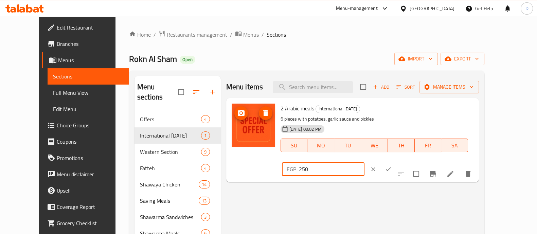
click at [364, 162] on input "250" at bounding box center [332, 169] width 66 height 14
type input "200"
click at [392, 166] on icon "ok" at bounding box center [388, 169] width 7 height 7
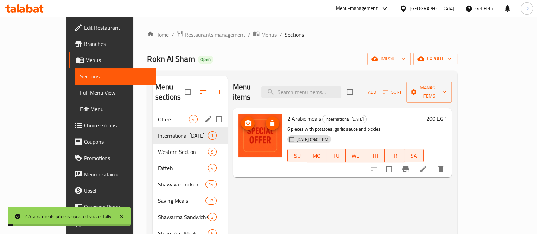
click at [158, 115] on span "Offers" at bounding box center [173, 119] width 31 height 8
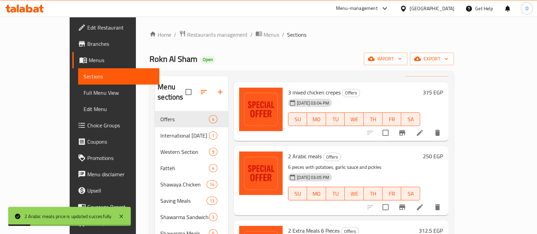
scroll to position [49, 0]
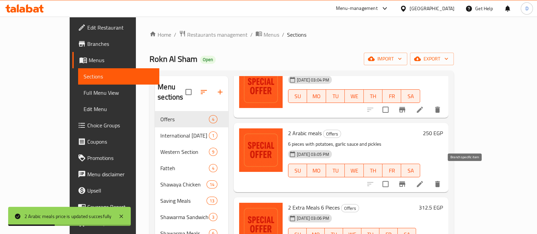
click at [406, 180] on icon "Branch-specific-item" at bounding box center [402, 184] width 8 height 8
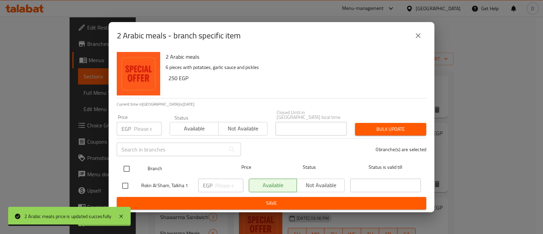
click at [130, 165] on input "checkbox" at bounding box center [127, 169] width 14 height 14
checkbox input "true"
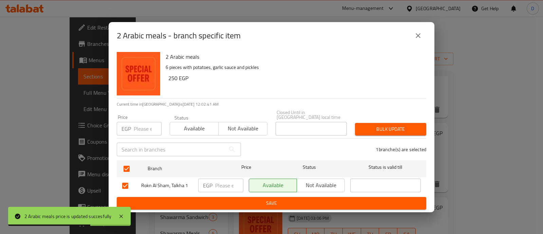
click at [319, 185] on span "Not available" at bounding box center [321, 185] width 42 height 10
drag, startPoint x: 321, startPoint y: 199, endPoint x: 380, endPoint y: 199, distance: 59.4
click at [321, 199] on span "Save" at bounding box center [271, 203] width 299 height 8
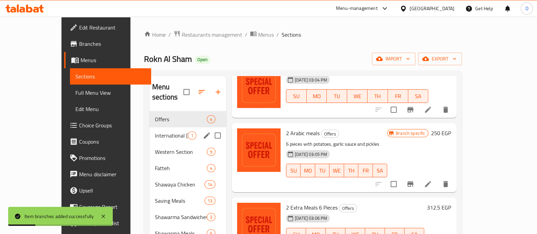
click at [155, 131] on span "International [DATE]" at bounding box center [171, 135] width 33 height 8
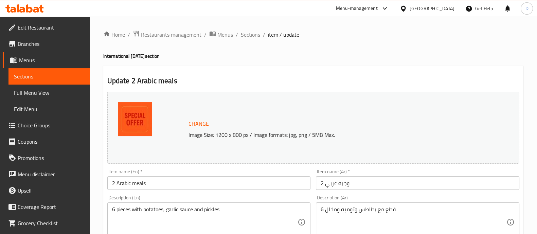
click at [470, 183] on input "2 وجبه عربي" at bounding box center [417, 183] width 203 height 14
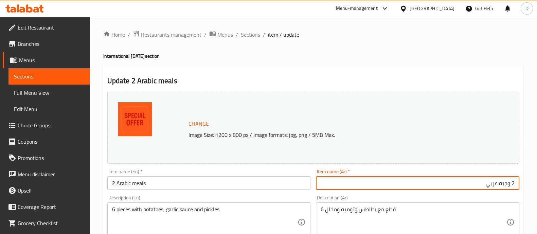
paste input "يأتي معه بطاطس مجانية"
type input "2 وجبه عربي يأتي معه بطاطس مجانية"
click at [221, 187] on input "2 Arabic meals" at bounding box center [208, 183] width 203 height 14
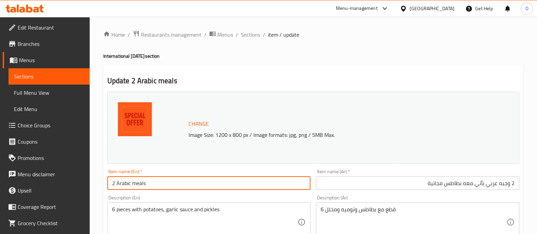
paste input "Comes with A Free Potato"
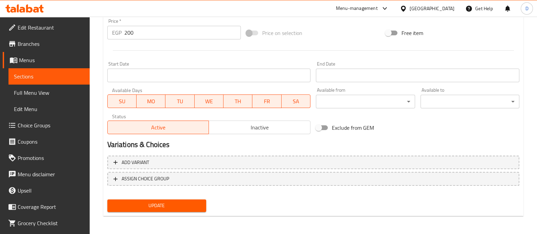
type input "2 Arabic meals Comes with A Free Potato"
click at [200, 201] on button "Update" at bounding box center [156, 205] width 99 height 13
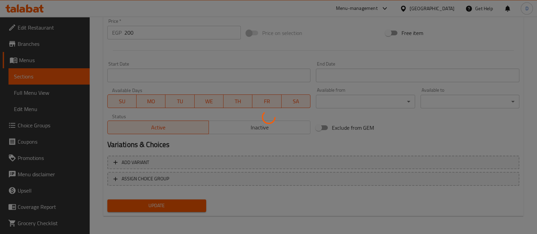
scroll to position [85, 0]
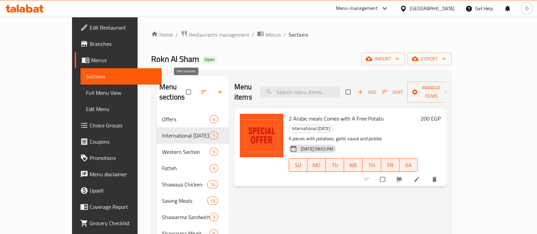
click at [200, 89] on icon "button" at bounding box center [203, 92] width 7 height 7
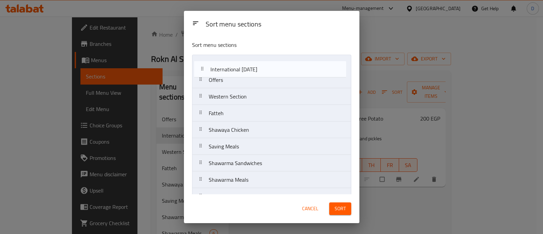
drag, startPoint x: 235, startPoint y: 83, endPoint x: 237, endPoint y: 67, distance: 16.4
click at [237, 67] on nav "Offers International [DATE] Western Section Fatteh Shawaya Chicken Saving Meals…" at bounding box center [271, 147] width 159 height 184
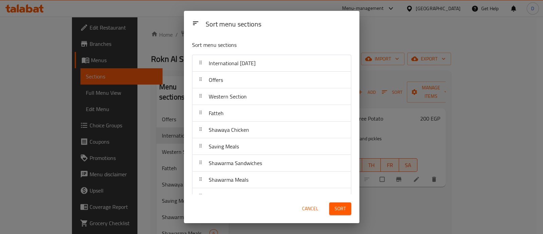
click at [333, 205] on button "Sort" at bounding box center [340, 208] width 22 height 13
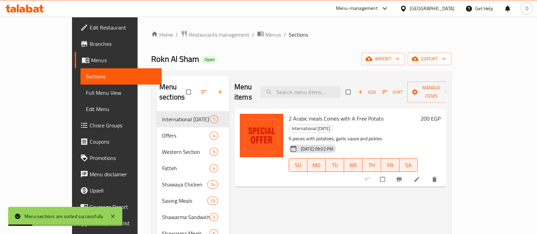
click at [29, 11] on icon at bounding box center [24, 8] width 38 height 8
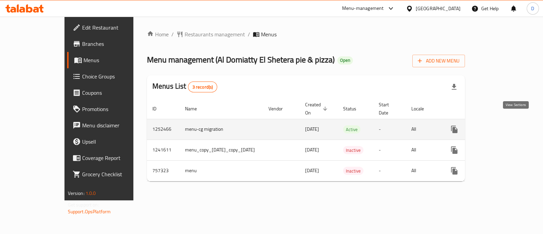
click at [508, 125] on icon "enhanced table" at bounding box center [504, 129] width 8 height 8
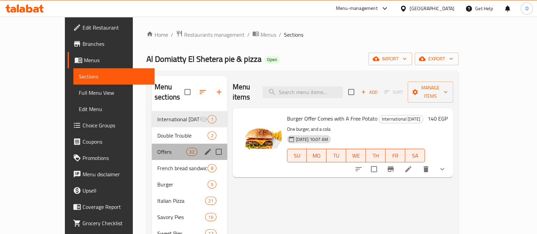
click at [152, 144] on div "Offers 32" at bounding box center [189, 152] width 75 height 16
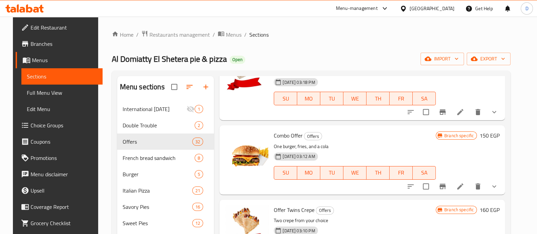
scroll to position [212, 0]
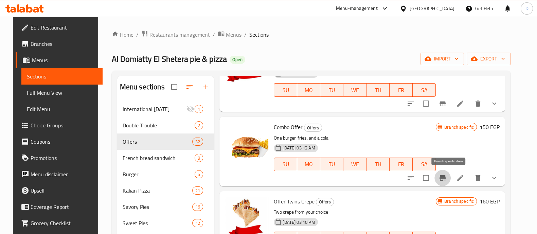
click at [447, 179] on icon "Branch-specific-item" at bounding box center [442, 178] width 8 height 8
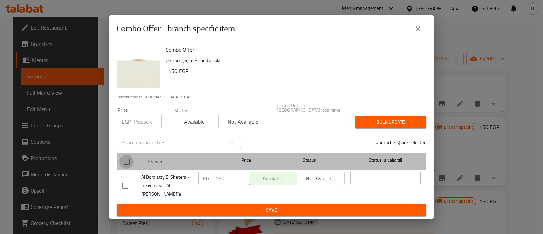
click at [128, 164] on input "checkbox" at bounding box center [127, 162] width 14 height 14
checkbox input "true"
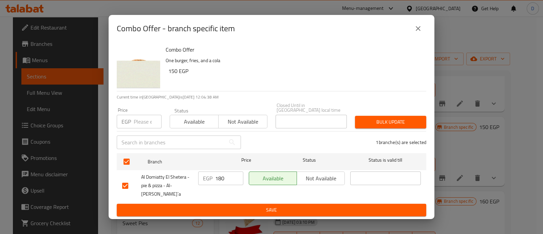
click at [308, 180] on span "Not available" at bounding box center [321, 179] width 42 height 10
click at [306, 209] on button "Save" at bounding box center [272, 210] width 310 height 13
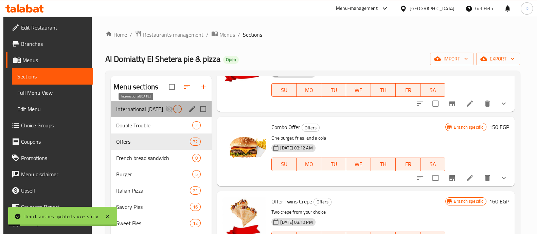
drag, startPoint x: 157, startPoint y: 106, endPoint x: 174, endPoint y: 108, distance: 17.0
click at [157, 107] on span "International [DATE]" at bounding box center [140, 109] width 49 height 8
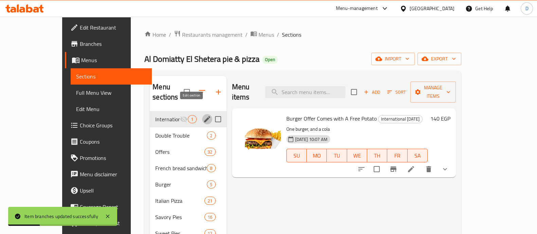
click at [203, 115] on icon "edit" at bounding box center [207, 119] width 8 height 8
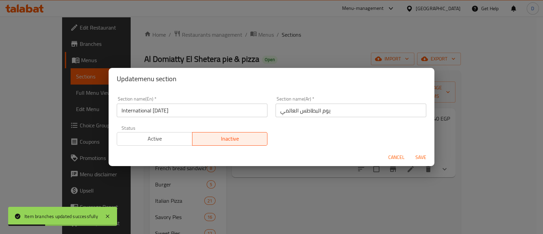
click at [178, 138] on span "Active" at bounding box center [155, 139] width 70 height 10
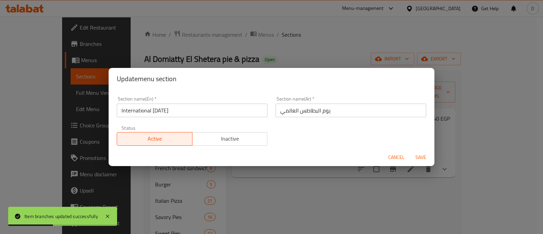
click at [415, 159] on span "Save" at bounding box center [421, 157] width 16 height 8
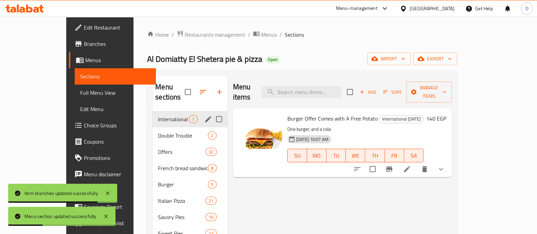
click at [25, 3] on div at bounding box center [24, 9] width 49 height 14
click at [26, 11] on icon at bounding box center [29, 8] width 6 height 8
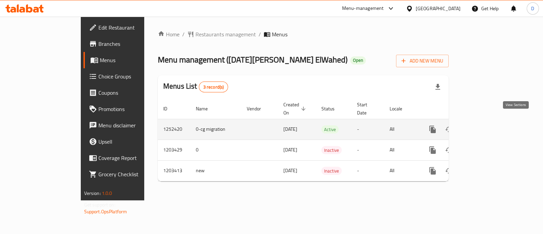
click at [486, 125] on icon "enhanced table" at bounding box center [482, 129] width 8 height 8
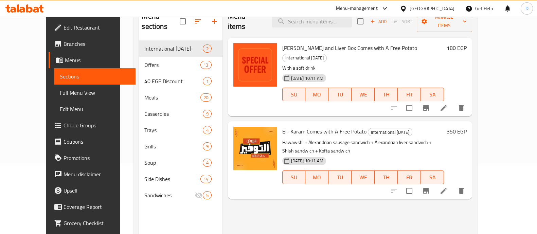
scroll to position [85, 0]
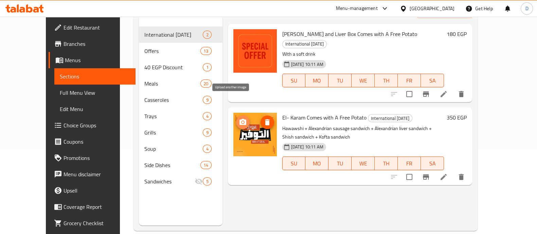
click at [239, 118] on icon "upload picture" at bounding box center [243, 122] width 8 height 8
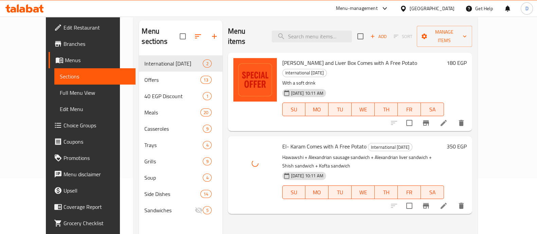
scroll to position [42, 0]
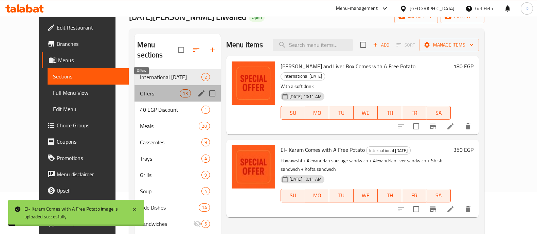
click at [148, 89] on span "Offers" at bounding box center [160, 93] width 40 height 8
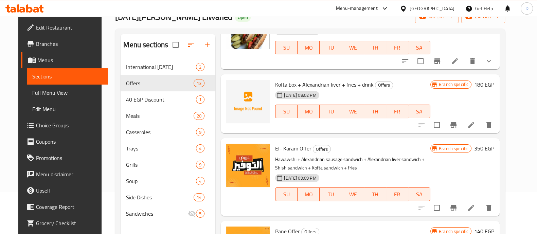
scroll to position [169, 0]
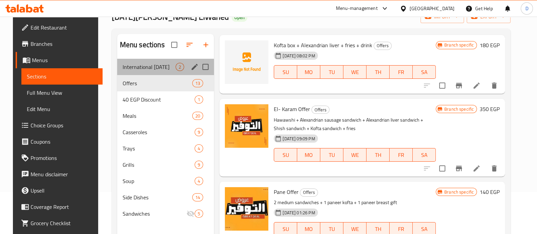
drag, startPoint x: 149, startPoint y: 60, endPoint x: 188, endPoint y: 64, distance: 39.6
click at [149, 60] on div "International Potato Day 2" at bounding box center [165, 67] width 97 height 16
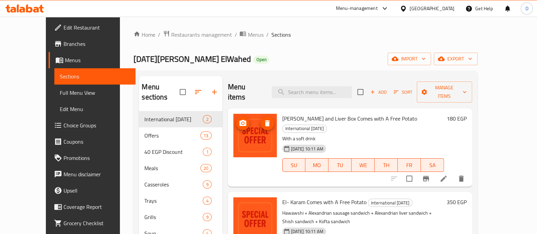
click at [17, 4] on icon at bounding box center [24, 8] width 38 height 8
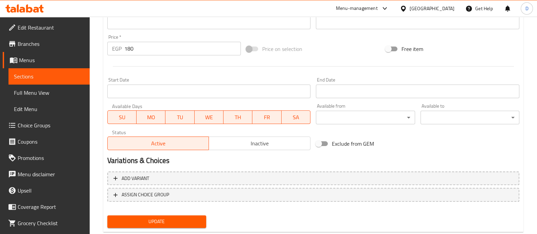
scroll to position [245, 0]
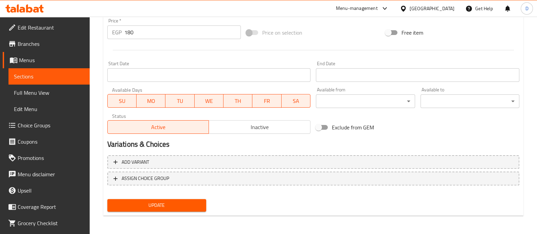
click at [265, 132] on button "Inactive" at bounding box center [260, 127] width 102 height 14
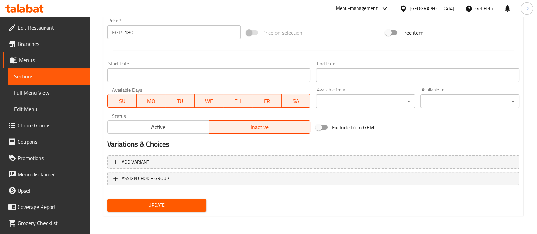
click at [194, 204] on span "Update" at bounding box center [157, 205] width 88 height 8
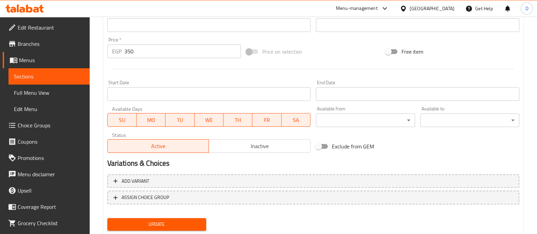
scroll to position [255, 0]
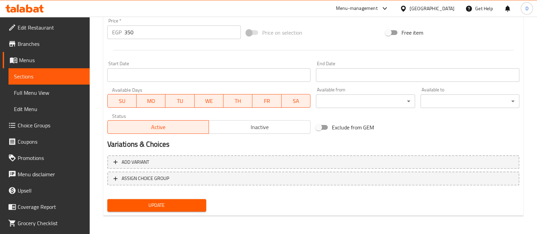
drag, startPoint x: 275, startPoint y: 126, endPoint x: 268, endPoint y: 148, distance: 23.3
click at [275, 126] on span "Inactive" at bounding box center [260, 127] width 96 height 10
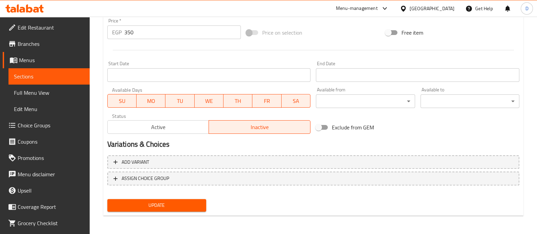
click at [182, 201] on span "Update" at bounding box center [157, 205] width 88 height 8
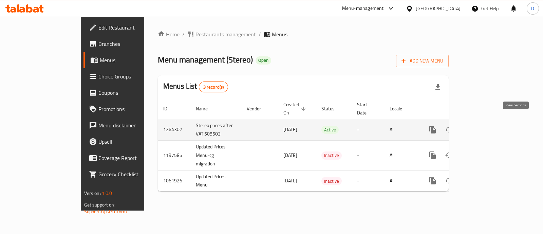
click at [486, 126] on icon "enhanced table" at bounding box center [482, 130] width 8 height 8
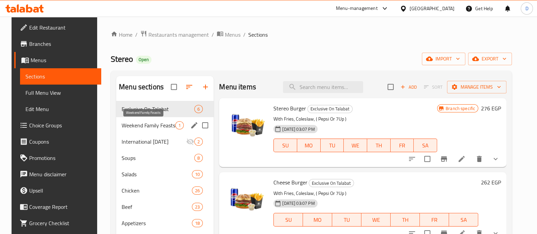
click at [151, 128] on span "Weekend Family Feasts" at bounding box center [149, 125] width 54 height 8
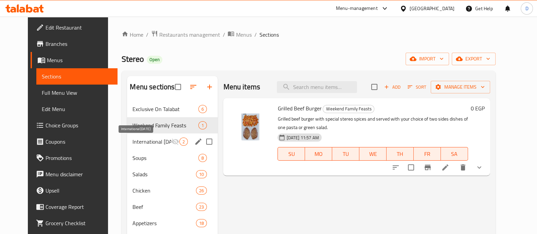
click at [143, 141] on span "International [DATE]" at bounding box center [151, 142] width 39 height 8
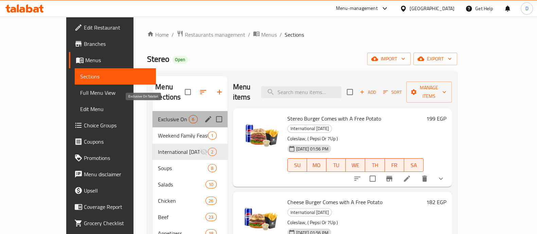
click at [158, 115] on span "Exclusive On Talabat" at bounding box center [173, 119] width 31 height 8
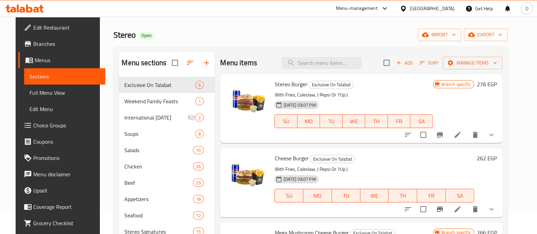
scroll to position [42, 0]
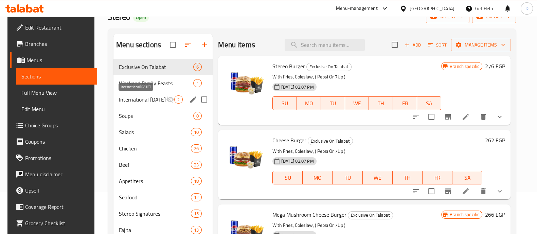
click at [132, 97] on span "International Potato Day" at bounding box center [142, 99] width 47 height 8
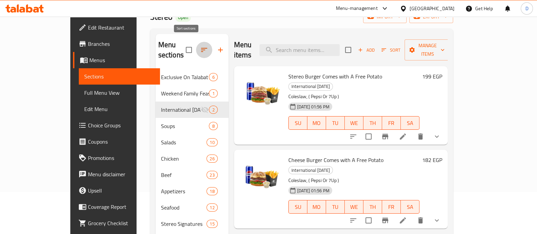
click at [196, 43] on button "button" at bounding box center [204, 50] width 16 height 16
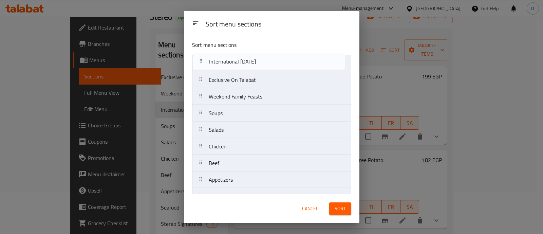
drag, startPoint x: 235, startPoint y: 103, endPoint x: 236, endPoint y: 66, distance: 36.3
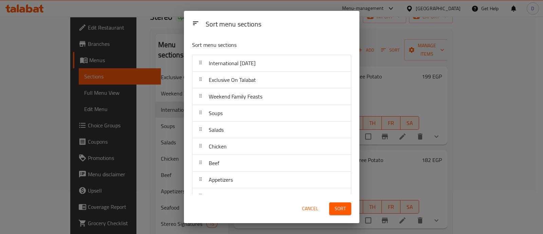
click at [336, 210] on span "Sort" at bounding box center [340, 208] width 11 height 8
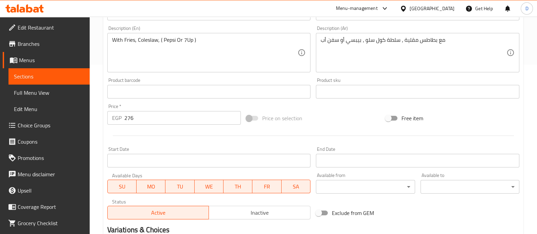
scroll to position [266, 0]
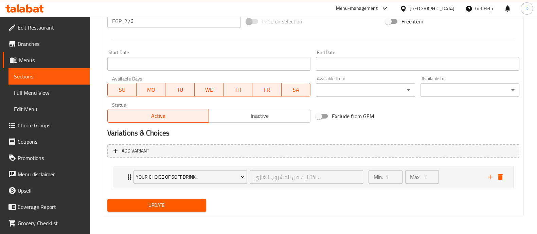
click at [251, 115] on span "Inactive" at bounding box center [260, 116] width 96 height 10
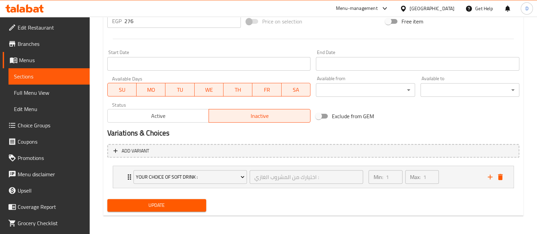
click at [187, 210] on button "Update" at bounding box center [156, 205] width 99 height 13
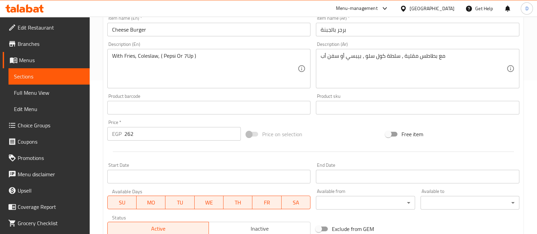
scroll to position [255, 0]
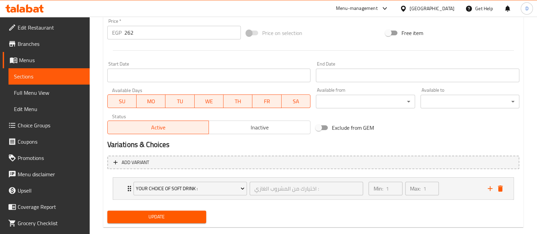
click at [244, 121] on button "Inactive" at bounding box center [260, 128] width 102 height 14
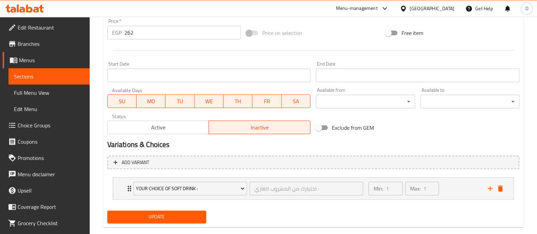
click at [192, 217] on span "Update" at bounding box center [157, 217] width 88 height 8
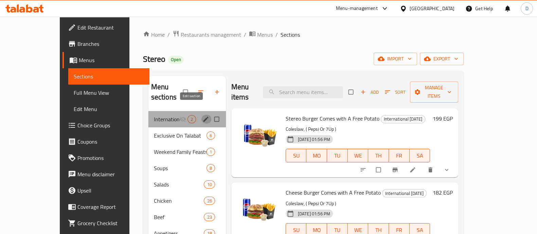
click at [201, 115] on button "edit" at bounding box center [206, 119] width 10 height 9
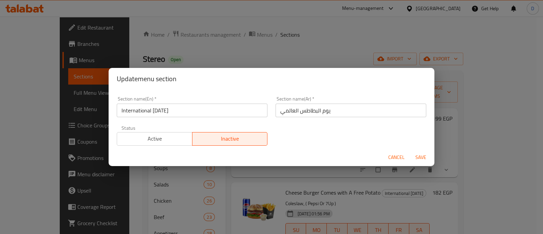
click at [163, 136] on span "Active" at bounding box center [155, 139] width 70 height 10
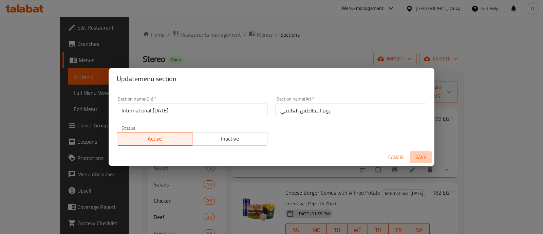
click at [415, 154] on span "Save" at bounding box center [421, 157] width 16 height 8
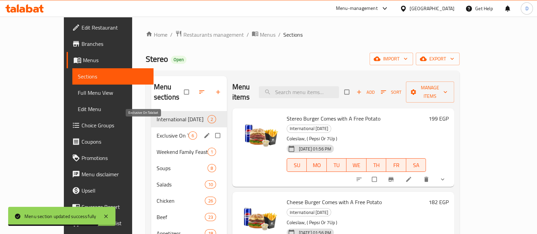
click at [157, 131] on span "Exclusive On Talabat" at bounding box center [173, 135] width 32 height 8
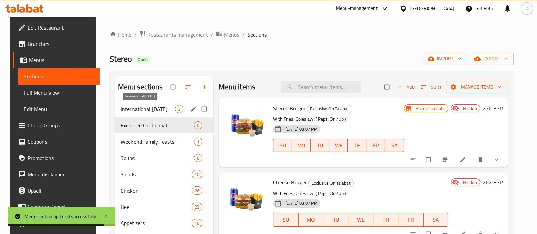
click at [148, 108] on span "International Potato Day" at bounding box center [148, 109] width 54 height 8
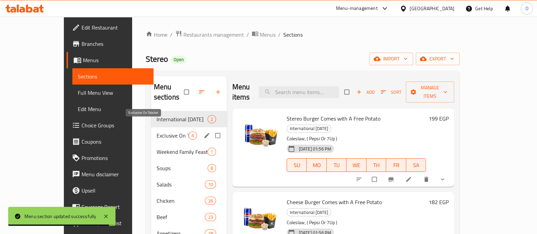
click at [157, 131] on span "Exclusive On Talabat" at bounding box center [173, 135] width 32 height 8
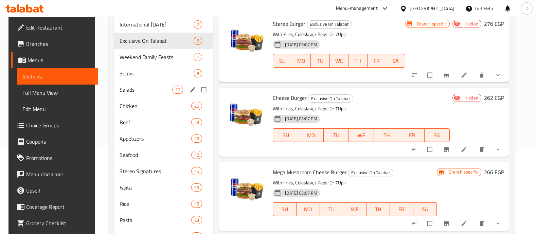
scroll to position [42, 0]
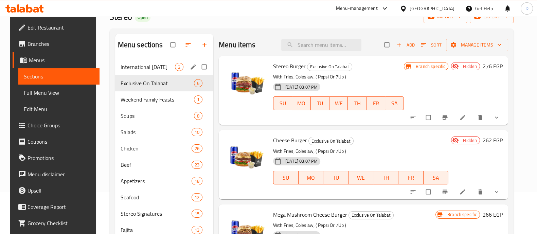
click at [153, 66] on span "International Potato Day" at bounding box center [148, 67] width 54 height 8
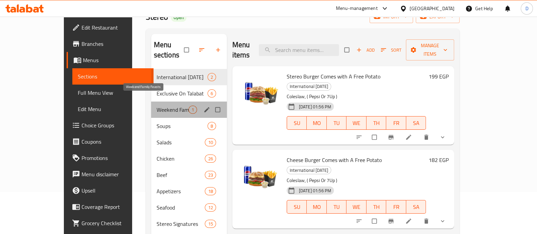
click at [157, 106] on span "Weekend Family Feasts" at bounding box center [173, 110] width 32 height 8
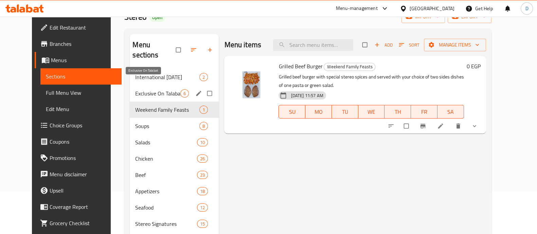
click at [153, 89] on span "Exclusive On Talabat" at bounding box center [157, 93] width 45 height 8
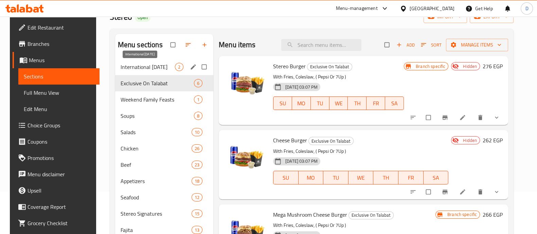
click at [152, 66] on span "International [DATE]" at bounding box center [148, 67] width 54 height 8
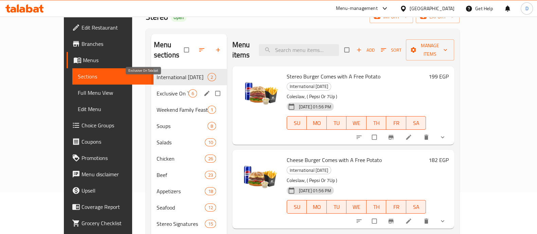
click at [151, 85] on div "Exclusive On Talabat 6" at bounding box center [189, 93] width 76 height 16
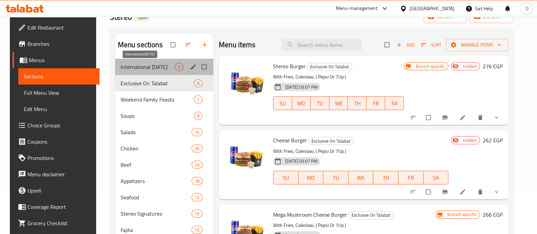
click at [140, 67] on span "International [DATE]" at bounding box center [148, 67] width 54 height 8
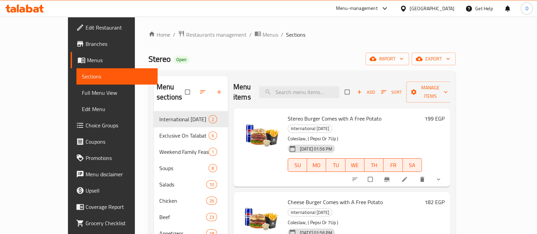
click at [20, 7] on icon at bounding box center [22, 10] width 6 height 6
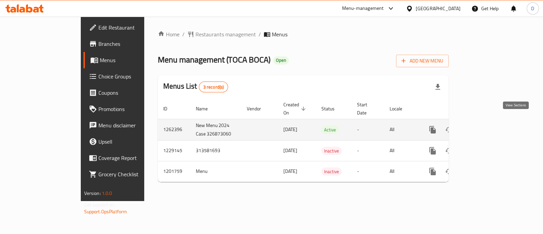
click at [490, 127] on link "enhanced table" at bounding box center [482, 130] width 16 height 16
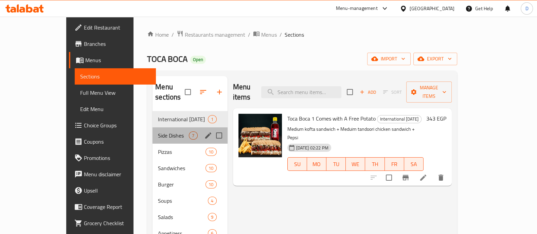
click at [152, 127] on div "Side Dishes 7" at bounding box center [189, 135] width 75 height 16
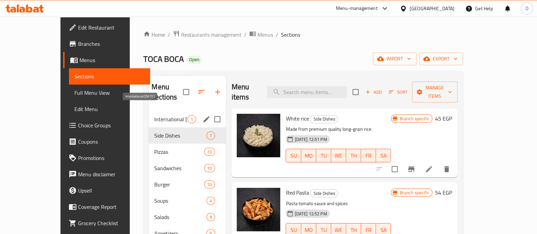
click at [154, 115] on span "International [DATE]" at bounding box center [170, 119] width 33 height 8
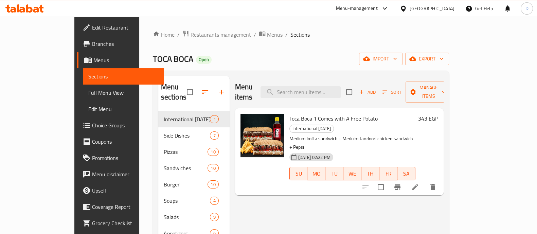
click at [29, 7] on icon at bounding box center [24, 8] width 38 height 8
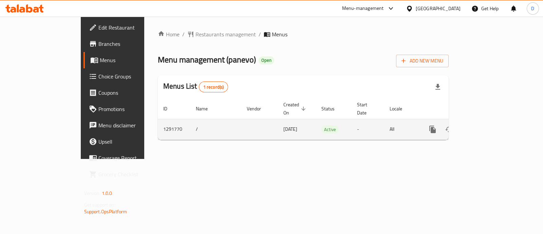
click at [486, 125] on icon "enhanced table" at bounding box center [482, 129] width 8 height 8
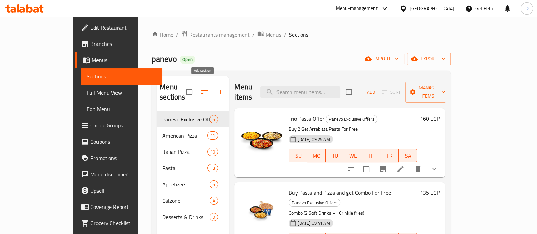
click at [213, 87] on button "button" at bounding box center [221, 92] width 16 height 16
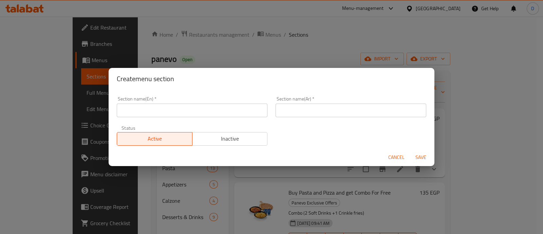
click at [127, 109] on input "text" at bounding box center [192, 111] width 151 height 14
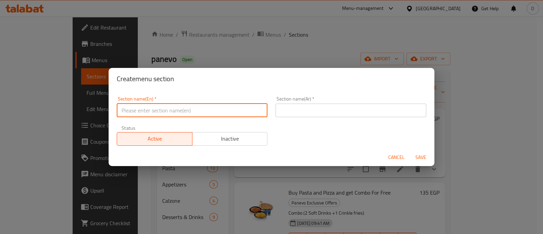
paste input "International [DATE]"
type input "International [DATE]"
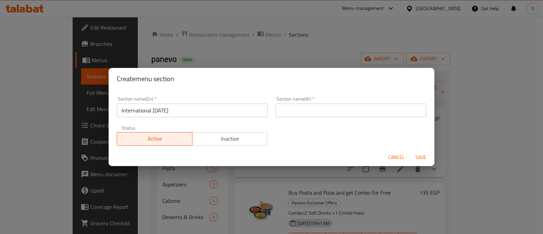
click at [145, 114] on input "International [DATE]" at bounding box center [192, 111] width 151 height 14
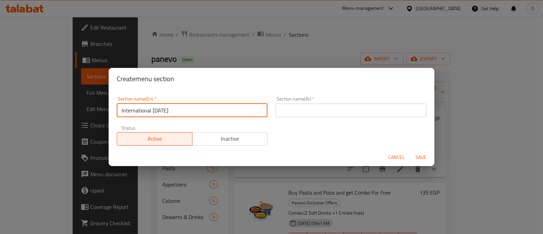
click at [312, 109] on input "text" at bounding box center [351, 111] width 151 height 14
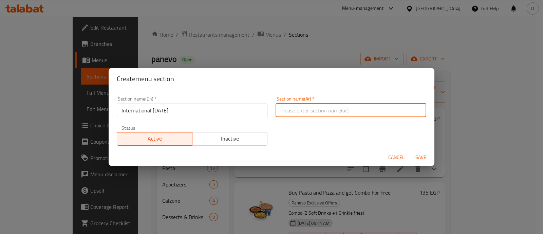
paste input "يوم البطاطس العالمي"
type input "يوم البطاطس العالمي"
click at [410, 151] on button "Save" at bounding box center [421, 157] width 22 height 13
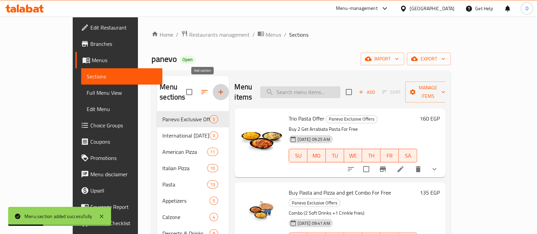
click at [323, 89] on input "search" at bounding box center [300, 92] width 80 height 12
paste input "Italian Carnivora pizza"
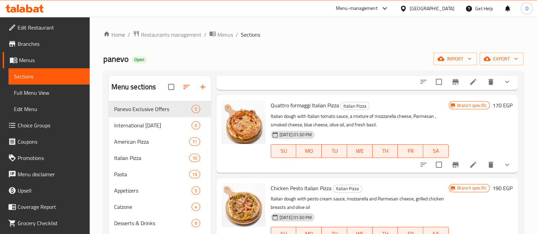
scroll to position [467, 0]
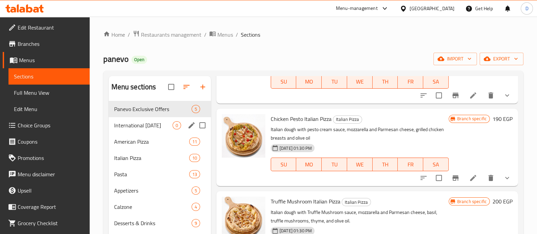
type input "Italian"
drag, startPoint x: 143, startPoint y: 126, endPoint x: 156, endPoint y: 126, distance: 12.9
click at [143, 126] on span "International [DATE]" at bounding box center [143, 125] width 58 height 8
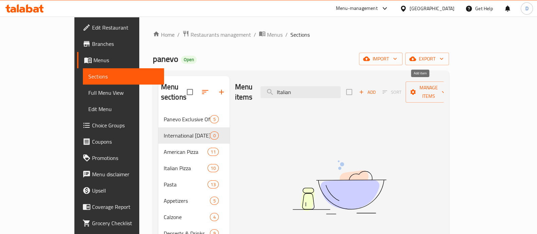
click at [376, 88] on span "Add" at bounding box center [367, 92] width 18 height 8
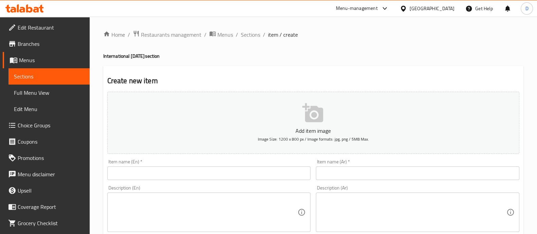
click at [38, 55] on link "Menus" at bounding box center [46, 60] width 87 height 16
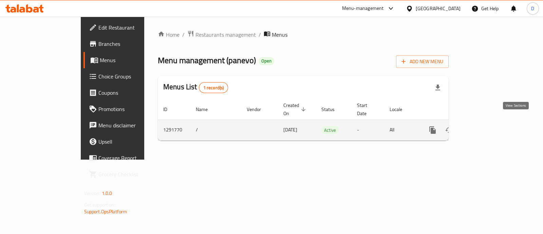
click at [490, 122] on link "enhanced table" at bounding box center [482, 130] width 16 height 16
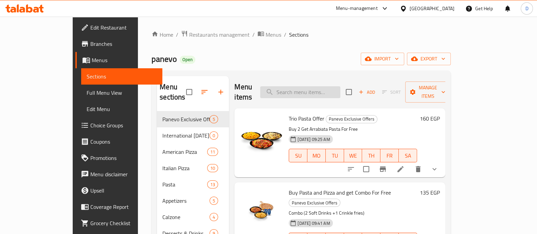
click at [314, 86] on input "search" at bounding box center [300, 92] width 80 height 12
paste input "Carnivora"
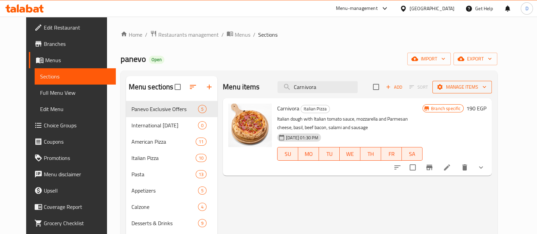
type input "Carnivora"
click at [476, 88] on span "Manage items" at bounding box center [462, 87] width 49 height 8
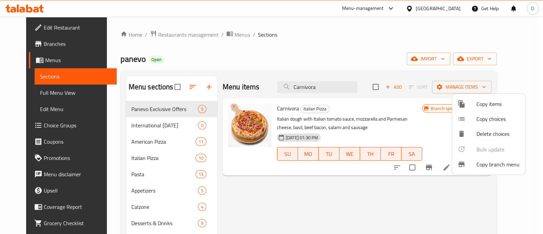
click at [473, 102] on div at bounding box center [467, 104] width 19 height 8
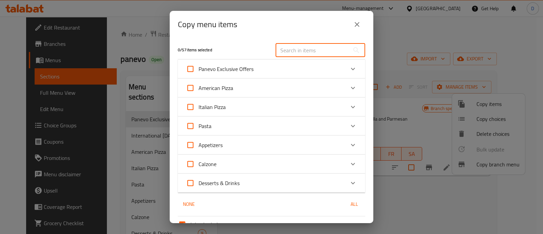
click at [290, 49] on input "text" at bounding box center [313, 50] width 74 height 14
paste input "Carnivora"
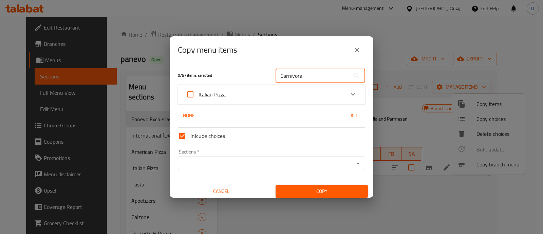
type input "Carnivora"
click at [305, 94] on div "Italian Pizza" at bounding box center [265, 94] width 159 height 16
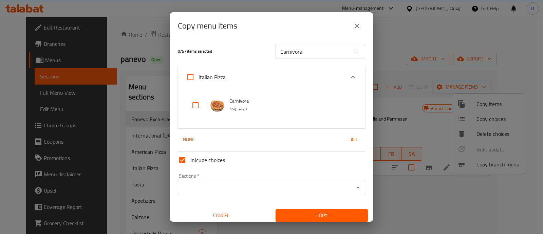
click at [192, 106] on input "checkbox" at bounding box center [195, 105] width 16 height 16
checkbox input "true"
click at [356, 26] on icon "close" at bounding box center [357, 26] width 8 height 8
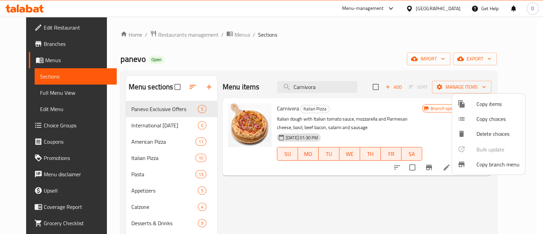
click at [408, 116] on div at bounding box center [271, 117] width 543 height 234
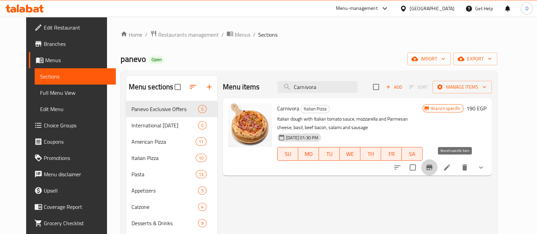
click at [433, 164] on icon "Branch-specific-item" at bounding box center [429, 167] width 8 height 8
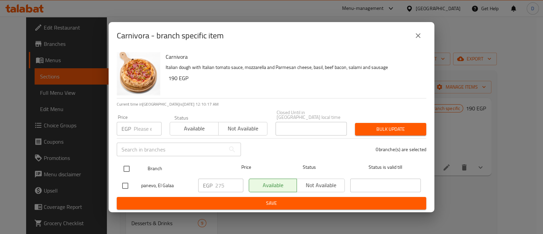
click at [126, 165] on input "checkbox" at bounding box center [127, 169] width 14 height 14
checkbox input "true"
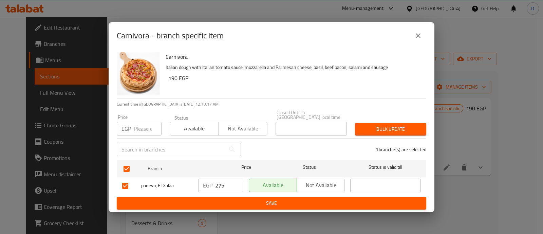
click at [220, 180] on input "275" at bounding box center [229, 186] width 28 height 14
click at [420, 38] on icon "close" at bounding box center [418, 36] width 8 height 8
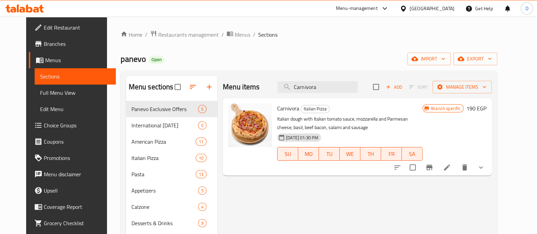
click at [486, 111] on h6 "190 EGP" at bounding box center [476, 109] width 20 height 10
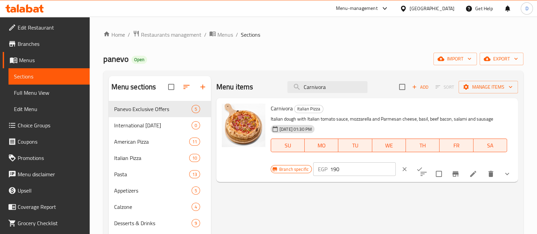
click at [396, 162] on input "190" at bounding box center [363, 169] width 66 height 14
paste input "275"
type input "275"
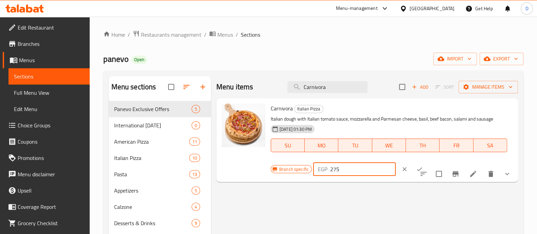
click at [423, 166] on icon "ok" at bounding box center [419, 169] width 7 height 7
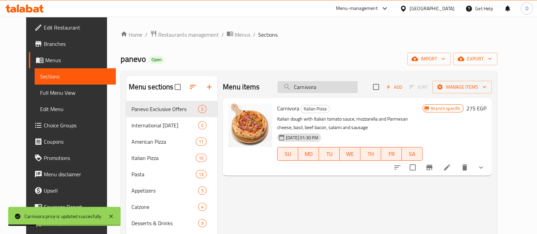
click at [337, 85] on input "Carnivora" at bounding box center [317, 87] width 80 height 12
paste input "Quattro"
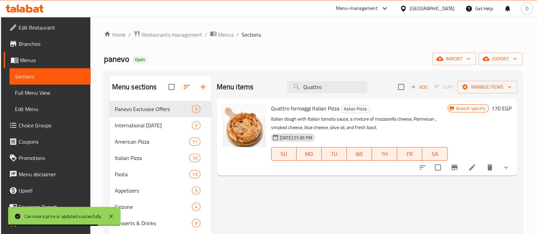
type input "Quattro"
click at [457, 165] on icon "Branch-specific-item" at bounding box center [454, 167] width 6 height 5
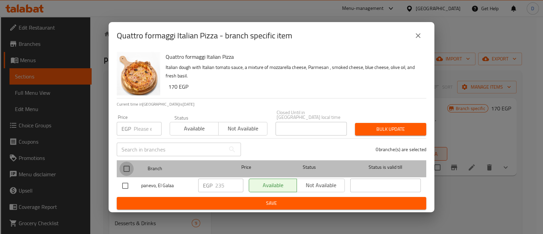
click at [131, 168] on input "checkbox" at bounding box center [127, 169] width 14 height 14
checkbox input "true"
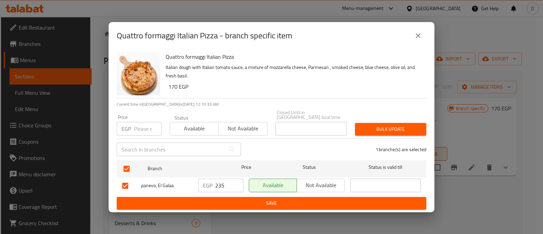
click at [212, 182] on p "EGP" at bounding box center [208, 185] width 10 height 8
click at [219, 181] on input "235" at bounding box center [229, 186] width 28 height 14
click at [415, 40] on icon "close" at bounding box center [418, 36] width 8 height 8
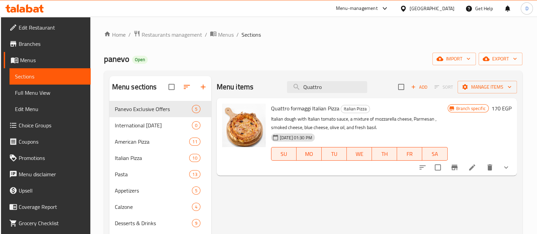
click at [494, 104] on h6 "170 EGP" at bounding box center [501, 109] width 20 height 10
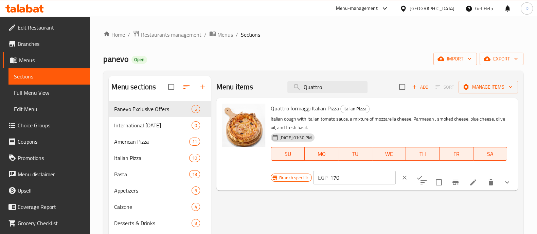
click at [396, 171] on input "170" at bounding box center [363, 178] width 66 height 14
paste input "235"
type input "235"
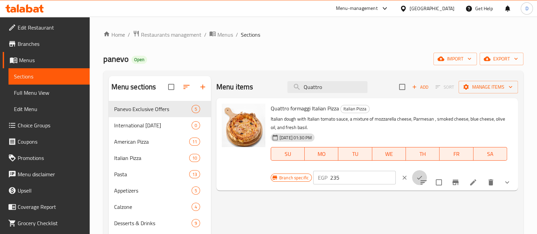
click at [423, 174] on icon "ok" at bounding box center [419, 177] width 7 height 7
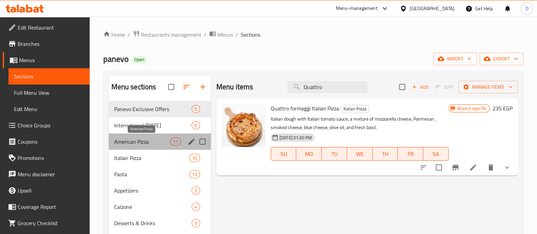
click at [145, 143] on span "American Pizza" at bounding box center [142, 142] width 56 height 8
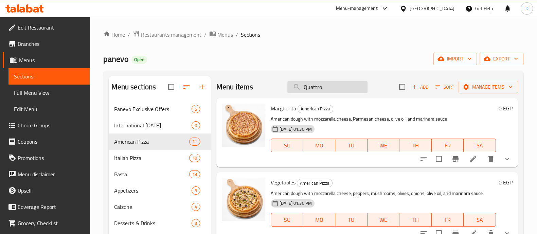
click at [339, 82] on input "Quattro" at bounding box center [327, 87] width 80 height 12
paste input "American Chicken Ranch"
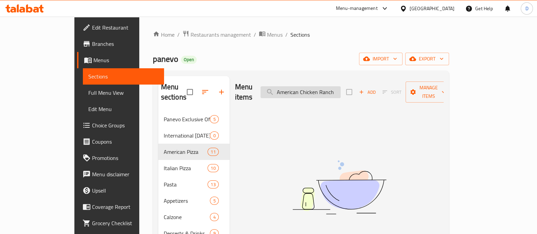
click at [303, 88] on input "American Chicken Ranch" at bounding box center [300, 92] width 80 height 12
click at [336, 86] on input "Chicken Ranch" at bounding box center [300, 92] width 80 height 12
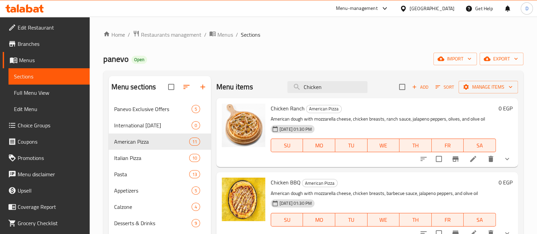
click at [503, 157] on icon "show more" at bounding box center [507, 159] width 8 height 8
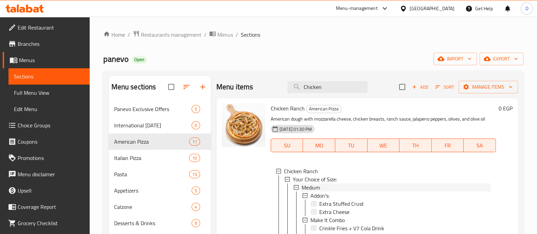
click at [319, 184] on span "Medium" at bounding box center [311, 187] width 18 height 8
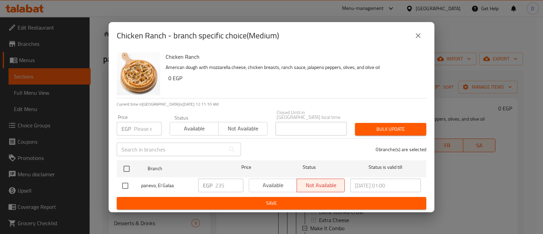
click at [417, 40] on icon "close" at bounding box center [418, 36] width 8 height 8
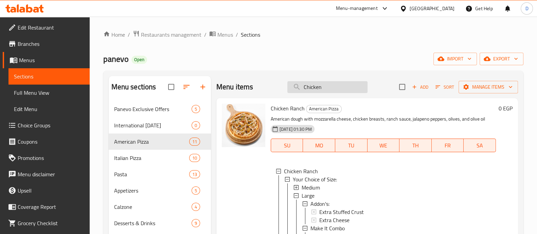
click at [327, 87] on input "Chicken" at bounding box center [327, 87] width 80 height 12
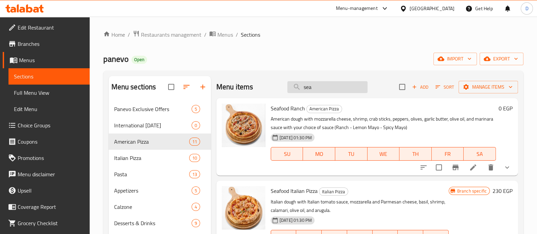
click at [335, 85] on input "sea" at bounding box center [327, 87] width 80 height 12
paste input "Arabiata Past"
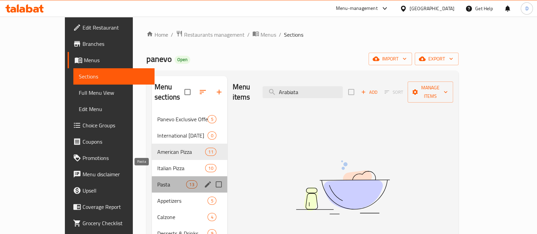
click at [157, 180] on span "Pasta" at bounding box center [171, 184] width 29 height 8
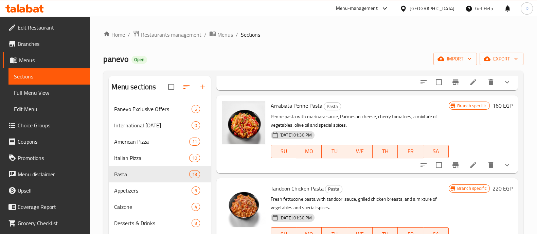
scroll to position [85, 0]
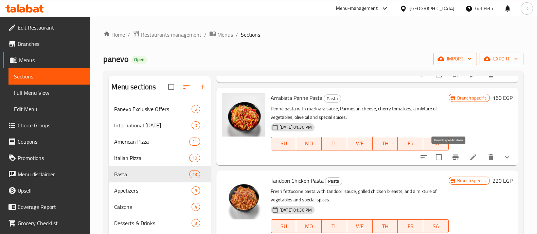
click at [451, 156] on icon "Branch-specific-item" at bounding box center [455, 157] width 8 height 8
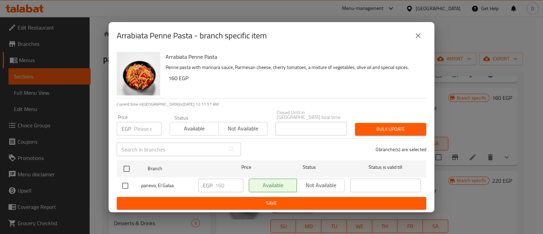
click at [413, 35] on button "close" at bounding box center [418, 36] width 16 height 16
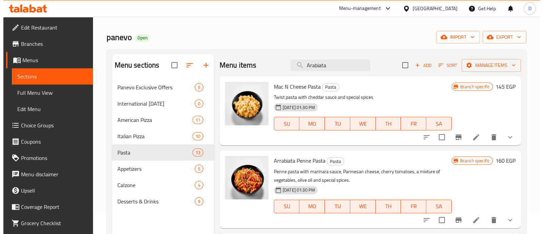
scroll to position [0, 0]
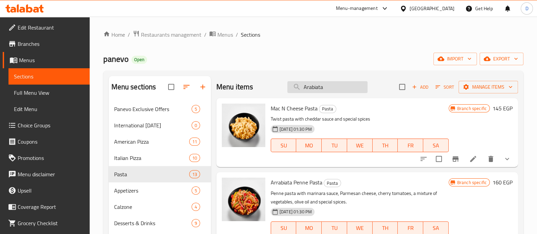
click at [326, 85] on input "Arabiata" at bounding box center [327, 87] width 80 height 12
paste input "Tandoori"
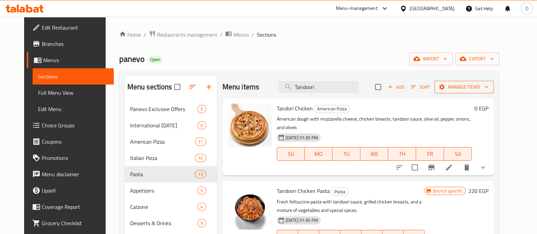
type input "Tandoori"
click at [474, 87] on span "Manage items" at bounding box center [464, 87] width 49 height 8
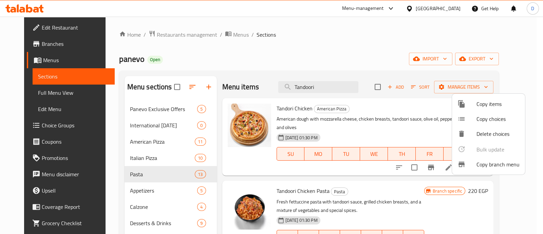
click at [487, 104] on span "Copy items" at bounding box center [498, 104] width 43 height 8
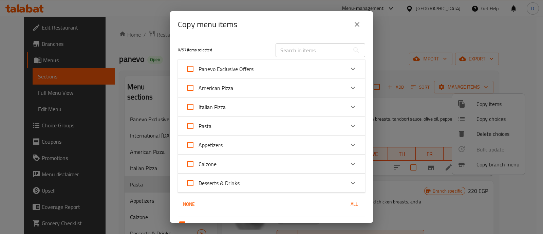
click at [302, 49] on input "text" at bounding box center [313, 50] width 74 height 14
paste input "Carnivora"
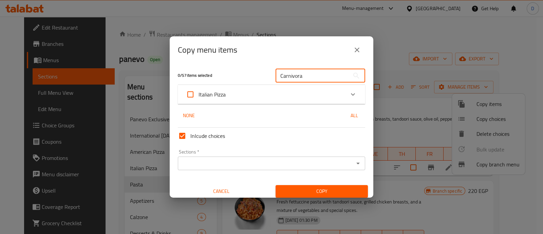
type input "Carnivora"
click at [332, 96] on div "Italian Pizza" at bounding box center [265, 94] width 159 height 16
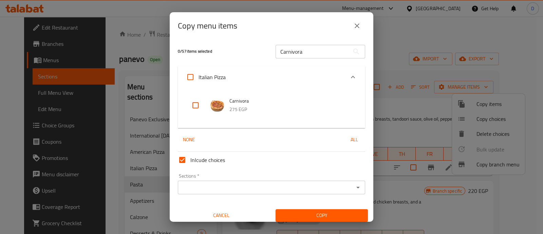
click at [197, 104] on input "checkbox" at bounding box center [195, 105] width 16 height 16
checkbox input "true"
click at [302, 53] on input "Carnivora" at bounding box center [313, 52] width 74 height 14
click at [302, 54] on input "Carnivora" at bounding box center [313, 52] width 74 height 14
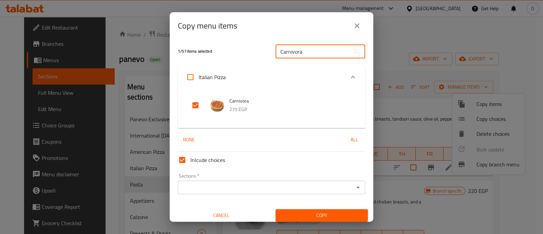
paste input "Quattro"
type input "Quattro"
click at [204, 106] on div at bounding box center [201, 105] width 19 height 16
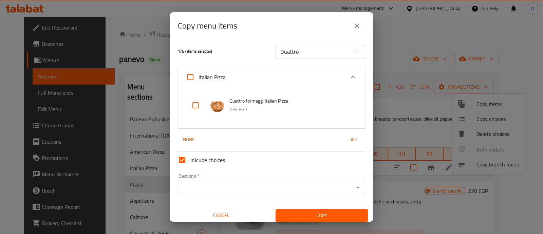
click at [197, 107] on input "checkbox" at bounding box center [195, 105] width 16 height 16
checkbox input "true"
click at [298, 54] on input "Quattro" at bounding box center [313, 52] width 74 height 14
click at [298, 53] on input "Quattro" at bounding box center [313, 52] width 74 height 14
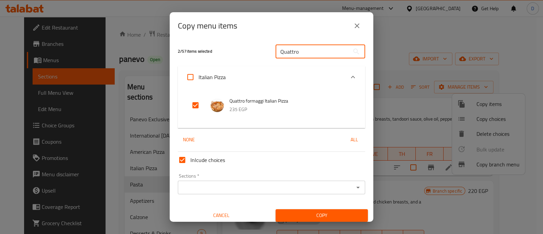
paste input "Ranch"
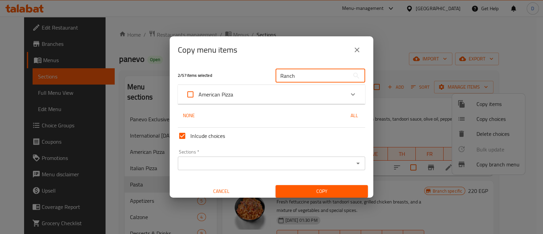
type input "Ranch"
click at [285, 95] on div "American Pizza" at bounding box center [265, 94] width 159 height 16
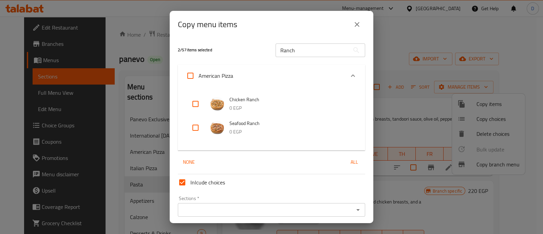
click at [197, 104] on input "checkbox" at bounding box center [195, 104] width 16 height 16
checkbox input "true"
click at [196, 121] on input "checkbox" at bounding box center [195, 128] width 16 height 16
checkbox input "true"
click at [336, 47] on input "Ranch" at bounding box center [313, 50] width 74 height 14
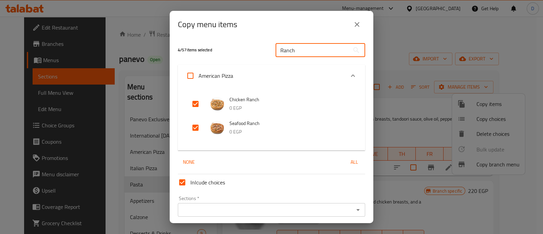
click at [336, 47] on input "Ranch" at bounding box center [313, 50] width 74 height 14
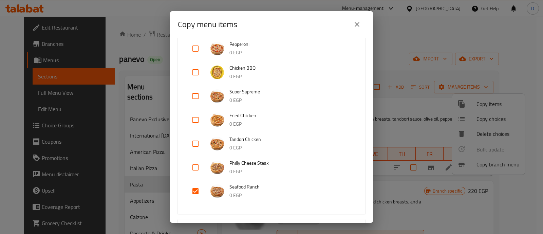
scroll to position [297, 0]
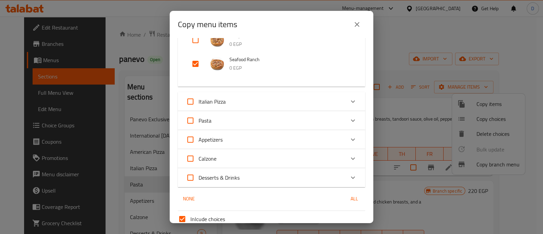
click at [349, 118] on icon "Expand" at bounding box center [353, 120] width 8 height 8
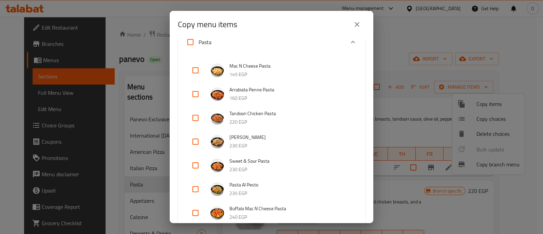
scroll to position [339, 0]
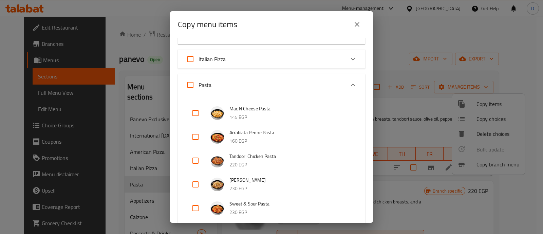
click at [198, 135] on input "checkbox" at bounding box center [195, 137] width 16 height 16
checkbox input "true"
click at [197, 163] on input "checkbox" at bounding box center [195, 160] width 16 height 16
checkbox input "true"
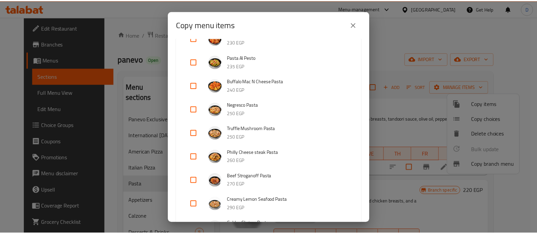
scroll to position [696, 0]
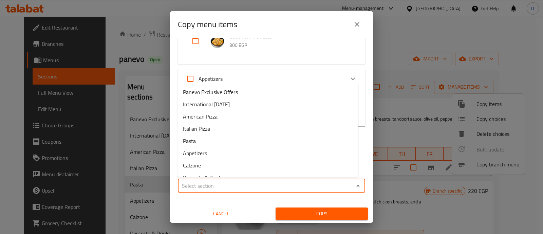
click at [268, 186] on input "Sections   *" at bounding box center [266, 186] width 172 height 10
click at [267, 108] on li "International [DATE]" at bounding box center [268, 104] width 181 height 12
type input "International [DATE]"
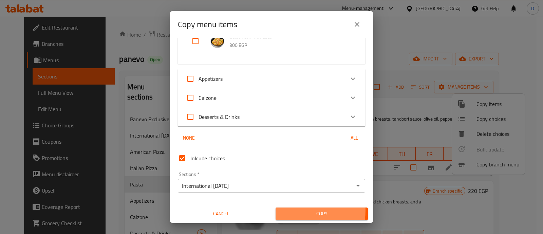
click at [290, 210] on span "Copy" at bounding box center [322, 214] width 82 height 8
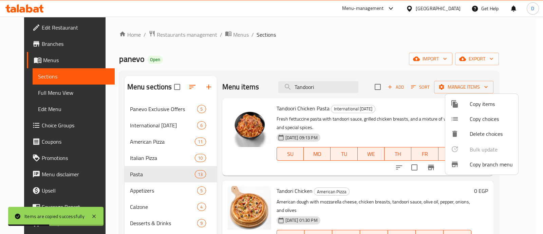
click at [130, 124] on div at bounding box center [271, 117] width 543 height 234
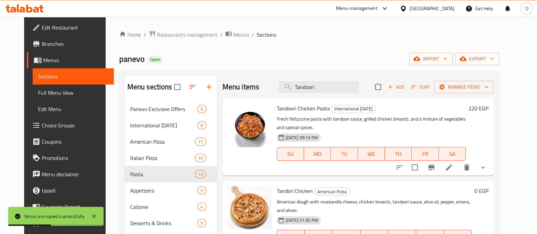
click at [130, 124] on span "International [DATE]" at bounding box center [164, 125] width 68 height 8
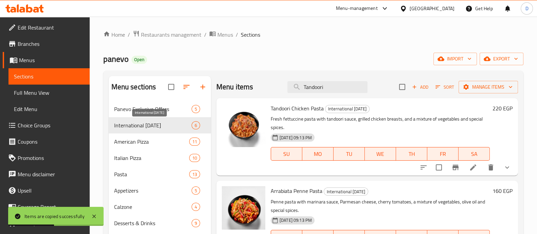
click at [131, 124] on span "International [DATE]" at bounding box center [152, 125] width 77 height 8
click at [185, 89] on icon "button" at bounding box center [186, 87] width 8 height 8
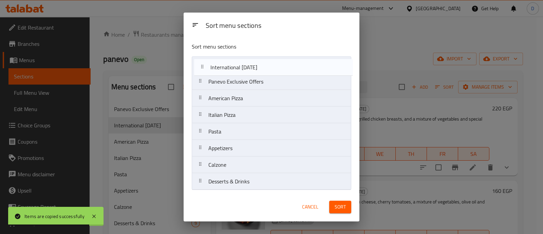
drag, startPoint x: 246, startPoint y: 88, endPoint x: 248, endPoint y: 71, distance: 17.1
click at [248, 71] on nav "Panevo Exclusive Offers International Potato Day American Pizza Italian Pizza P…" at bounding box center [271, 123] width 159 height 134
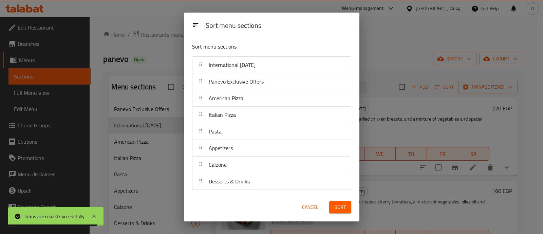
click at [338, 206] on span "Sort" at bounding box center [340, 207] width 11 height 8
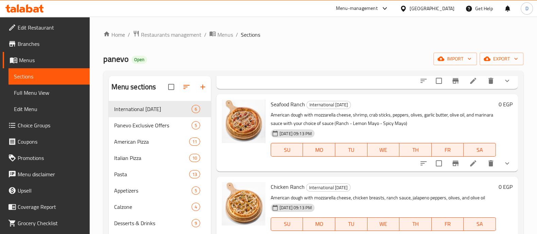
scroll to position [169, 0]
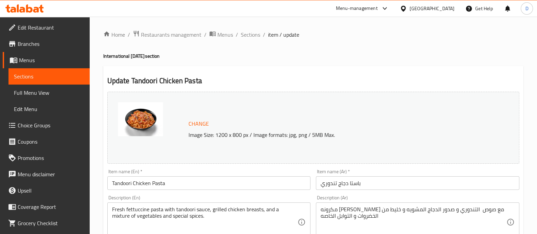
click at [171, 187] on input "Tandoori Chicken Pasta" at bounding box center [208, 183] width 203 height 14
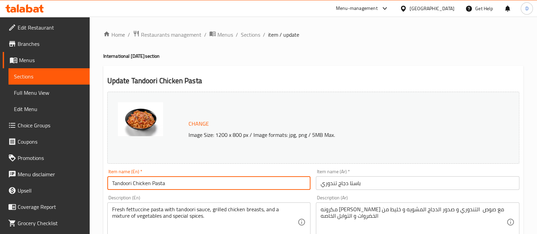
paste input "Comes with A Free Potato"
type input "Tandoori Chicken Pasta Comes with A Free Potato"
click at [388, 180] on input "باستا دجاج تندوري" at bounding box center [417, 183] width 203 height 14
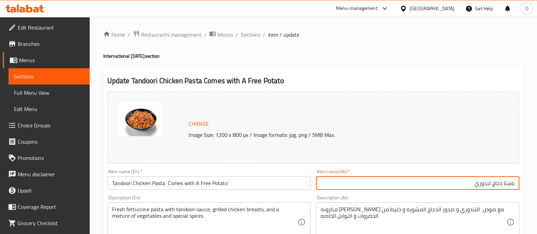
paste input "يأتي معه بطاطس مجانية"
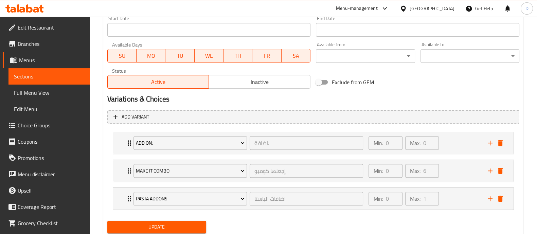
scroll to position [322, 0]
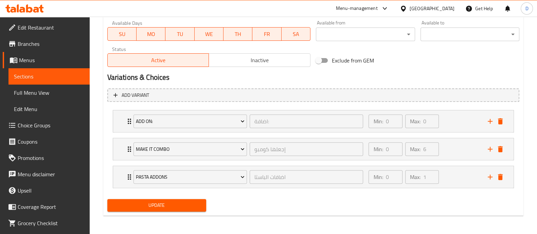
type input "باستا دجاج تندوري يأتي معه بطاطس مجانية"
click at [164, 203] on span "Update" at bounding box center [157, 205] width 88 height 8
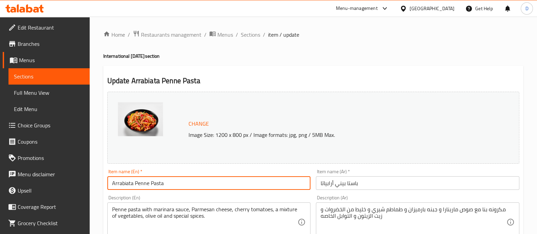
click at [173, 189] on input "Arrabiata Penne Pasta" at bounding box center [208, 183] width 203 height 14
paste input "Comes with A Free Potato"
type input "Arrabiata Penne Pasta Comes with A Free Potato"
click at [382, 189] on input "باستا بيني أرابياتا" at bounding box center [417, 183] width 203 height 14
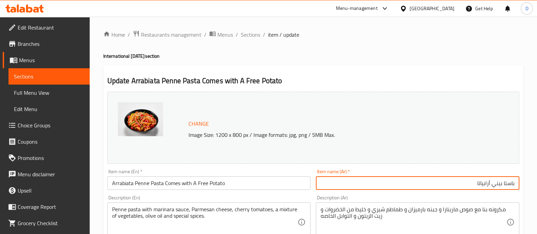
paste input "يأتي معه بطاطس مجانية"
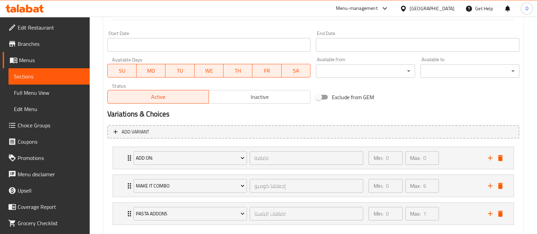
scroll to position [322, 0]
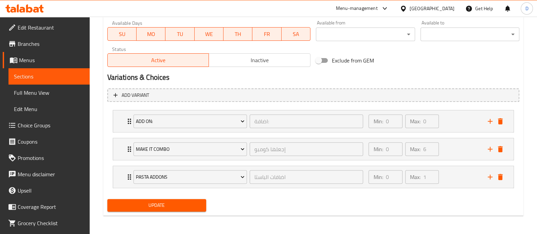
type input "باستا بيني أرابياتا يأتي معه بطاطس مجانية"
click at [187, 199] on button "Update" at bounding box center [156, 205] width 99 height 13
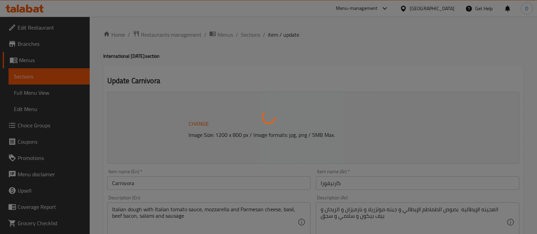
type input "إجعلها كومبو"
type input "0"
type input "6"
type input "اختيارك من صوص بيتزا ايطالي"
type input "0"
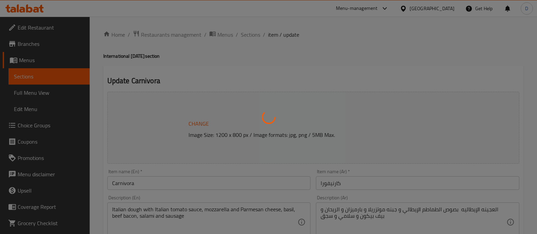
type input "1"
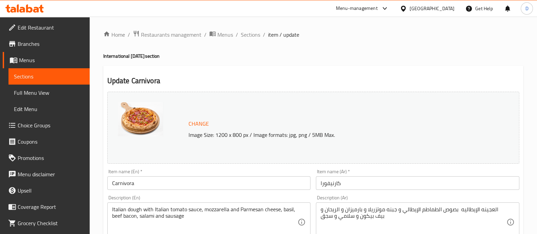
click at [221, 186] on input "Carnivora" at bounding box center [208, 183] width 203 height 14
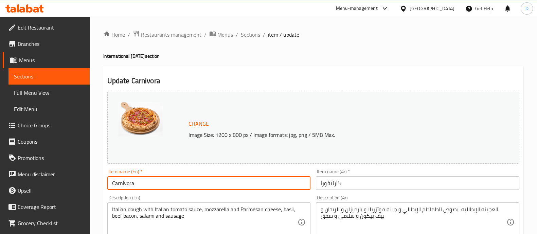
paste input "Comes with A Free Potato"
type input "Carnivora Comes with A Free Potato"
click at [414, 176] on div "Item name (Ar)   * كارنيفورا Item name (Ar) *" at bounding box center [417, 179] width 203 height 21
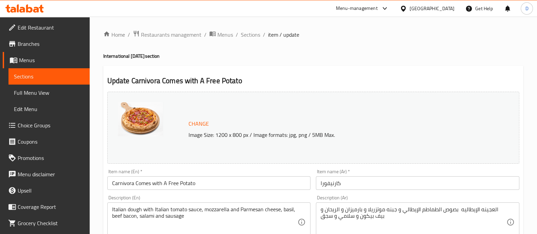
click at [413, 182] on input "كارنيفورا" at bounding box center [417, 183] width 203 height 14
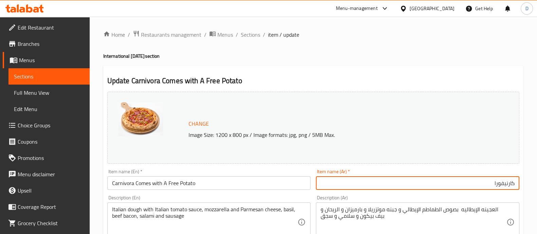
paste input "يأتي معه بطاطس مجانية"
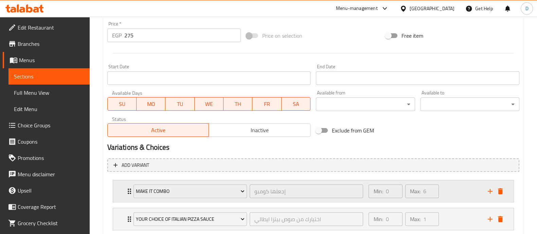
scroll to position [294, 0]
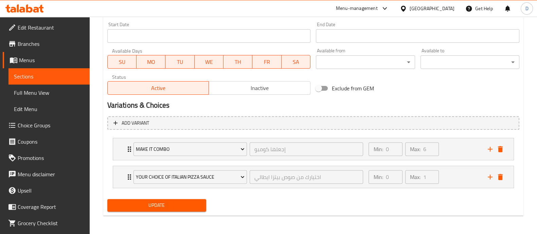
type input "كارنيفورايأتي معه بطاطس مجانية"
click at [193, 210] on button "Update" at bounding box center [156, 205] width 99 height 13
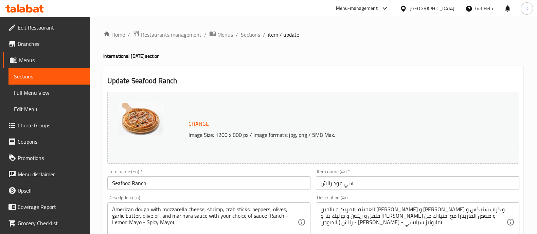
click at [188, 189] on input "Seafood Ranch" at bounding box center [208, 183] width 203 height 14
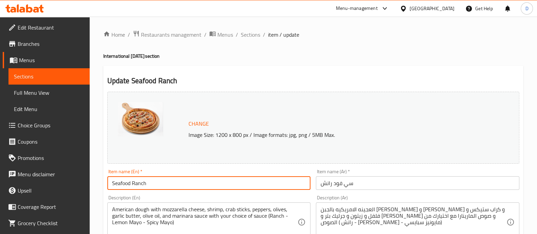
paste input "Comes with A Free Potato"
type input "Seafood Ranch Comes with A Free Potato"
click at [374, 180] on input "سي فود رانش" at bounding box center [417, 183] width 203 height 14
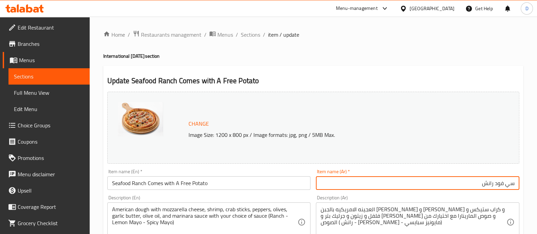
paste input "يأتي معه بطاطس مجانية"
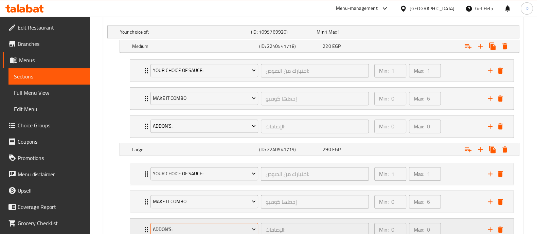
scroll to position [424, 0]
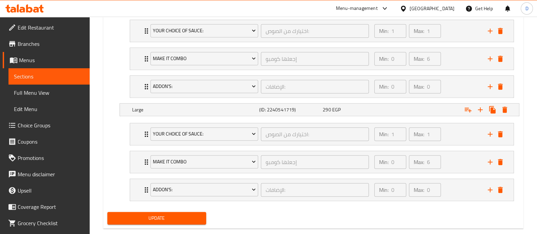
type input "سي فود رانش يأتي معه بطاطس مجانية"
click at [176, 209] on div "Update" at bounding box center [157, 218] width 104 height 18
click at [176, 212] on button "Update" at bounding box center [156, 218] width 99 height 13
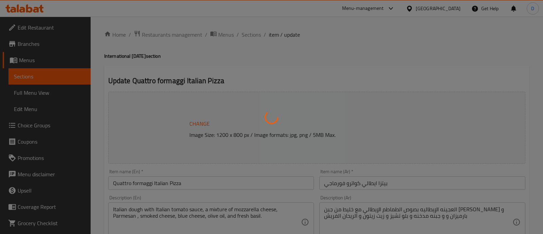
type input "إجعلها كومبو"
type input "0"
type input "6"
type input "اختيارك من صوص بيتزا ايطالي"
type input "0"
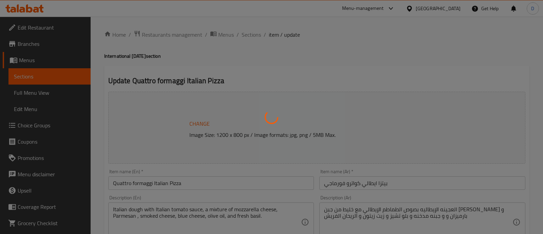
type input "1"
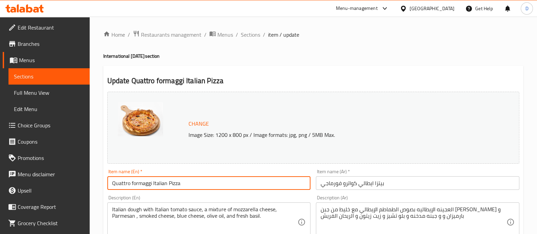
click at [199, 185] on input "Quattro formaggi Italian Pizza" at bounding box center [208, 183] width 203 height 14
paste input "Comes with A Free Potato"
type input "Quattro formaggi Italian Pizza Comes with A Free Potato"
click at [415, 185] on input "بيتزا ايطالي كواترو فورماجي" at bounding box center [417, 183] width 203 height 14
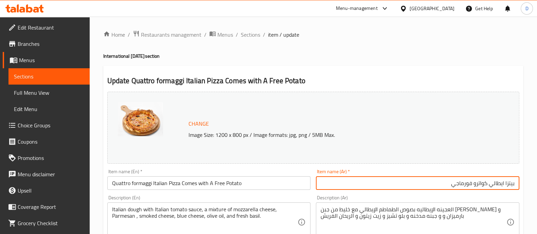
paste input "يأتي معه بطاطس مجانية"
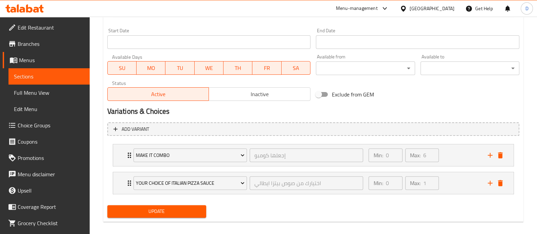
scroll to position [294, 0]
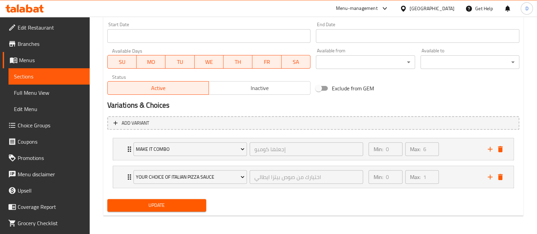
type input "بيتزا ايطالي كواترو فورماجي يأتي معه بطاطس مجانية"
click at [175, 199] on button "Update" at bounding box center [156, 205] width 99 height 13
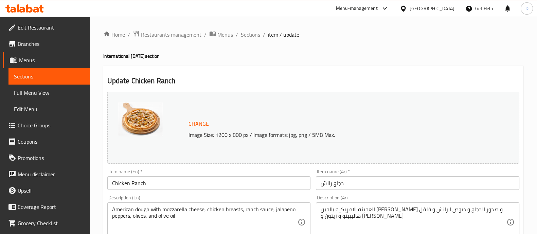
click at [220, 182] on input "Chicken Ranch" at bounding box center [208, 183] width 203 height 14
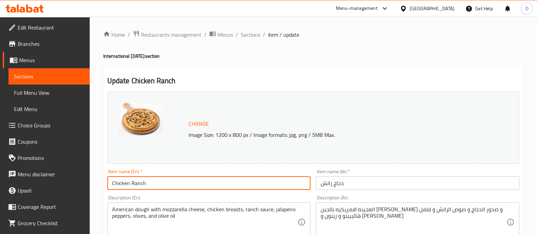
paste input "Comes with A Free Potato"
type input "Chicken Ranch Comes with A Free Potato"
click at [405, 184] on input "دجاج رانش" at bounding box center [417, 183] width 203 height 14
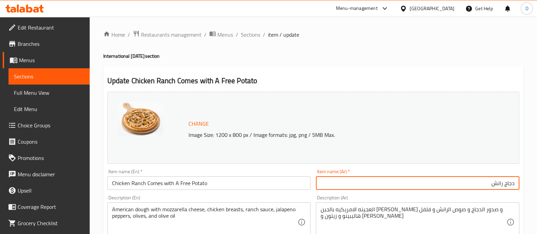
paste input "يأتي معه بطاطس مجانية"
click at [494, 184] on input "دجاج رانشيأتي معه بطاطس مجانية" at bounding box center [417, 183] width 203 height 14
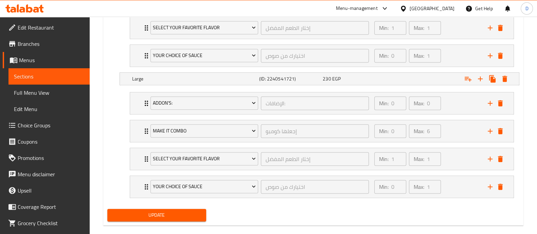
scroll to position [492, 0]
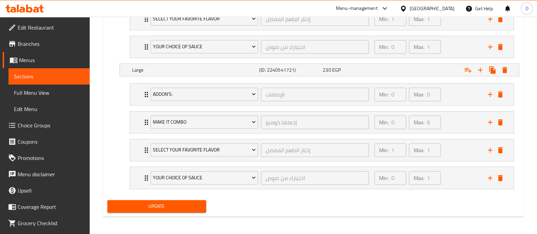
type input "دجاج رانش يأتي معه بطاطس مجانية"
click at [180, 208] on span "Update" at bounding box center [157, 206] width 88 height 8
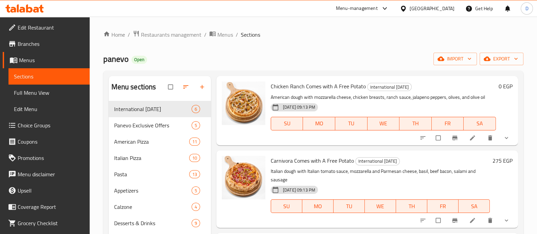
click at [24, 6] on icon at bounding box center [24, 8] width 38 height 8
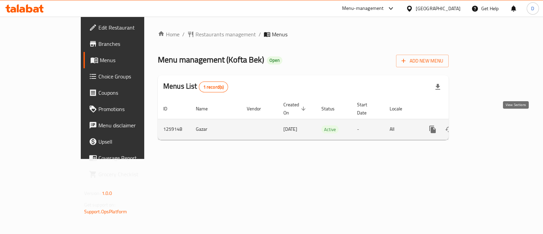
click at [486, 125] on icon "enhanced table" at bounding box center [482, 129] width 8 height 8
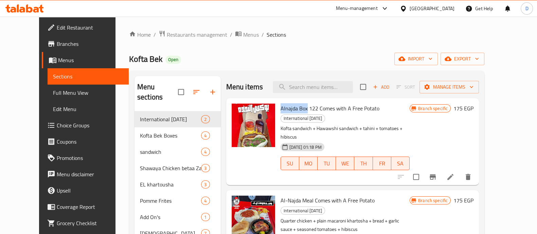
drag, startPoint x: 270, startPoint y: 106, endPoint x: 297, endPoint y: 110, distance: 26.8
click at [297, 110] on span "Alnajda Box 122 Comes with A Free Potato" at bounding box center [330, 108] width 99 height 10
copy span "Alnajda Box"
click at [296, 84] on input "search" at bounding box center [313, 87] width 80 height 12
paste input "Alnajda Box"
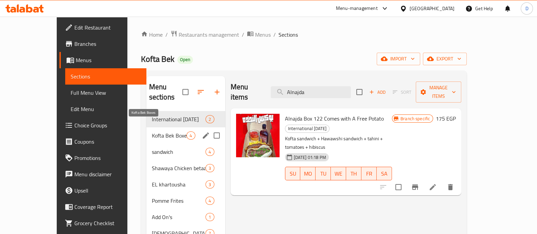
type input "Alnajda"
click at [152, 131] on span "Kofta Bek Boxes" at bounding box center [169, 135] width 35 height 8
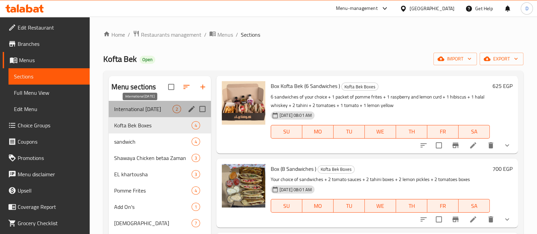
click at [139, 105] on span "International [DATE]" at bounding box center [143, 109] width 58 height 8
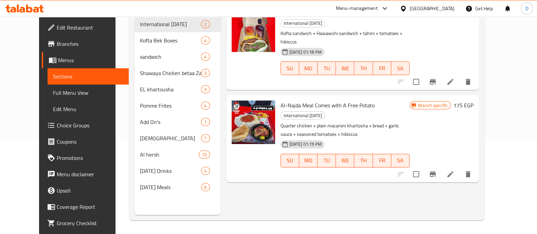
scroll to position [10, 0]
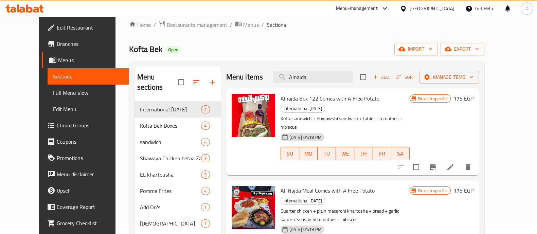
click at [32, 9] on icon at bounding box center [29, 8] width 6 height 8
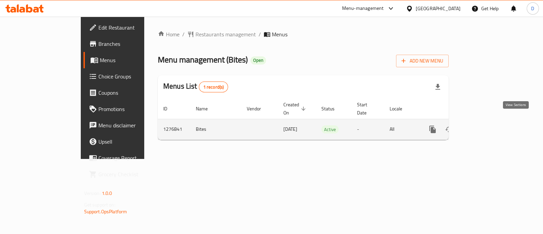
click at [486, 125] on icon "enhanced table" at bounding box center [482, 129] width 8 height 8
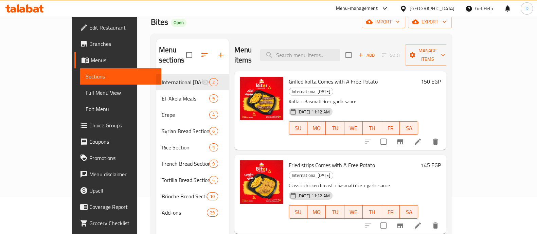
scroll to position [10, 0]
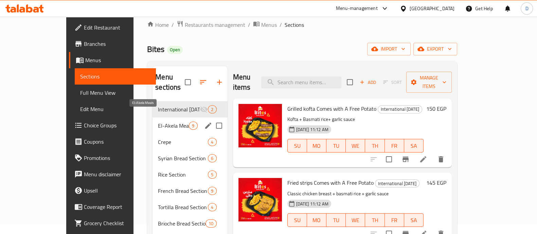
click at [158, 122] on span "El-Akela Meals" at bounding box center [173, 126] width 31 height 8
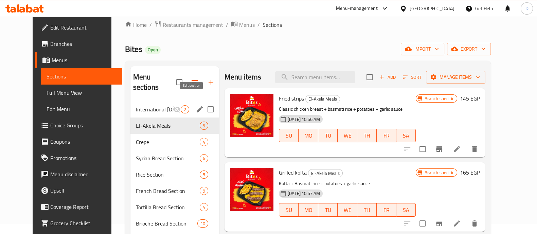
click at [196, 105] on icon "edit" at bounding box center [200, 109] width 8 height 8
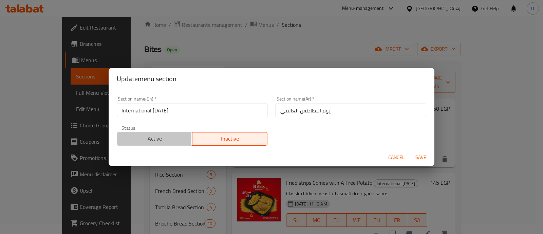
click at [130, 137] on span "Active" at bounding box center [155, 139] width 70 height 10
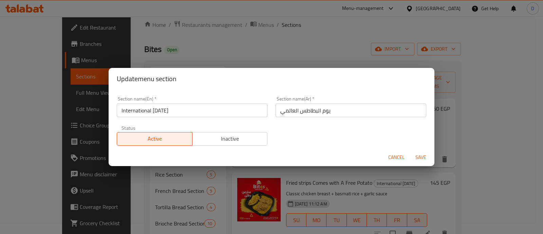
click at [413, 154] on span "Save" at bounding box center [421, 157] width 16 height 8
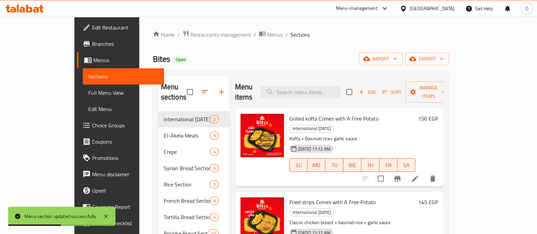
click at [29, 7] on icon at bounding box center [29, 8] width 6 height 8
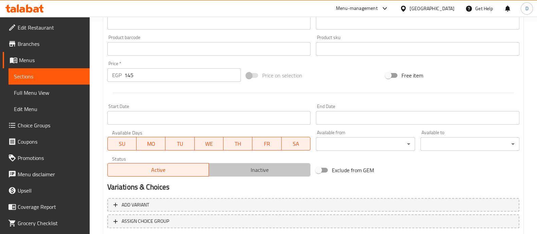
click at [250, 166] on span "Inactive" at bounding box center [260, 170] width 96 height 10
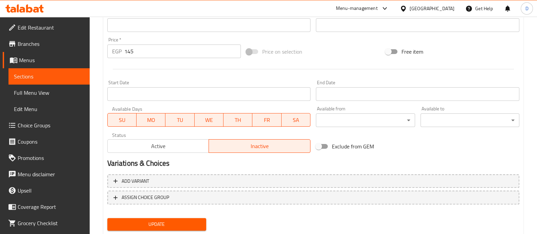
scroll to position [255, 0]
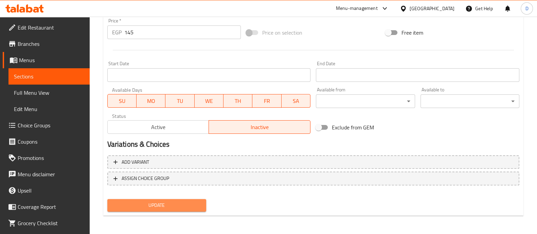
click at [174, 204] on span "Update" at bounding box center [157, 205] width 88 height 8
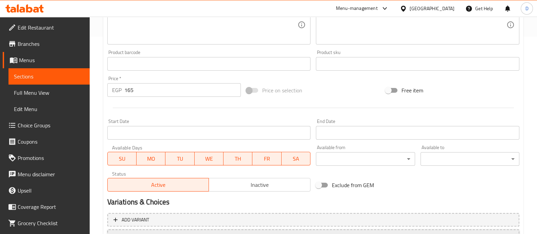
scroll to position [255, 0]
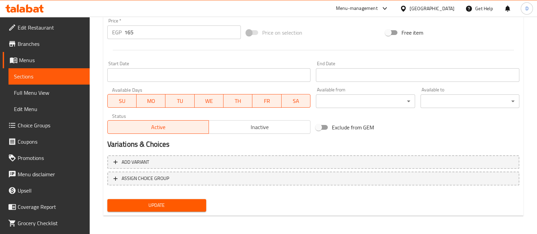
click at [264, 117] on div "Active Inactive" at bounding box center [208, 123] width 203 height 20
click at [262, 124] on span "Inactive" at bounding box center [260, 127] width 96 height 10
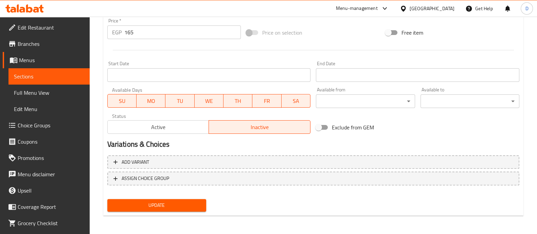
click at [189, 208] on span "Update" at bounding box center [157, 205] width 88 height 8
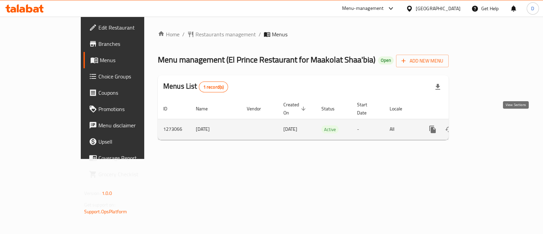
click at [490, 123] on link "enhanced table" at bounding box center [482, 129] width 16 height 16
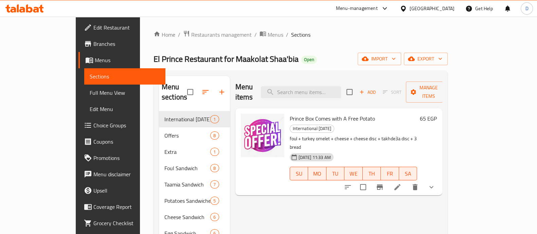
click at [35, 6] on icon at bounding box center [24, 8] width 38 height 8
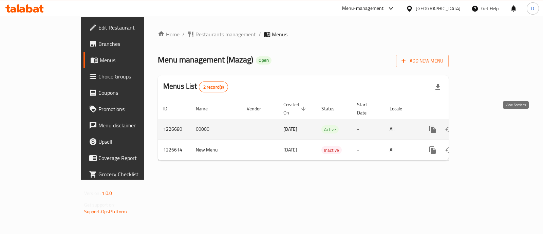
click at [486, 125] on icon "enhanced table" at bounding box center [482, 129] width 8 height 8
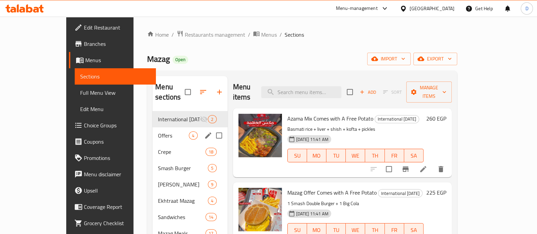
click at [158, 131] on span "Offers" at bounding box center [173, 135] width 31 height 8
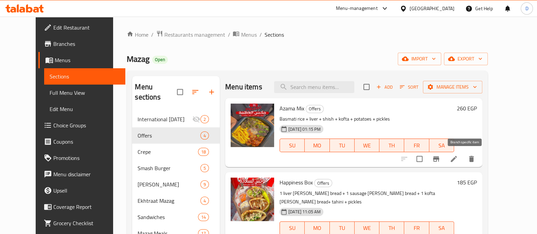
click at [440, 161] on icon "Branch-specific-item" at bounding box center [436, 159] width 8 height 8
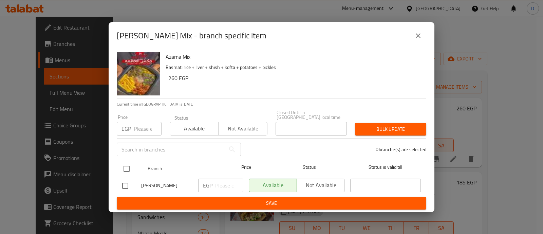
click at [127, 165] on input "checkbox" at bounding box center [127, 169] width 14 height 14
checkbox input "true"
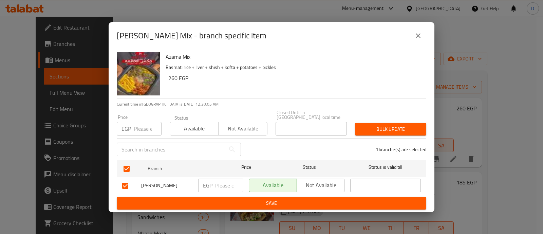
click at [314, 185] on span "Not available" at bounding box center [321, 185] width 42 height 10
click at [316, 199] on span "Save" at bounding box center [271, 203] width 299 height 8
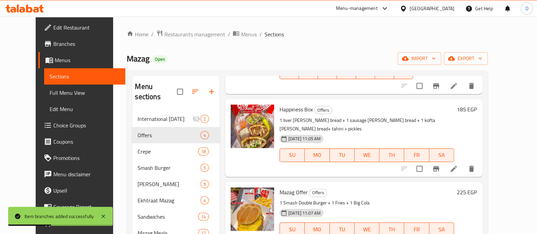
scroll to position [100, 0]
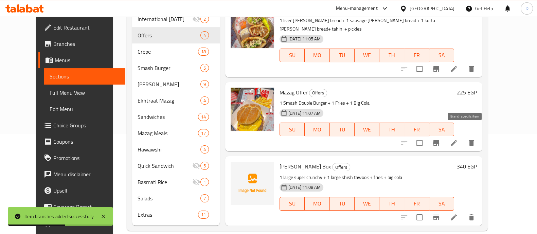
click at [440, 139] on icon "Branch-specific-item" at bounding box center [436, 143] width 8 height 8
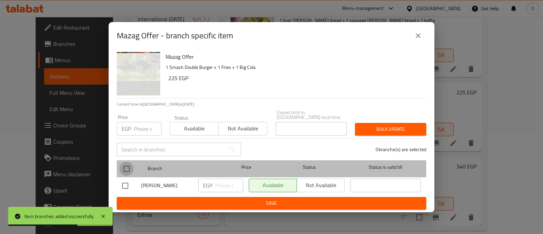
click at [126, 167] on input "checkbox" at bounding box center [127, 169] width 14 height 14
checkbox input "true"
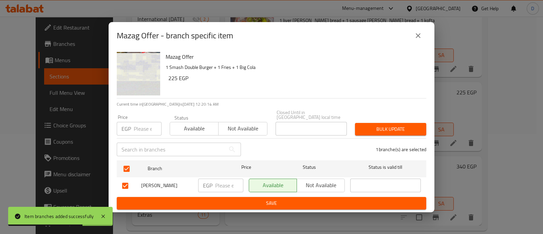
click at [323, 186] on span "Not available" at bounding box center [321, 185] width 42 height 10
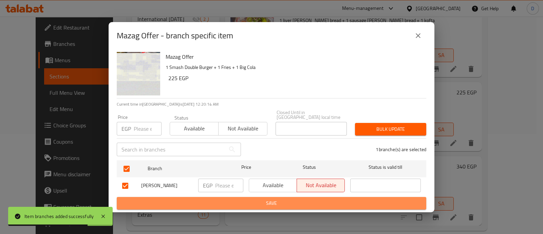
click at [314, 201] on span "Save" at bounding box center [271, 203] width 299 height 8
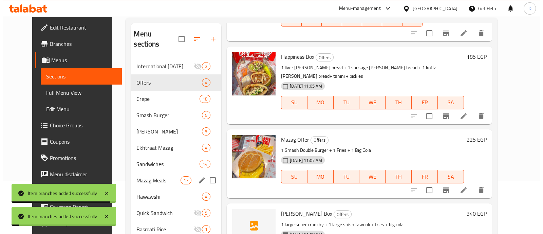
scroll to position [0, 0]
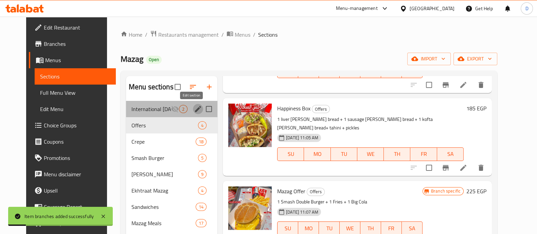
click at [194, 108] on icon "edit" at bounding box center [198, 109] width 8 height 8
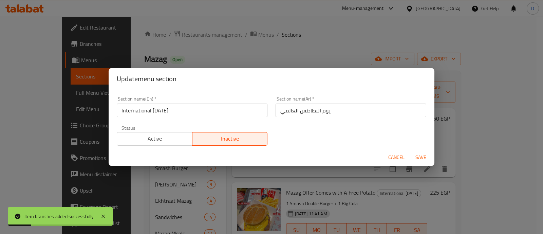
click at [160, 141] on span "Active" at bounding box center [155, 139] width 70 height 10
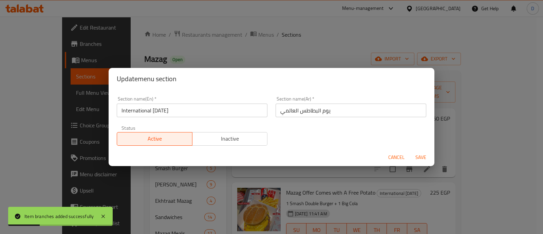
click at [426, 155] on span "Save" at bounding box center [421, 157] width 16 height 8
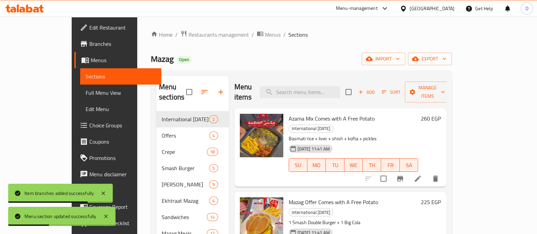
click at [39, 9] on icon at bounding box center [24, 8] width 38 height 8
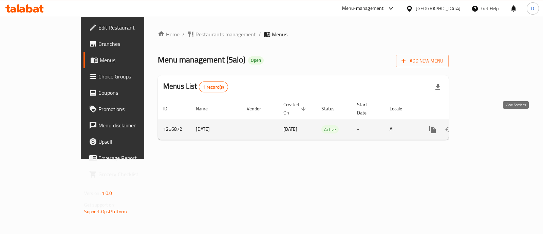
click at [486, 125] on icon "enhanced table" at bounding box center [482, 129] width 8 height 8
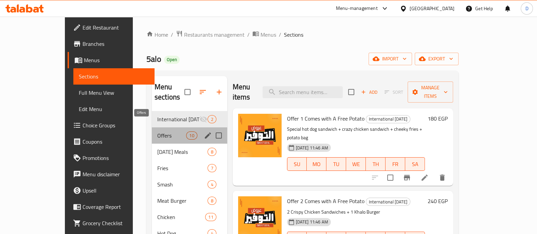
click at [157, 131] on span "Offers" at bounding box center [171, 135] width 29 height 8
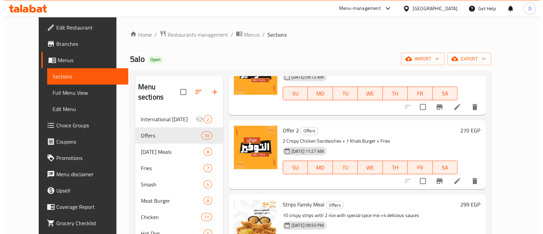
scroll to position [127, 0]
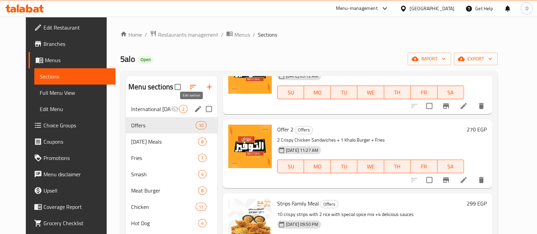
click at [193, 108] on button "edit" at bounding box center [198, 109] width 10 height 10
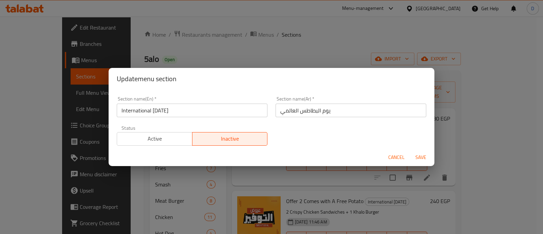
click at [174, 137] on span "Active" at bounding box center [155, 139] width 70 height 10
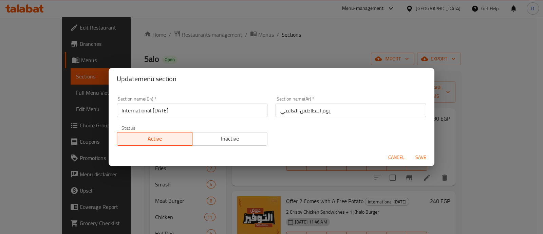
click at [417, 157] on span "Save" at bounding box center [421, 157] width 16 height 8
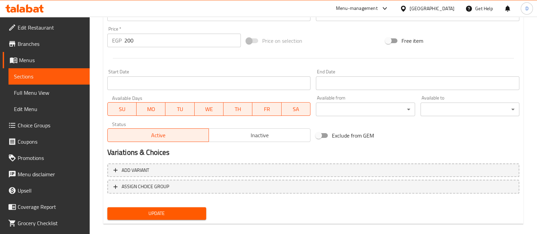
scroll to position [255, 0]
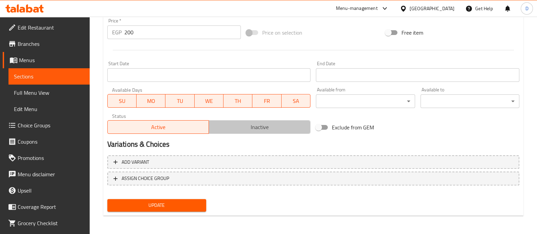
click at [268, 126] on span "Inactive" at bounding box center [260, 127] width 96 height 10
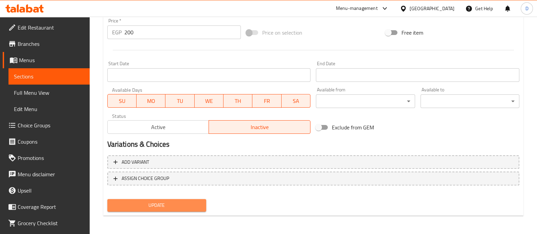
click at [189, 207] on span "Update" at bounding box center [157, 205] width 88 height 8
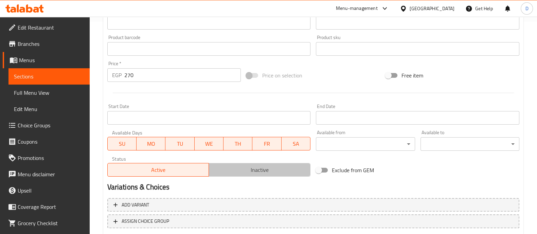
click at [261, 169] on span "Inactive" at bounding box center [260, 170] width 96 height 10
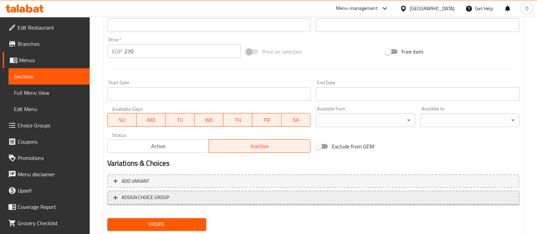
scroll to position [255, 0]
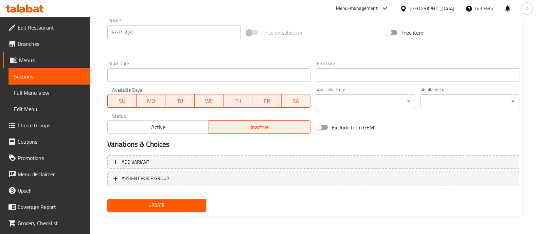
click at [173, 202] on span "Update" at bounding box center [157, 205] width 88 height 8
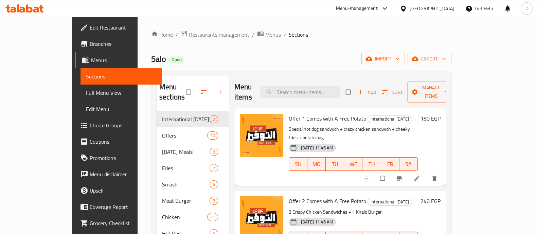
click at [27, 2] on div at bounding box center [24, 9] width 49 height 14
click at [27, 5] on icon at bounding box center [29, 8] width 6 height 8
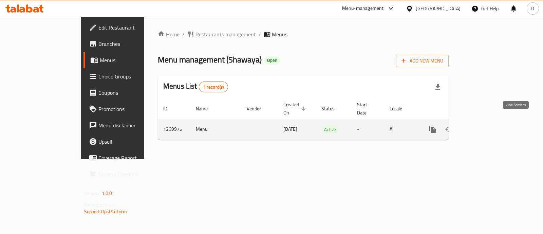
click at [486, 125] on icon "enhanced table" at bounding box center [482, 129] width 8 height 8
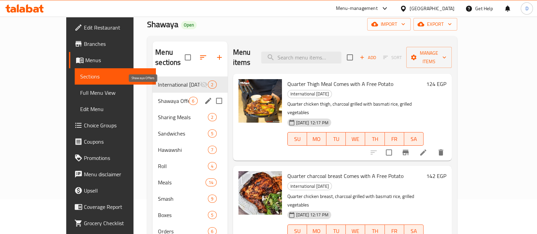
scroll to position [32, 0]
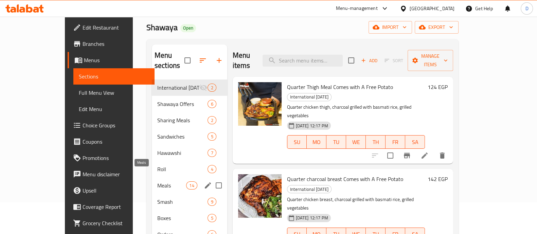
click at [157, 181] on span "Meals" at bounding box center [171, 185] width 29 height 8
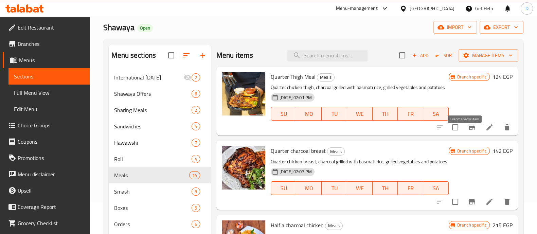
click at [469, 130] on icon "Branch-specific-item" at bounding box center [472, 127] width 6 height 5
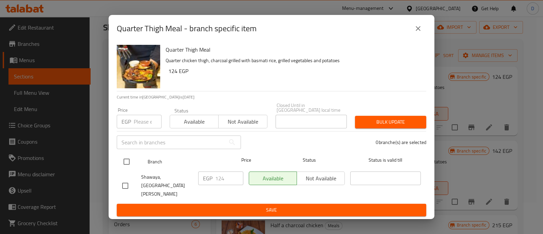
click at [129, 166] on input "checkbox" at bounding box center [127, 162] width 14 height 14
checkbox input "true"
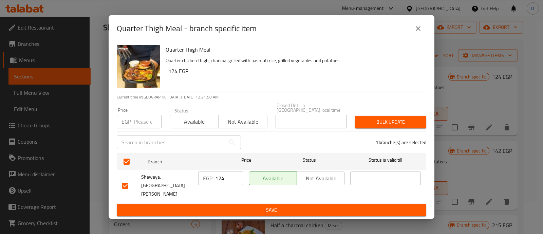
click at [323, 183] on span "Not available" at bounding box center [321, 179] width 42 height 10
click at [323, 206] on span "Save" at bounding box center [271, 210] width 299 height 8
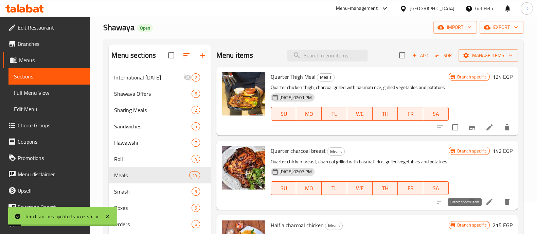
click at [464, 210] on button "Branch-specific-item" at bounding box center [472, 202] width 16 height 16
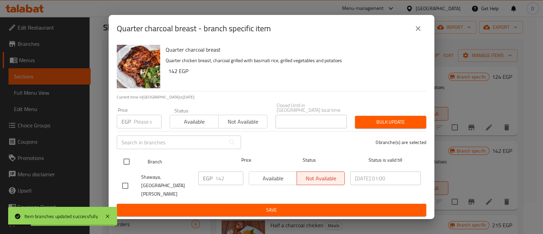
click at [121, 162] on input "checkbox" at bounding box center [127, 162] width 14 height 14
checkbox input "true"
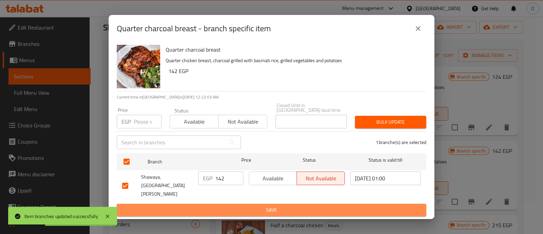
click at [331, 206] on span "Save" at bounding box center [271, 210] width 299 height 8
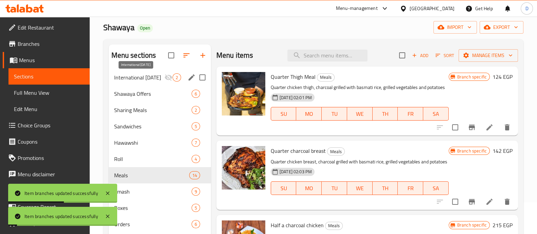
click at [130, 81] on span "International [DATE]" at bounding box center [139, 77] width 50 height 8
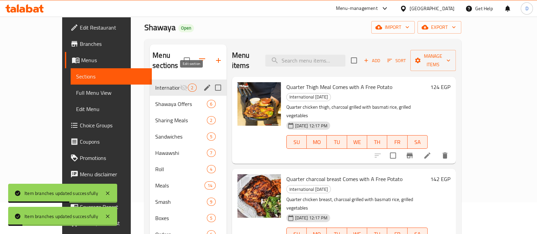
click at [204, 85] on icon "edit" at bounding box center [207, 88] width 6 height 6
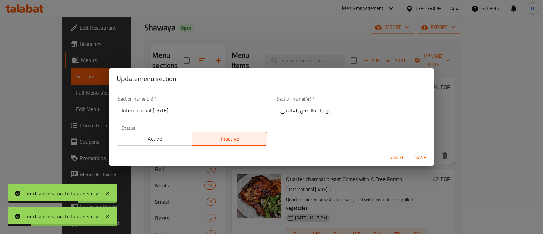
click at [165, 142] on span "Active" at bounding box center [155, 139] width 70 height 10
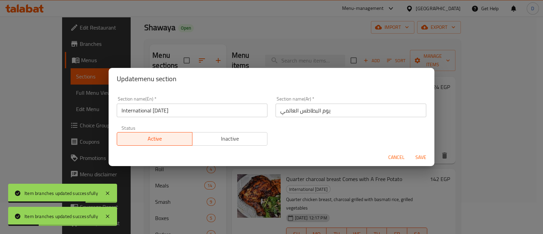
click at [418, 155] on span "Save" at bounding box center [421, 157] width 16 height 8
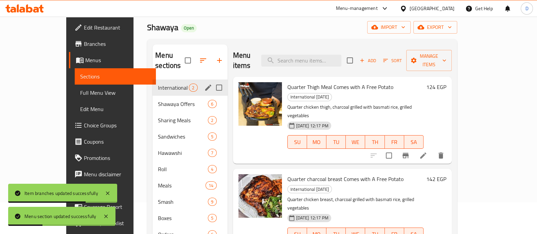
click at [17, 2] on div at bounding box center [24, 9] width 49 height 14
click at [17, 11] on icon at bounding box center [24, 8] width 38 height 8
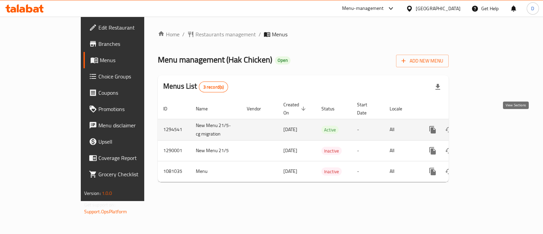
click at [486, 126] on icon "enhanced table" at bounding box center [482, 130] width 8 height 8
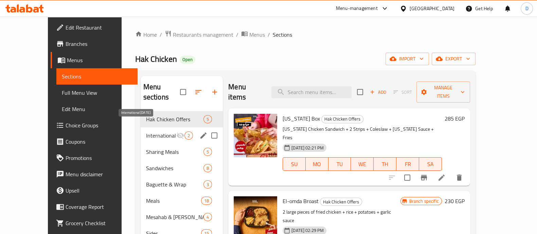
click at [146, 131] on span "International [DATE]" at bounding box center [161, 135] width 30 height 8
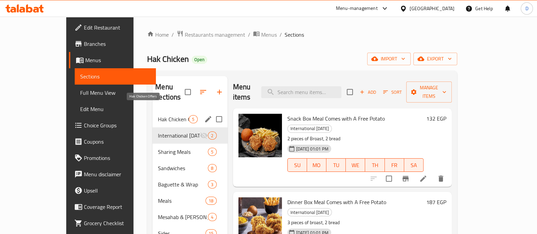
click at [158, 115] on span "Hak Chicken Offers" at bounding box center [173, 119] width 31 height 8
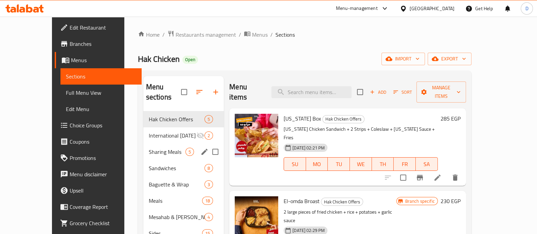
click at [149, 148] on span "Sharing Meals" at bounding box center [167, 152] width 37 height 8
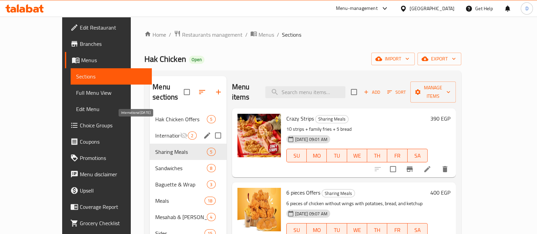
click at [155, 131] on span "International [DATE]" at bounding box center [167, 135] width 24 height 8
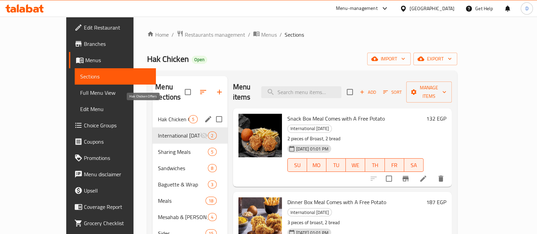
click at [158, 115] on span "Hak Chicken Offers" at bounding box center [173, 119] width 31 height 8
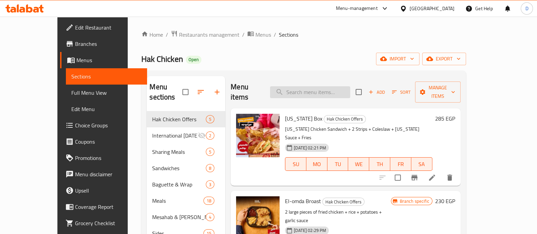
click at [341, 88] on input "search" at bounding box center [310, 92] width 80 height 12
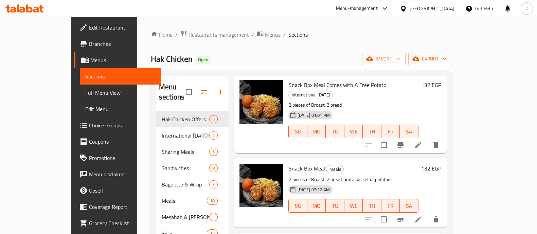
scroll to position [79, 0]
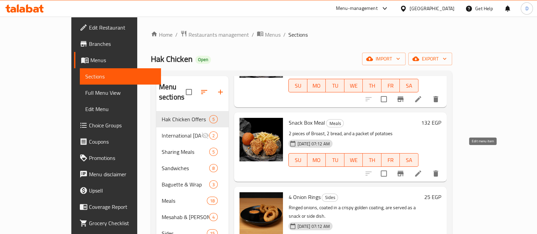
type input "sn"
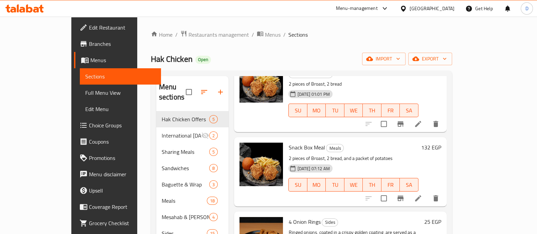
scroll to position [37, 0]
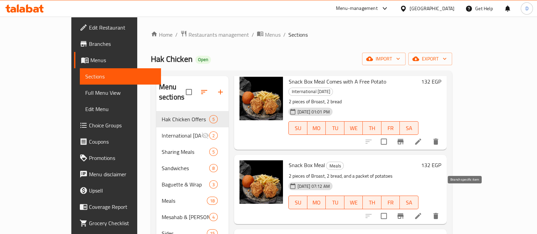
click at [404, 212] on icon "Branch-specific-item" at bounding box center [400, 216] width 8 height 8
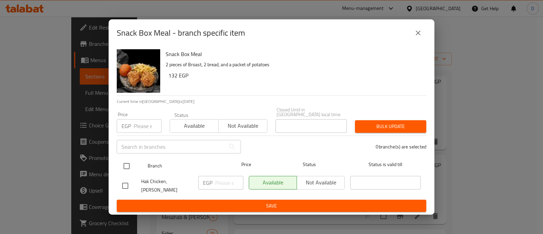
click at [121, 167] on input "checkbox" at bounding box center [127, 166] width 14 height 14
checkbox input "true"
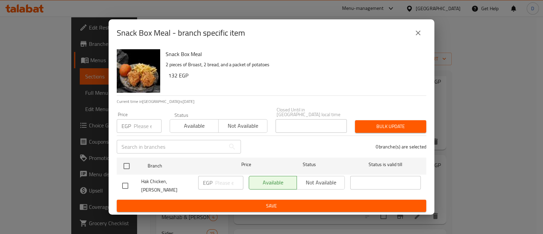
checkbox input "true"
click at [313, 187] on span "Not available" at bounding box center [321, 183] width 42 height 10
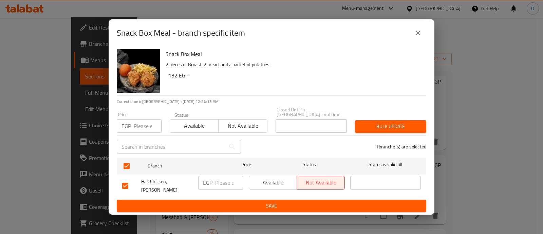
click at [313, 202] on span "Save" at bounding box center [271, 206] width 299 height 8
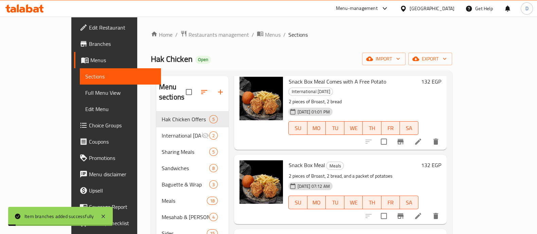
scroll to position [0, 0]
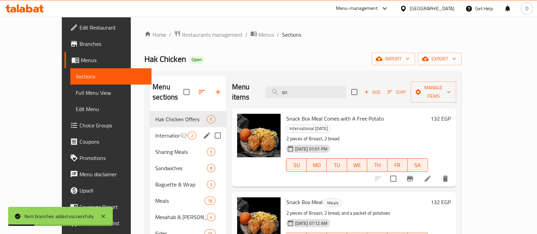
click at [150, 127] on div "International [DATE] 2" at bounding box center [188, 135] width 76 height 16
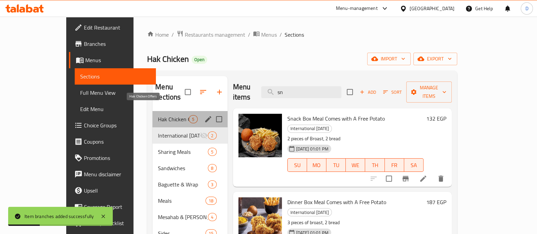
click at [158, 115] on span "Hak Chicken Offers" at bounding box center [173, 119] width 31 height 8
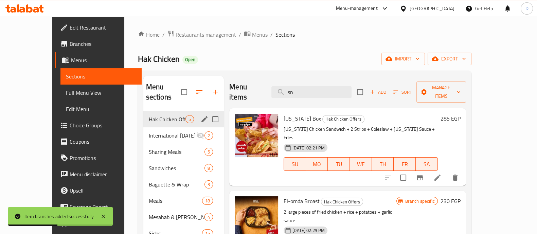
click at [149, 131] on span "International [DATE]" at bounding box center [173, 135] width 48 height 8
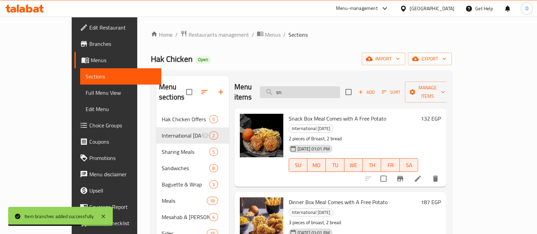
click at [336, 86] on input "sn" at bounding box center [300, 92] width 80 height 12
click at [335, 86] on input "sn" at bounding box center [300, 92] width 80 height 12
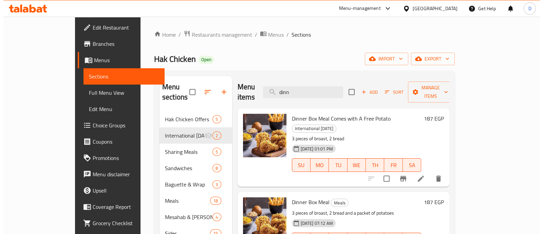
scroll to position [5, 0]
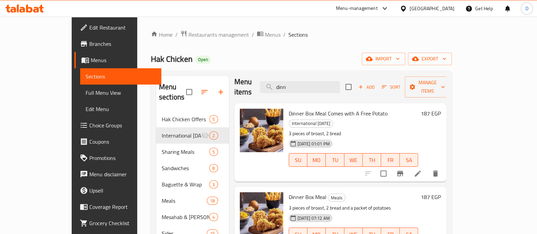
type input "dinn"
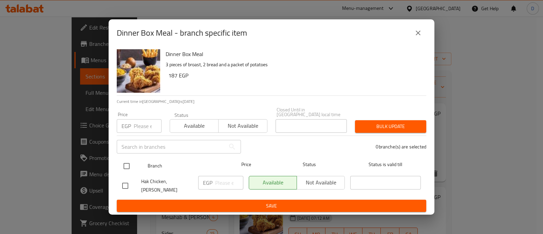
click at [129, 167] on input "checkbox" at bounding box center [127, 166] width 14 height 14
checkbox input "true"
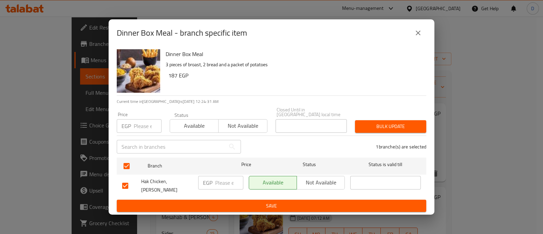
click at [325, 185] on span "Not available" at bounding box center [321, 183] width 42 height 10
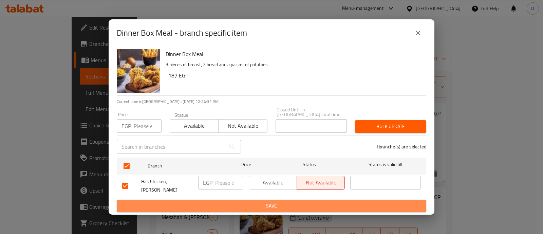
click at [328, 200] on button "Save" at bounding box center [272, 206] width 310 height 13
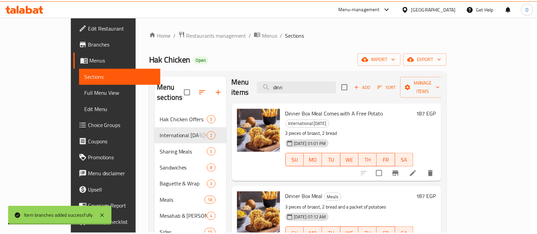
scroll to position [2, 0]
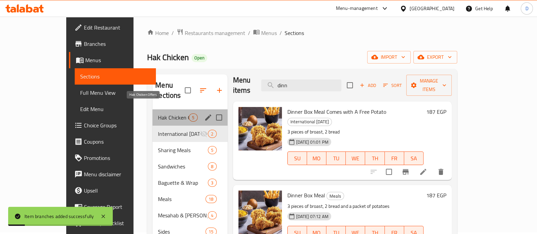
click at [158, 113] on span "Hak Chicken Offers" at bounding box center [173, 117] width 31 height 8
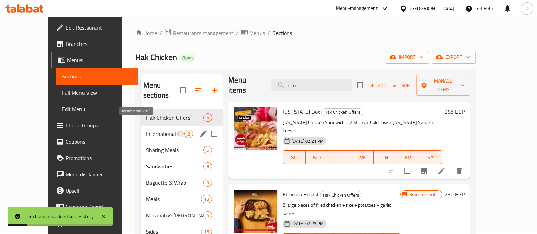
click at [146, 130] on span "International [DATE]" at bounding box center [161, 134] width 30 height 8
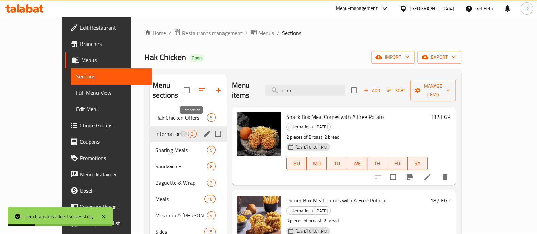
click at [203, 130] on icon "edit" at bounding box center [207, 134] width 8 height 8
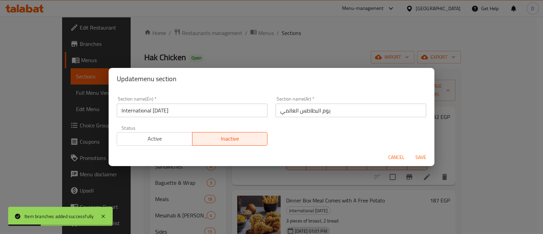
click at [161, 141] on span "Active" at bounding box center [155, 139] width 70 height 10
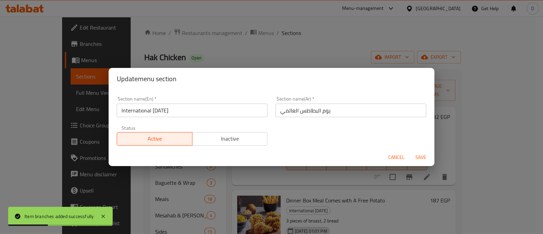
click at [424, 161] on span "Save" at bounding box center [421, 157] width 16 height 8
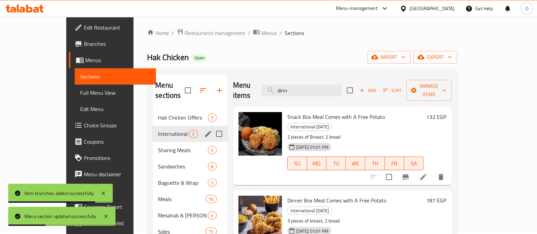
click at [199, 86] on icon "button" at bounding box center [203, 90] width 8 height 8
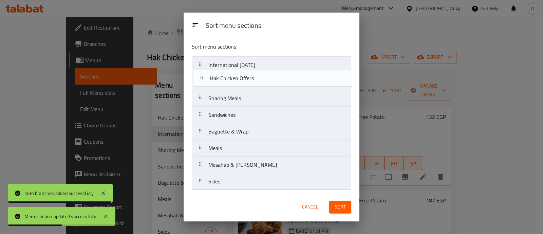
drag, startPoint x: 259, startPoint y: 67, endPoint x: 293, endPoint y: 112, distance: 57.2
click at [261, 84] on nav "Hak Chicken Offers International [DATE] Sharing Meals Sandwiches Baguette & Wra…" at bounding box center [271, 123] width 159 height 134
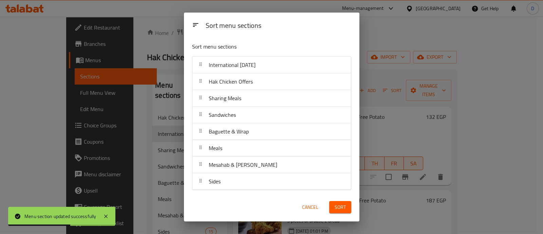
click at [337, 208] on span "Sort" at bounding box center [340, 207] width 11 height 8
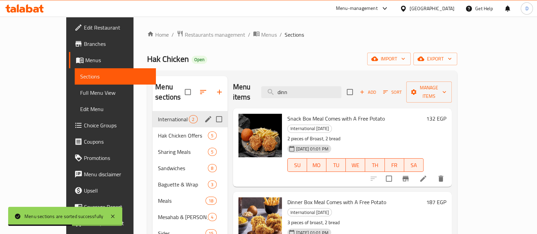
click at [17, 7] on icon at bounding box center [18, 8] width 2 height 8
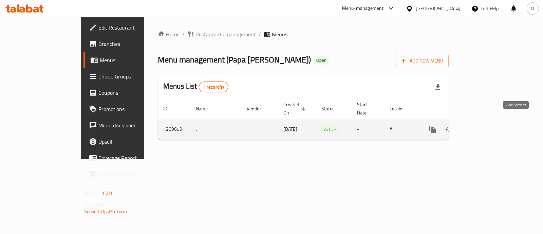
click at [486, 125] on icon "enhanced table" at bounding box center [482, 129] width 8 height 8
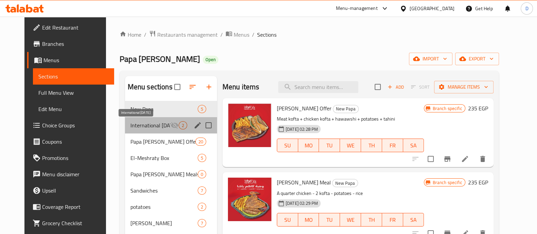
click at [143, 127] on span "International [DATE]" at bounding box center [150, 125] width 40 height 8
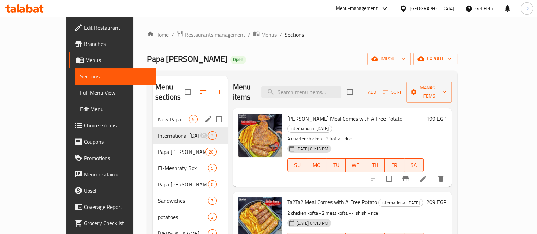
click at [158, 115] on span "New Papa" at bounding box center [173, 119] width 31 height 8
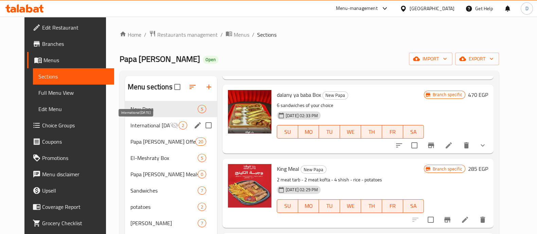
click at [150, 124] on span "International [DATE]" at bounding box center [150, 125] width 40 height 8
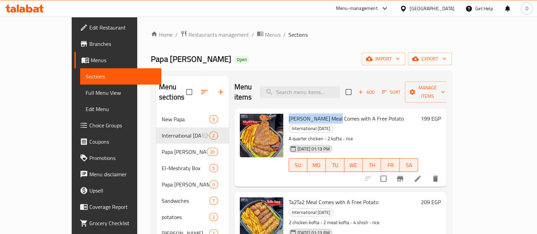
drag, startPoint x: 269, startPoint y: 107, endPoint x: 313, endPoint y: 107, distance: 43.8
click at [314, 111] on div "[PERSON_NAME] Meal Comes with A Free Potato International [DATE] A quarter chic…" at bounding box center [353, 147] width 135 height 73
click at [277, 96] on div "Menu items Add Sort Manage items" at bounding box center [340, 92] width 212 height 32
drag, startPoint x: 269, startPoint y: 107, endPoint x: 311, endPoint y: 107, distance: 42.1
click at [311, 111] on div "Kazm Pasha Meal Comes with A Free Potato International Potato Day A quarter chi…" at bounding box center [353, 147] width 135 height 73
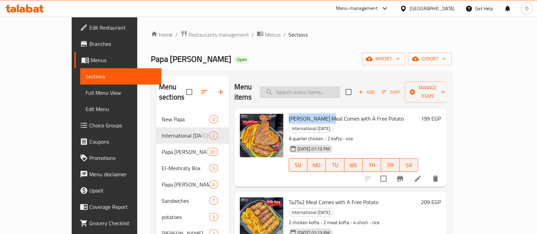
copy span "Kazm Pasha Meal"
click at [314, 80] on div "Menu items Add Sort Manage items" at bounding box center [340, 92] width 212 height 32
click at [317, 87] on input "search" at bounding box center [300, 92] width 80 height 12
paste input "Kazm Pasha Meal"
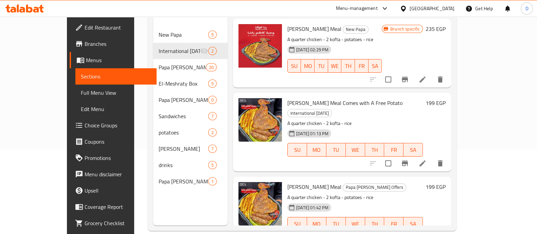
scroll to position [95, 0]
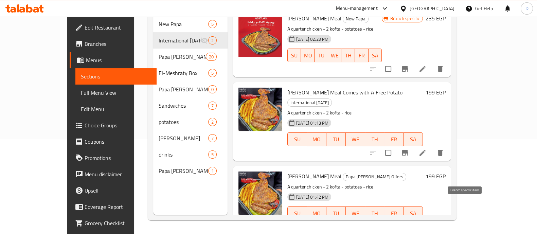
type input "Kazm Pasha Meal"
click at [409, 223] on icon "Branch-specific-item" at bounding box center [405, 227] width 8 height 8
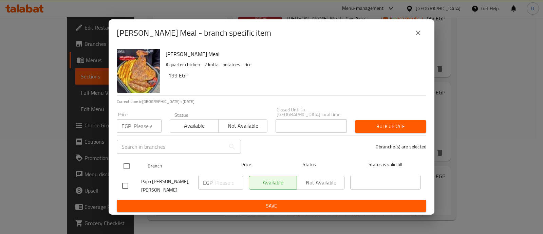
click at [131, 167] on input "checkbox" at bounding box center [127, 166] width 14 height 14
checkbox input "true"
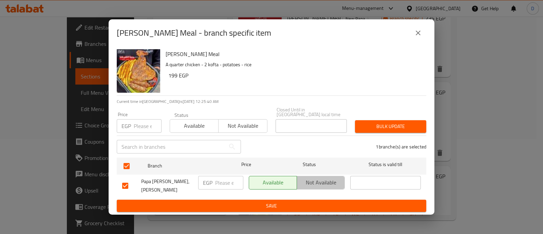
click at [317, 180] on span "Not available" at bounding box center [321, 183] width 42 height 10
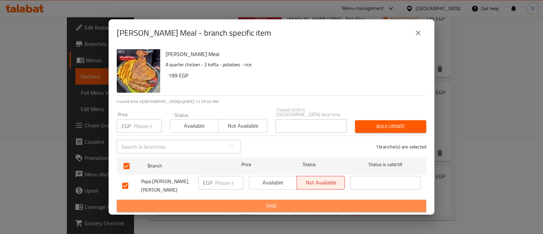
click at [316, 202] on span "Save" at bounding box center [271, 206] width 299 height 8
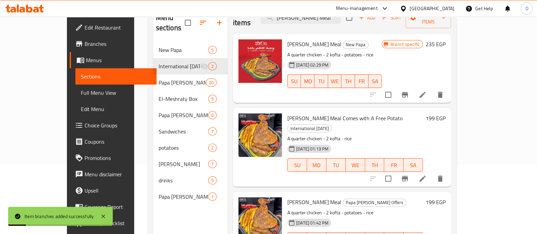
scroll to position [10, 0]
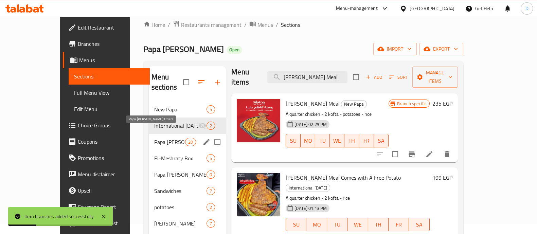
click at [154, 138] on span "Papa kufta Offers" at bounding box center [169, 142] width 31 height 8
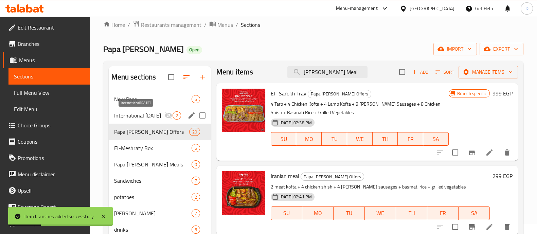
click at [148, 111] on span "International [DATE]" at bounding box center [139, 115] width 50 height 8
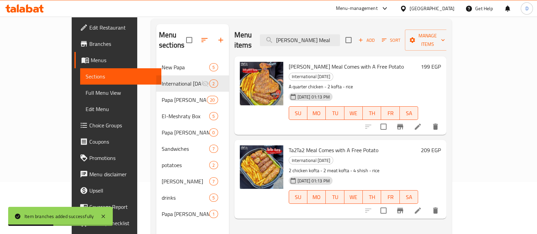
scroll to position [53, 0]
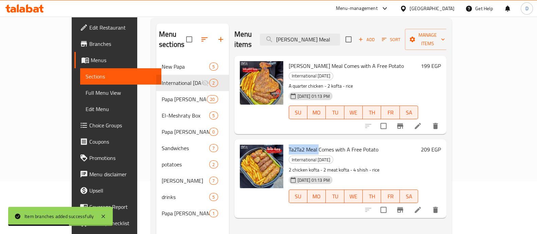
drag, startPoint x: 276, startPoint y: 127, endPoint x: 301, endPoint y: 128, distance: 24.5
click at [301, 144] on span "Ta2Ta2 Meal Comes with A Free Potato" at bounding box center [334, 149] width 90 height 10
copy span "Ta2Ta2 Meal"
click at [308, 35] on input "Kazm Pasha Meal" at bounding box center [300, 40] width 80 height 12
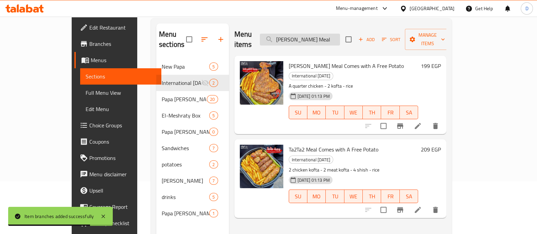
click at [308, 35] on input "Kazm Pasha Meal" at bounding box center [300, 40] width 80 height 12
paste input "Ta2Ta2 Meal"
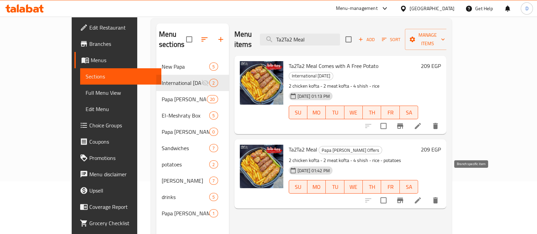
type input "Ta2Ta2 Meal"
click at [403, 198] on icon "Branch-specific-item" at bounding box center [400, 200] width 6 height 5
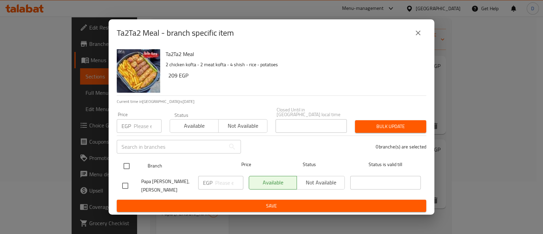
click at [124, 166] on input "checkbox" at bounding box center [127, 166] width 14 height 14
checkbox input "true"
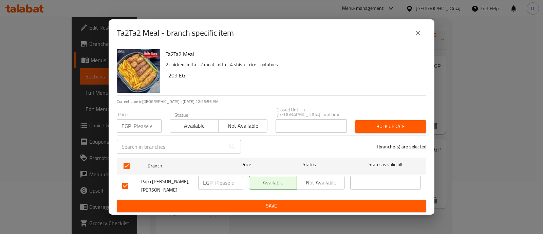
click at [316, 180] on span "Not available" at bounding box center [321, 183] width 42 height 10
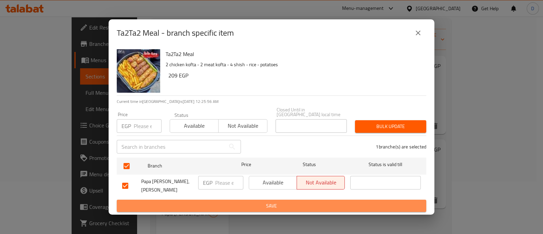
click at [314, 202] on span "Save" at bounding box center [271, 206] width 299 height 8
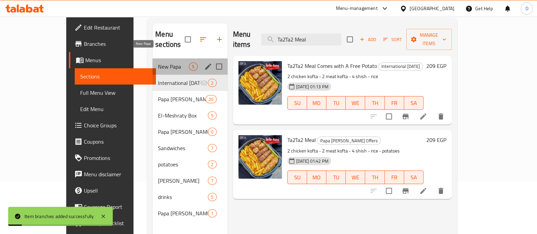
click at [158, 62] on span "New Papa" at bounding box center [173, 66] width 31 height 8
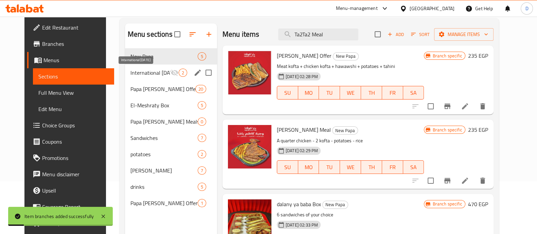
click at [138, 70] on span "International [DATE]" at bounding box center [150, 73] width 40 height 8
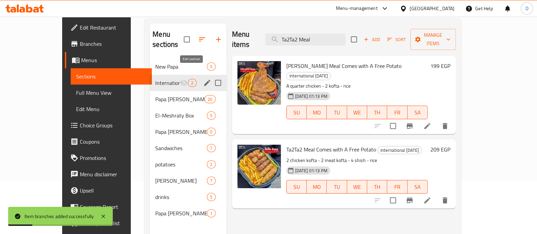
click at [204, 80] on icon "edit" at bounding box center [207, 83] width 6 height 6
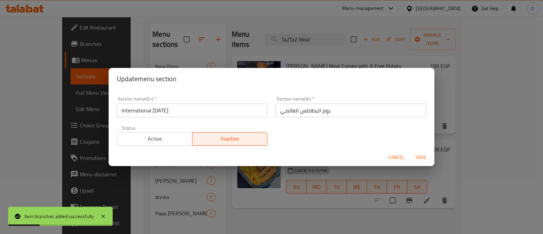
click at [170, 134] on span "Active" at bounding box center [155, 139] width 70 height 10
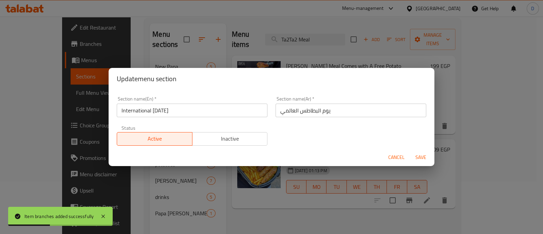
click at [418, 159] on span "Save" at bounding box center [421, 157] width 16 height 8
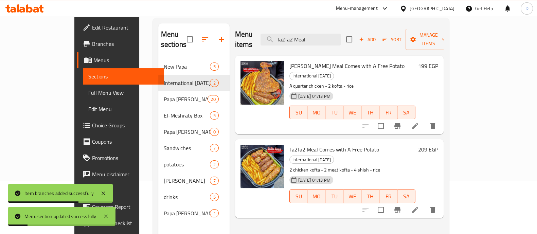
click at [37, 8] on icon at bounding box center [36, 10] width 6 height 6
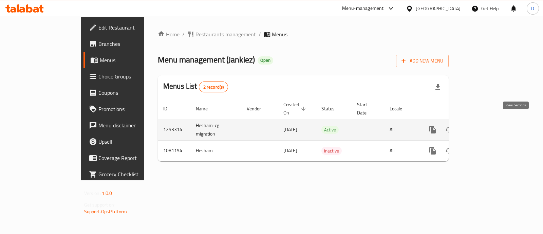
click at [486, 126] on icon "enhanced table" at bounding box center [482, 130] width 8 height 8
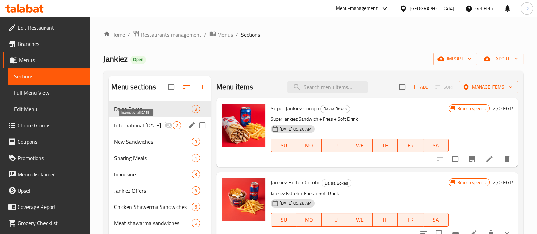
click at [155, 121] on span "International [DATE]" at bounding box center [139, 125] width 50 height 8
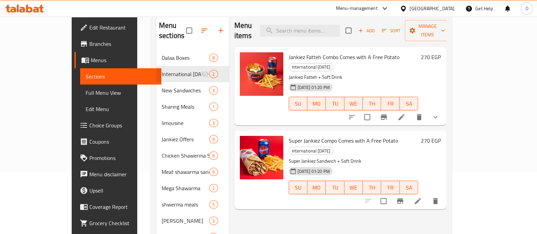
scroll to position [42, 0]
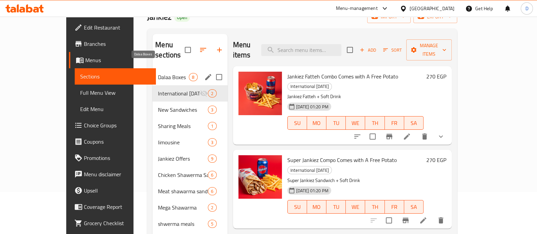
click at [158, 73] on span "Dalaa Boxes" at bounding box center [173, 77] width 31 height 8
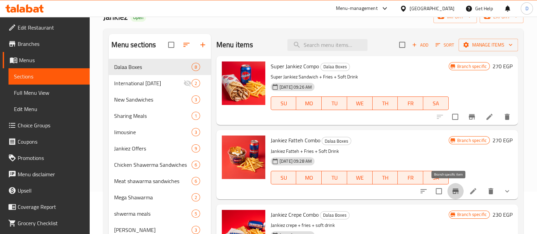
click at [452, 193] on icon "Branch-specific-item" at bounding box center [455, 191] width 8 height 8
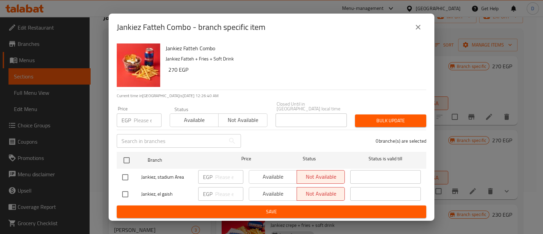
click at [421, 29] on icon "close" at bounding box center [418, 27] width 8 height 8
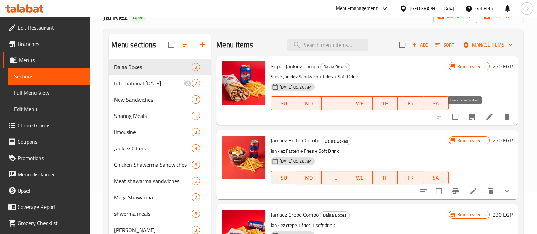
click at [464, 112] on button "Branch-specific-item" at bounding box center [472, 117] width 16 height 16
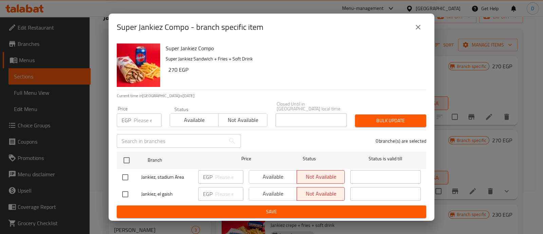
click at [415, 26] on icon "close" at bounding box center [418, 27] width 8 height 8
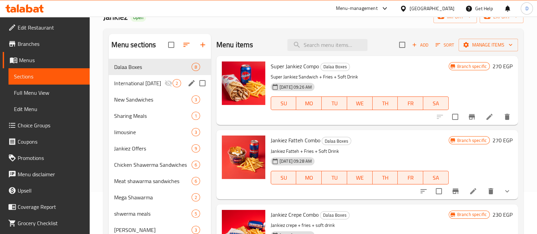
click at [190, 85] on icon "edit" at bounding box center [191, 83] width 6 height 6
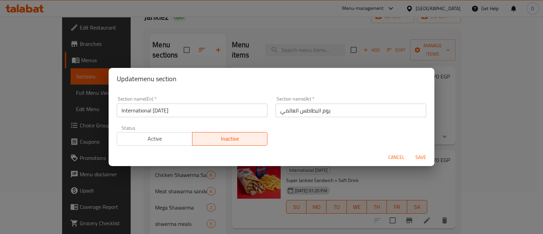
click at [164, 135] on span "Active" at bounding box center [155, 139] width 70 height 10
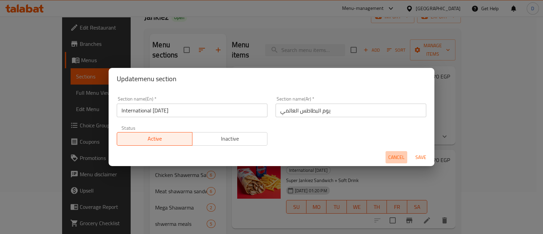
click at [403, 154] on span "Cancel" at bounding box center [396, 157] width 16 height 8
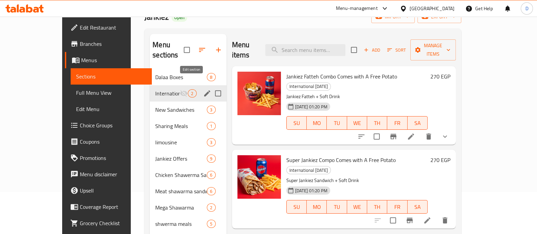
click at [203, 89] on icon "edit" at bounding box center [207, 93] width 8 height 8
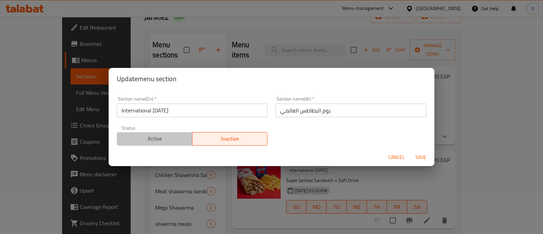
click at [173, 141] on span "Active" at bounding box center [155, 139] width 70 height 10
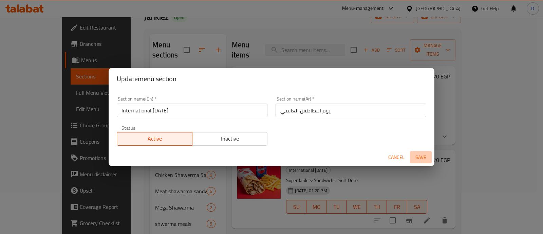
click at [420, 157] on span "Save" at bounding box center [421, 157] width 16 height 8
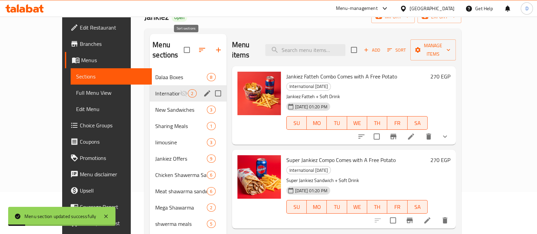
click at [198, 46] on icon "button" at bounding box center [202, 50] width 8 height 8
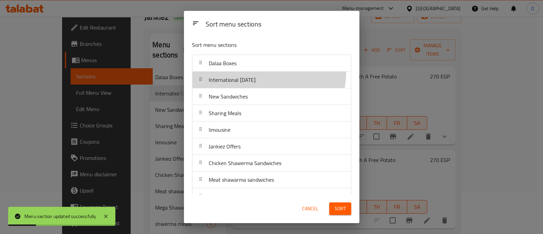
drag, startPoint x: 252, startPoint y: 72, endPoint x: 254, endPoint y: 78, distance: 7.0
click at [254, 78] on nav "Dalaa Boxes International Potato Day New Sandwiches Sharing Meals limousine Jan…" at bounding box center [271, 238] width 159 height 367
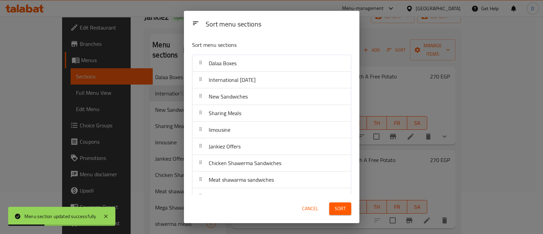
drag, startPoint x: 254, startPoint y: 78, endPoint x: 253, endPoint y: 60, distance: 17.7
click at [253, 60] on nav "Dalaa Boxes International Potato Day New Sandwiches Sharing Meals limousine Jan…" at bounding box center [271, 238] width 159 height 367
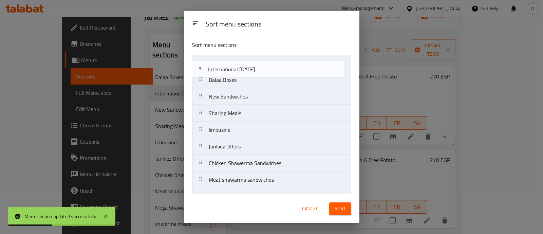
drag, startPoint x: 257, startPoint y: 86, endPoint x: 254, endPoint y: 67, distance: 19.9
click at [254, 66] on nav "Dalaa Boxes International Potato Day New Sandwiches Sharing Meals limousine Jan…" at bounding box center [271, 238] width 159 height 367
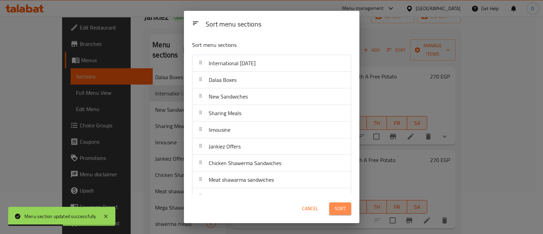
click at [340, 209] on span "Sort" at bounding box center [340, 208] width 11 height 8
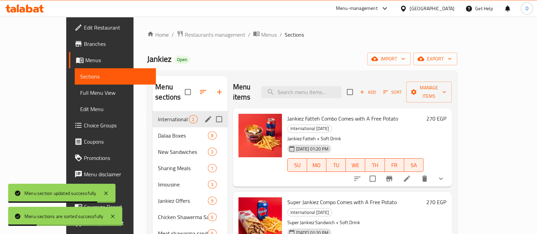
click at [21, 10] on icon at bounding box center [22, 10] width 6 height 6
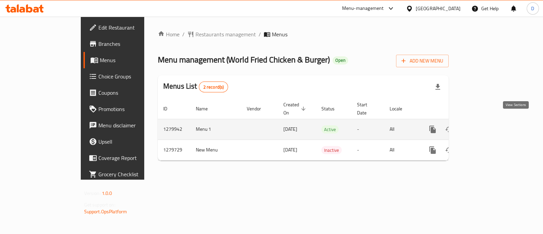
click at [486, 125] on icon "enhanced table" at bounding box center [482, 129] width 8 height 8
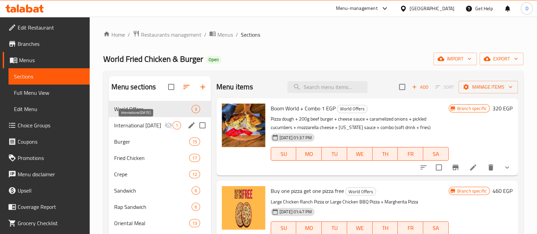
drag, startPoint x: 128, startPoint y: 123, endPoint x: 169, endPoint y: 119, distance: 41.0
click at [128, 123] on span "International [DATE]" at bounding box center [139, 125] width 50 height 8
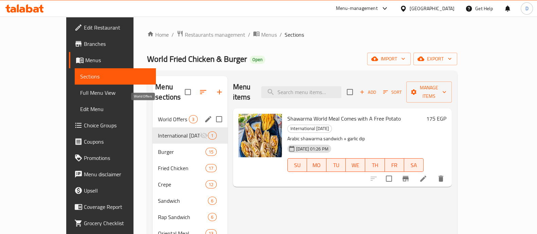
click at [158, 115] on span "World Offers" at bounding box center [173, 119] width 31 height 8
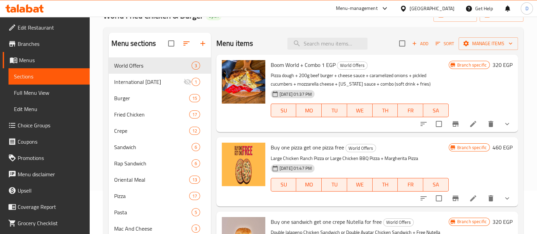
scroll to position [42, 0]
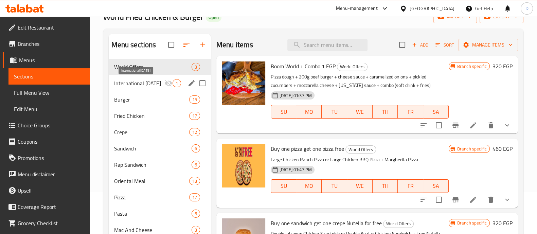
click at [138, 77] on div "International [DATE] 1" at bounding box center [160, 83] width 102 height 16
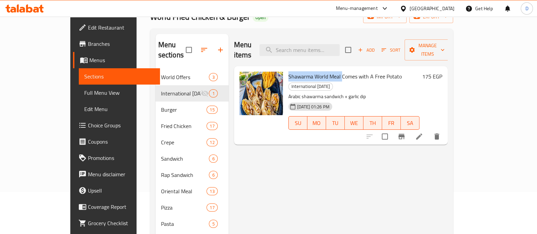
drag, startPoint x: 300, startPoint y: 65, endPoint x: 324, endPoint y: 67, distance: 24.5
click at [324, 69] on div "Shawarma World Meal Comes with A Free Potato International [DATE] Arabic shawar…" at bounding box center [354, 105] width 137 height 73
copy span "Shawarma World Meal"
click at [320, 44] on input "search" at bounding box center [299, 50] width 80 height 12
paste input "Shawarma World Meal"
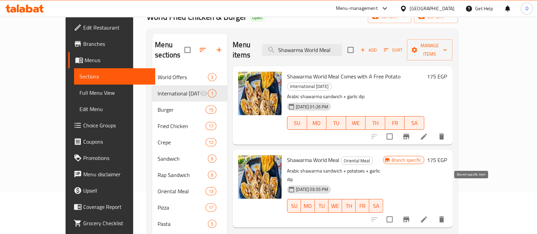
type input "Shawarma World Meal"
click at [410, 215] on icon "Branch-specific-item" at bounding box center [406, 219] width 8 height 8
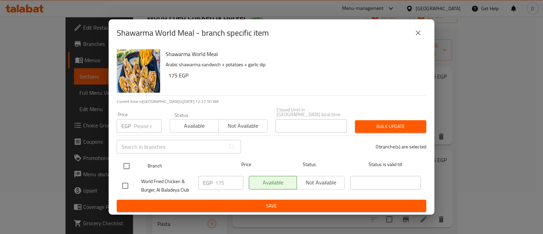
click at [131, 164] on input "checkbox" at bounding box center [127, 166] width 14 height 14
checkbox input "true"
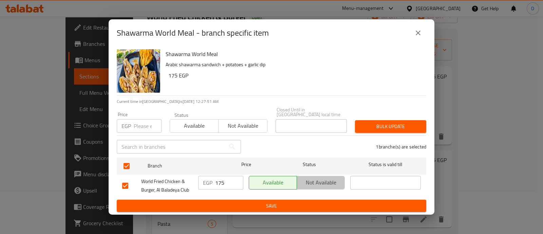
click at [333, 181] on span "Not available" at bounding box center [321, 183] width 42 height 10
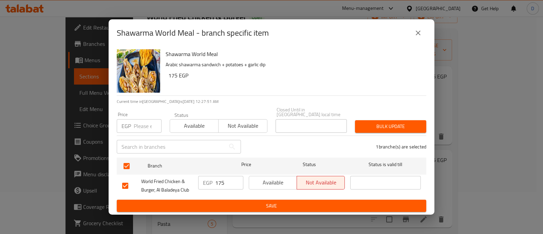
click at [316, 204] on span "Save" at bounding box center [271, 206] width 299 height 8
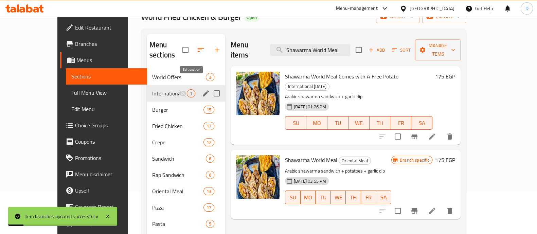
click at [202, 89] on icon "edit" at bounding box center [206, 93] width 8 height 8
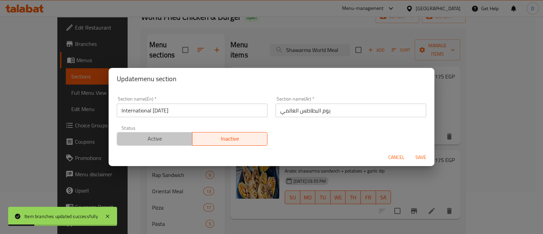
click at [173, 137] on span "Active" at bounding box center [155, 139] width 70 height 10
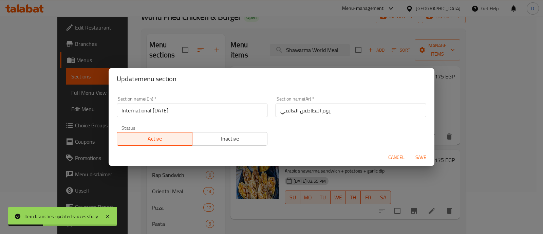
click at [424, 154] on span "Save" at bounding box center [421, 157] width 16 height 8
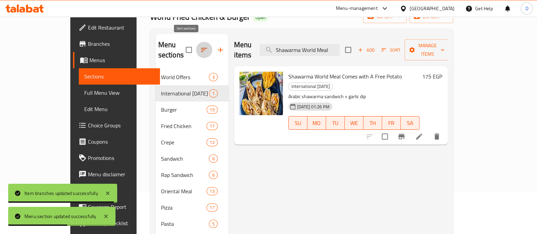
click at [200, 46] on icon "button" at bounding box center [204, 50] width 8 height 8
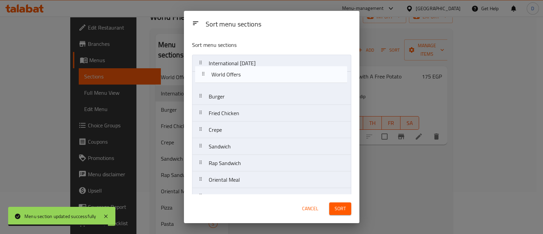
drag, startPoint x: 233, startPoint y: 69, endPoint x: 237, endPoint y: 85, distance: 16.8
click at [237, 85] on nav "World Offers International [DATE] Burger Fried Chicken Crepe Sandwich Rap Sandw…" at bounding box center [271, 205] width 159 height 300
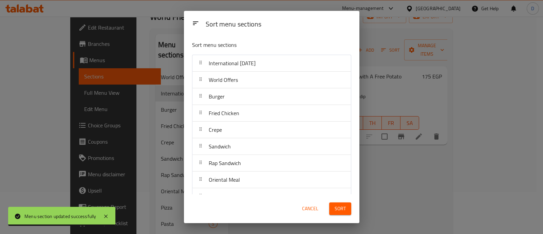
click at [346, 205] on button "Sort" at bounding box center [340, 208] width 22 height 13
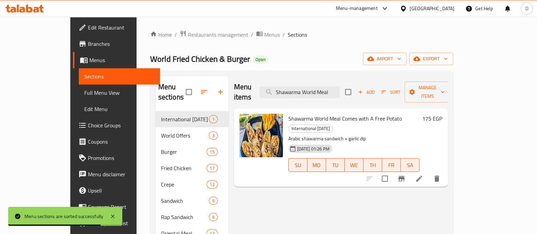
click at [19, 11] on icon at bounding box center [22, 10] width 6 height 6
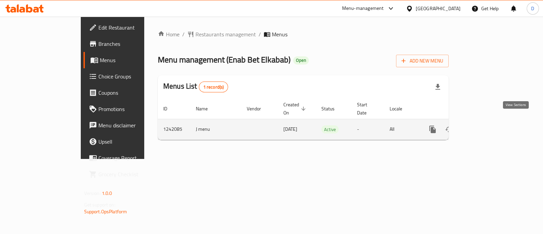
click at [486, 125] on icon "enhanced table" at bounding box center [482, 129] width 8 height 8
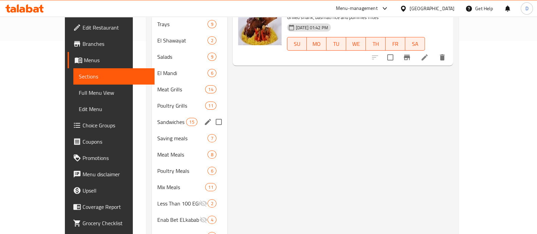
scroll to position [212, 0]
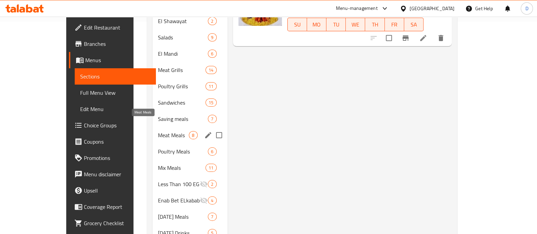
click at [158, 131] on span "Meat Meals" at bounding box center [173, 135] width 31 height 8
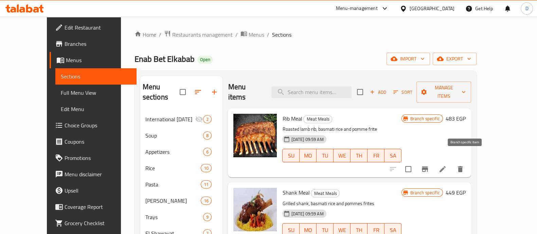
click at [429, 165] on icon "Branch-specific-item" at bounding box center [425, 169] width 8 height 8
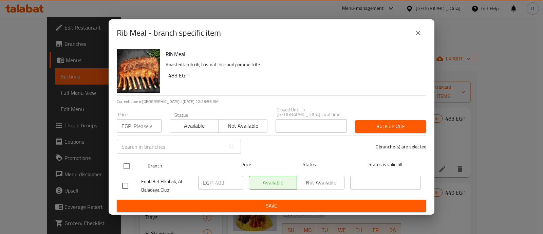
click at [129, 163] on input "checkbox" at bounding box center [127, 166] width 14 height 14
checkbox input "true"
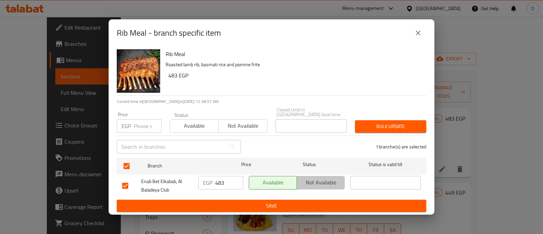
drag, startPoint x: 321, startPoint y: 175, endPoint x: 321, endPoint y: 191, distance: 15.6
click at [322, 178] on span "Not available" at bounding box center [321, 183] width 42 height 10
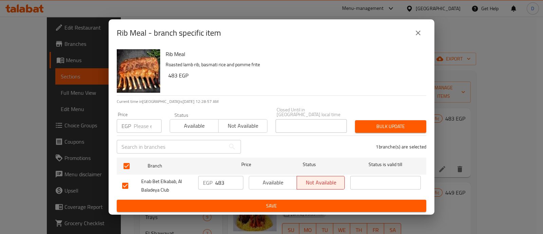
click at [319, 200] on button "Save" at bounding box center [272, 206] width 310 height 13
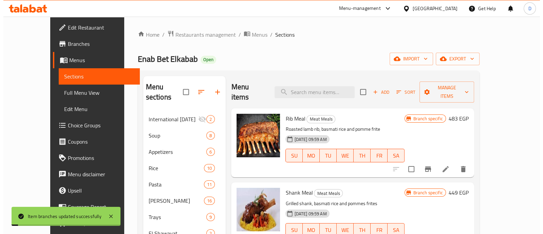
scroll to position [42, 0]
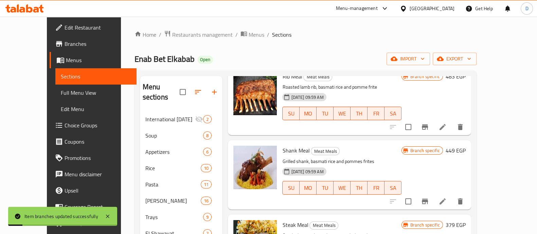
click at [429, 197] on icon "Branch-specific-item" at bounding box center [425, 201] width 8 height 8
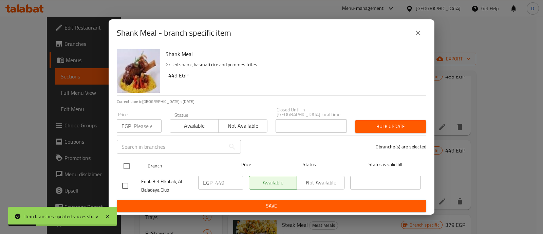
click at [134, 158] on div at bounding box center [132, 166] width 25 height 20
click at [133, 164] on input "checkbox" at bounding box center [127, 166] width 14 height 14
checkbox input "true"
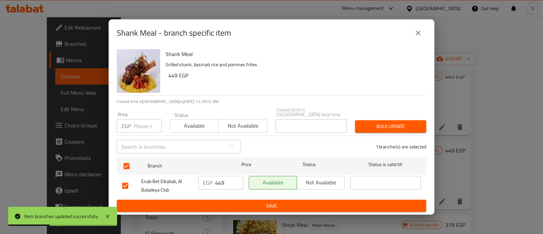
click at [321, 181] on span "Not available" at bounding box center [321, 183] width 42 height 10
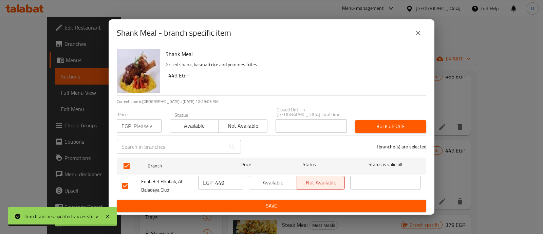
click at [314, 202] on span "Save" at bounding box center [271, 206] width 299 height 8
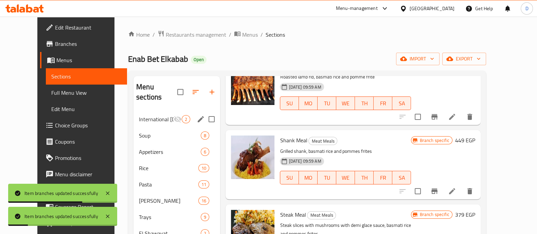
click at [197, 115] on icon "edit" at bounding box center [201, 119] width 8 height 8
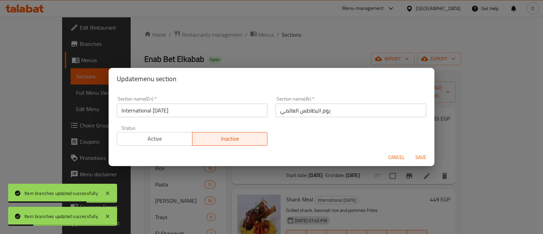
click at [162, 139] on span "Active" at bounding box center [155, 139] width 70 height 10
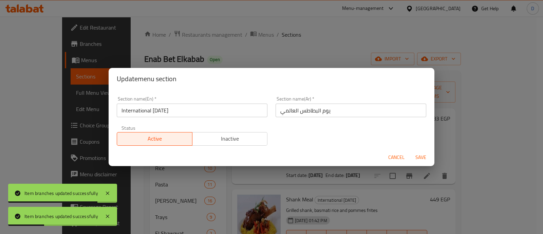
click at [416, 157] on span "Save" at bounding box center [421, 157] width 16 height 8
